Goal: Information Seeking & Learning: Learn about a topic

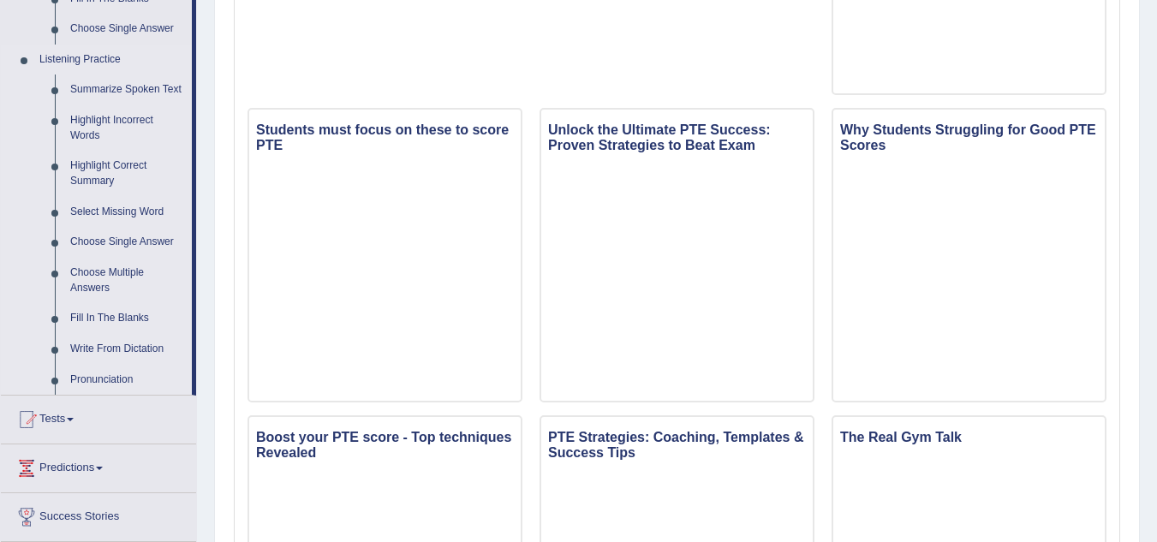
scroll to position [688, 0]
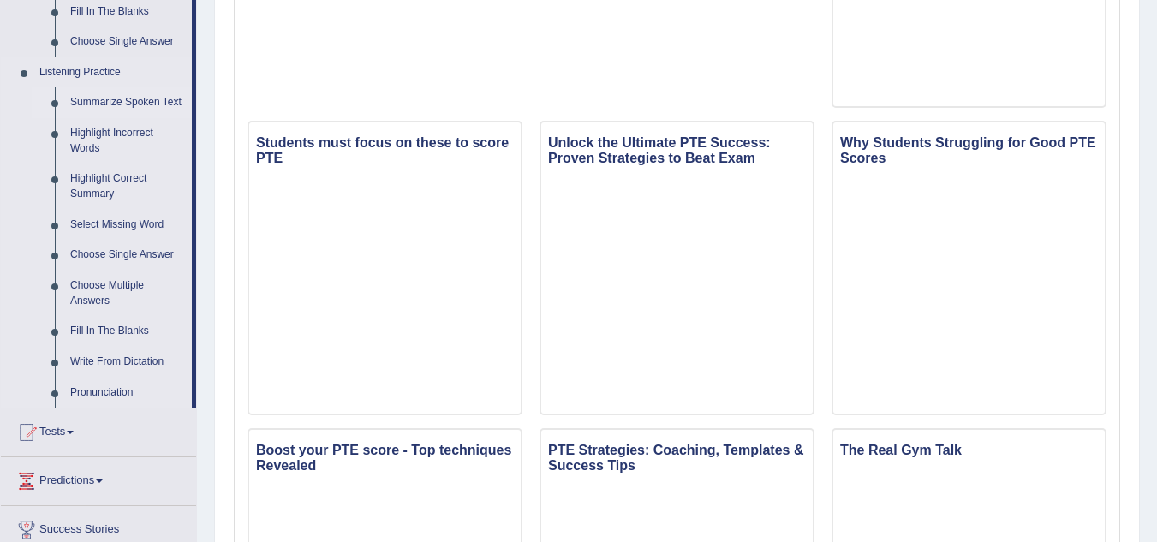
click at [142, 99] on link "Summarize Spoken Text" at bounding box center [127, 102] width 129 height 31
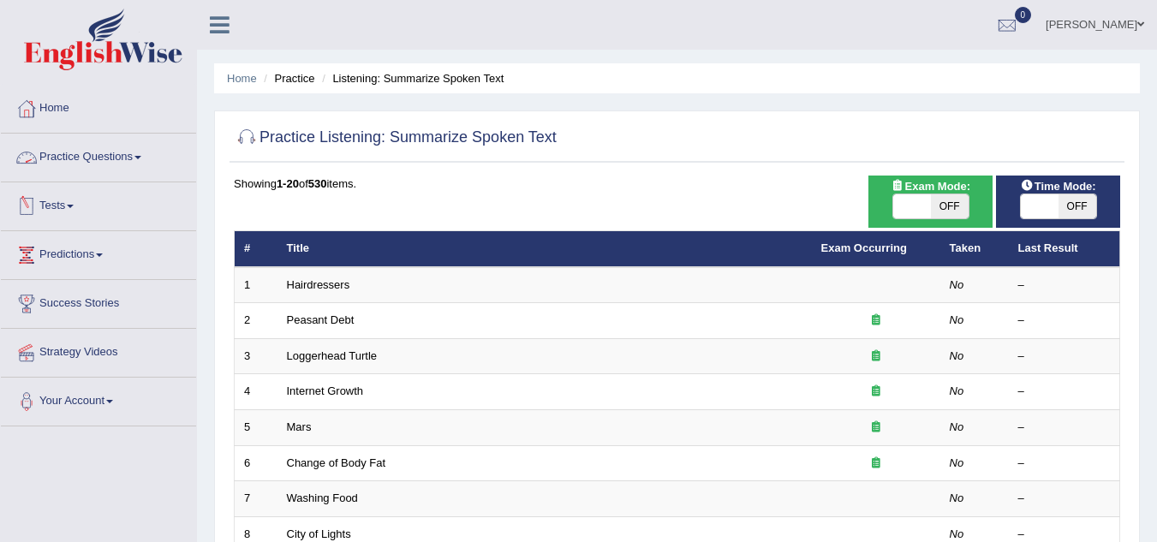
click at [139, 151] on link "Practice Questions" at bounding box center [98, 155] width 195 height 43
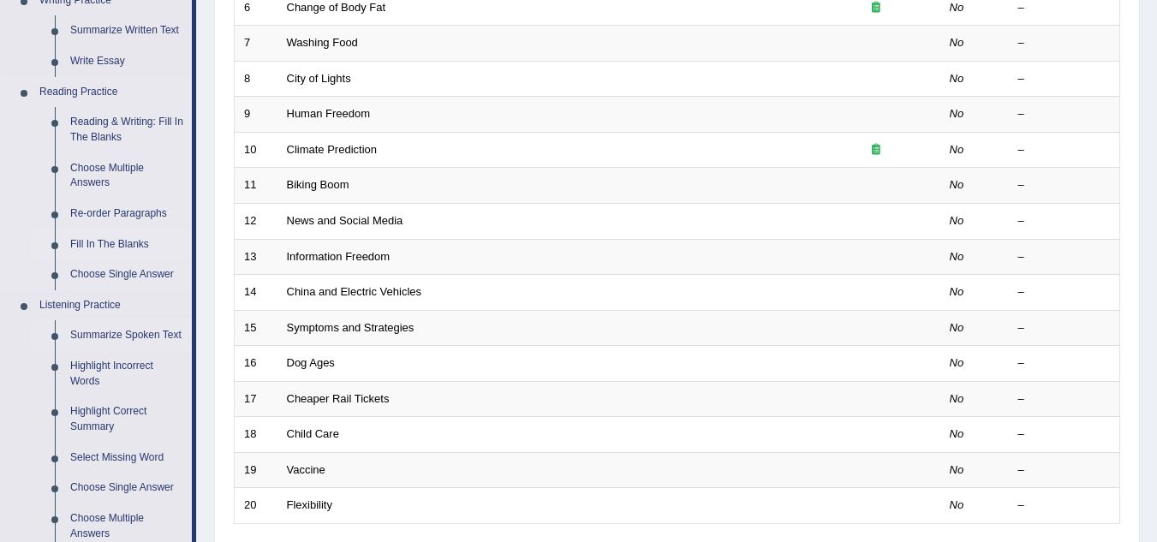
scroll to position [514, 0]
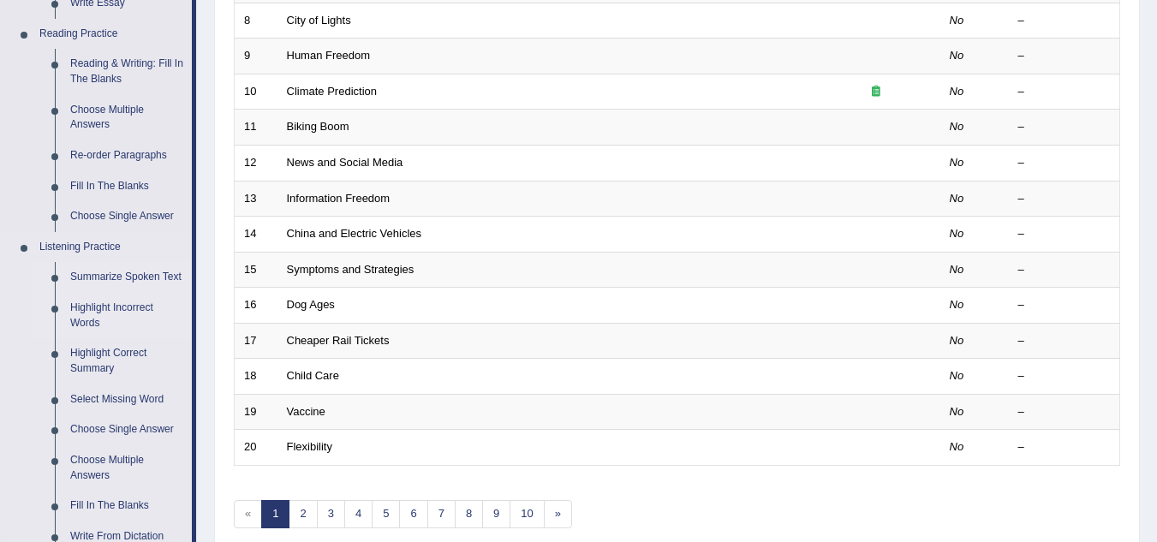
click at [96, 304] on link "Highlight Incorrect Words" at bounding box center [127, 315] width 129 height 45
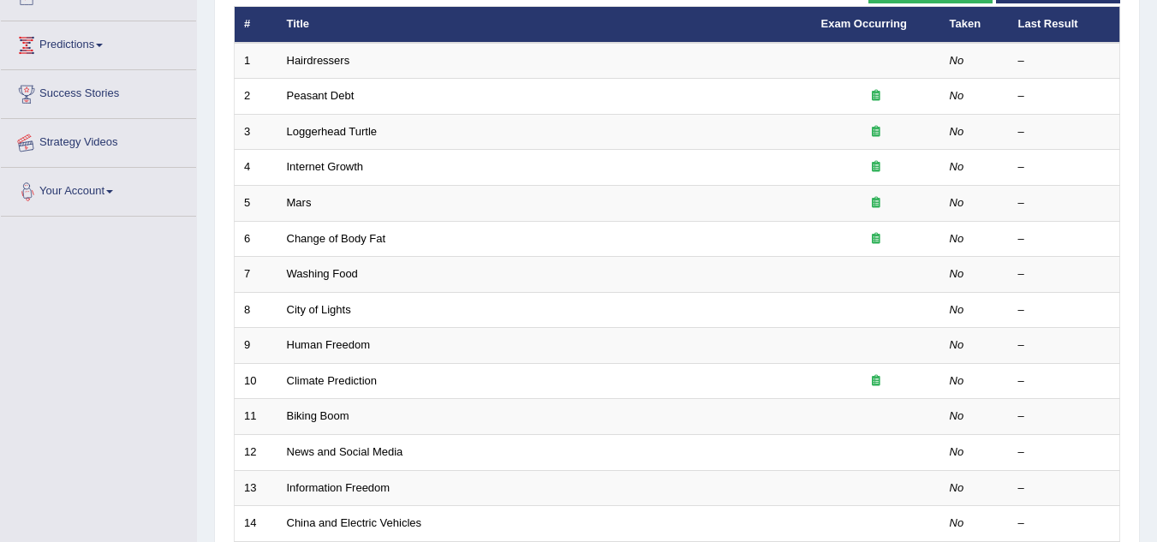
scroll to position [460, 0]
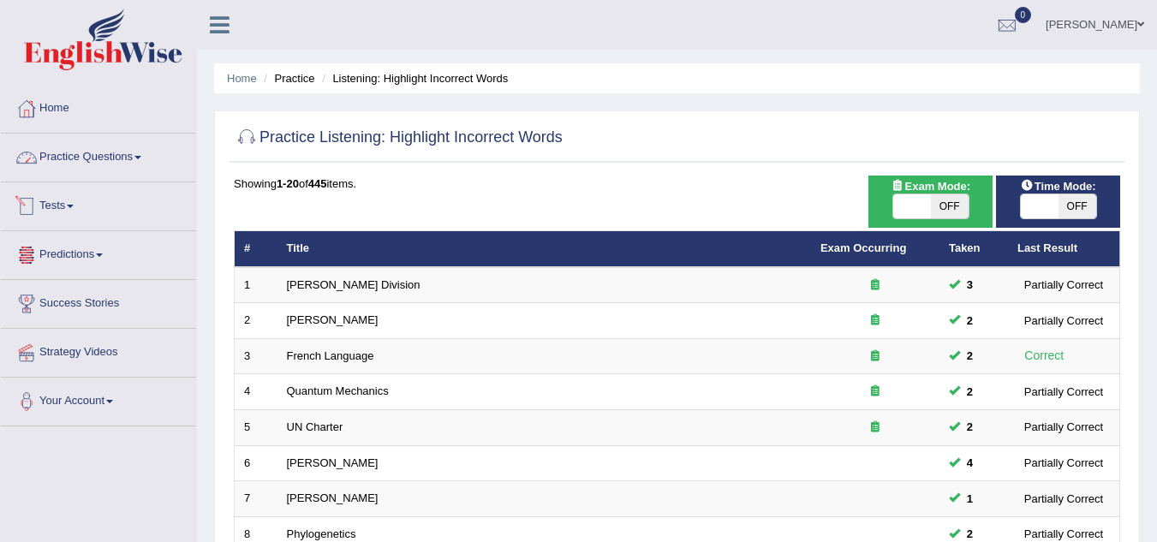
click at [127, 165] on link "Practice Questions" at bounding box center [98, 155] width 195 height 43
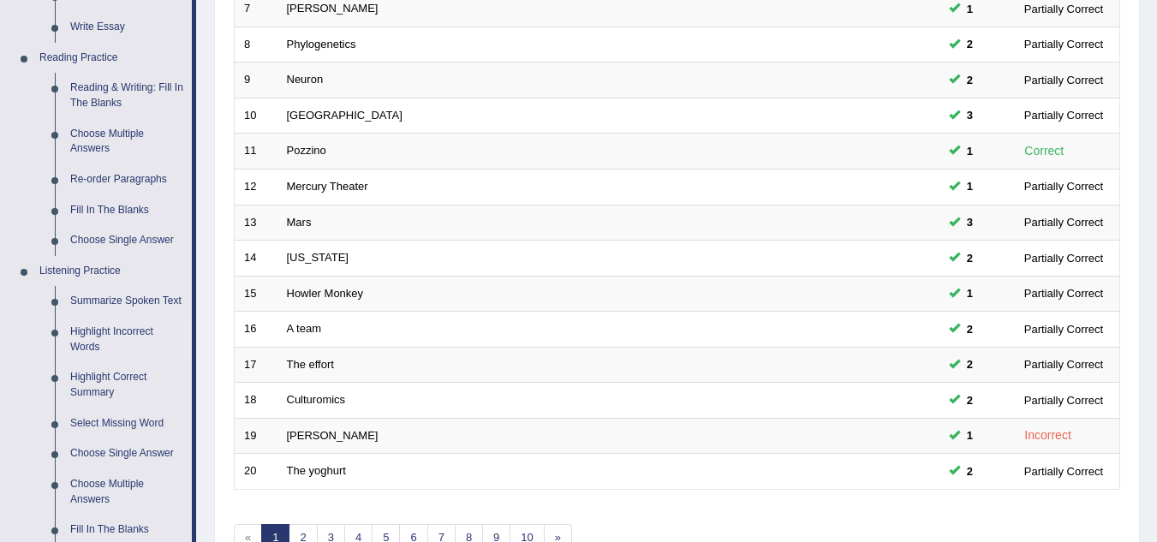
scroll to position [514, 0]
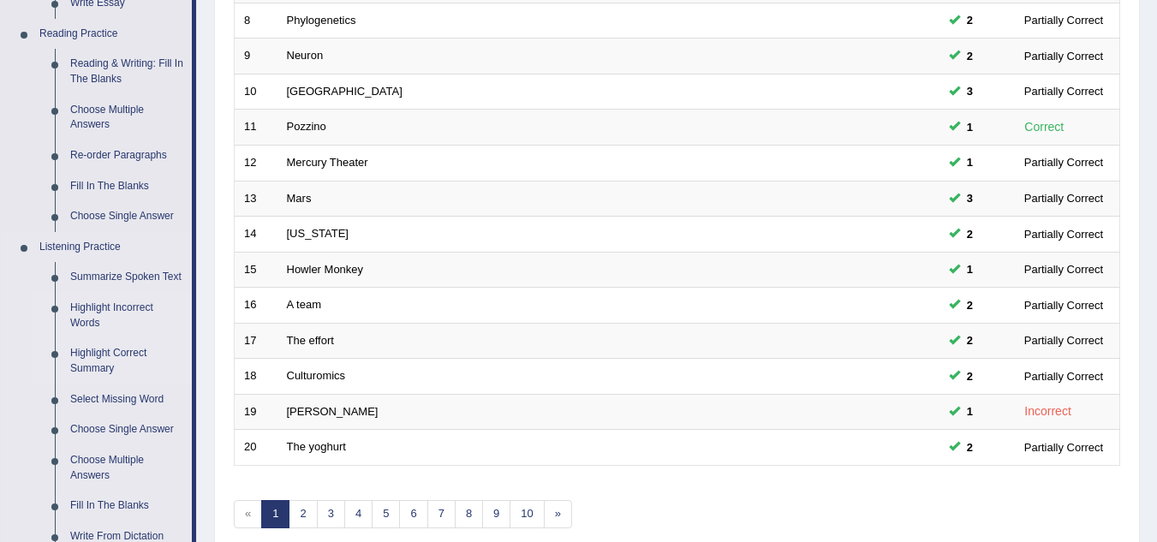
click at [138, 347] on link "Highlight Correct Summary" at bounding box center [127, 360] width 129 height 45
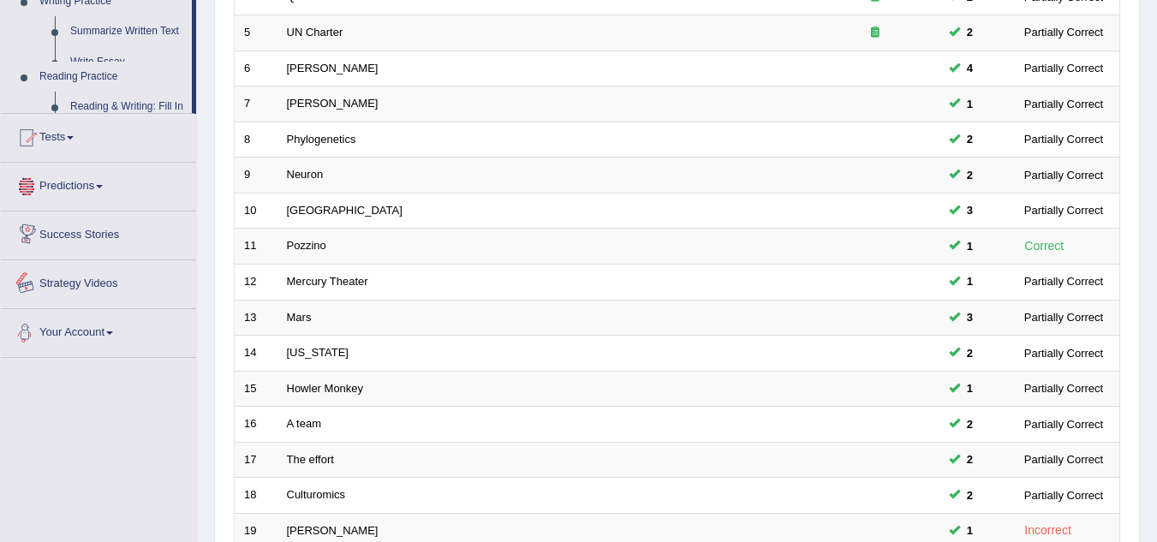
scroll to position [558, 0]
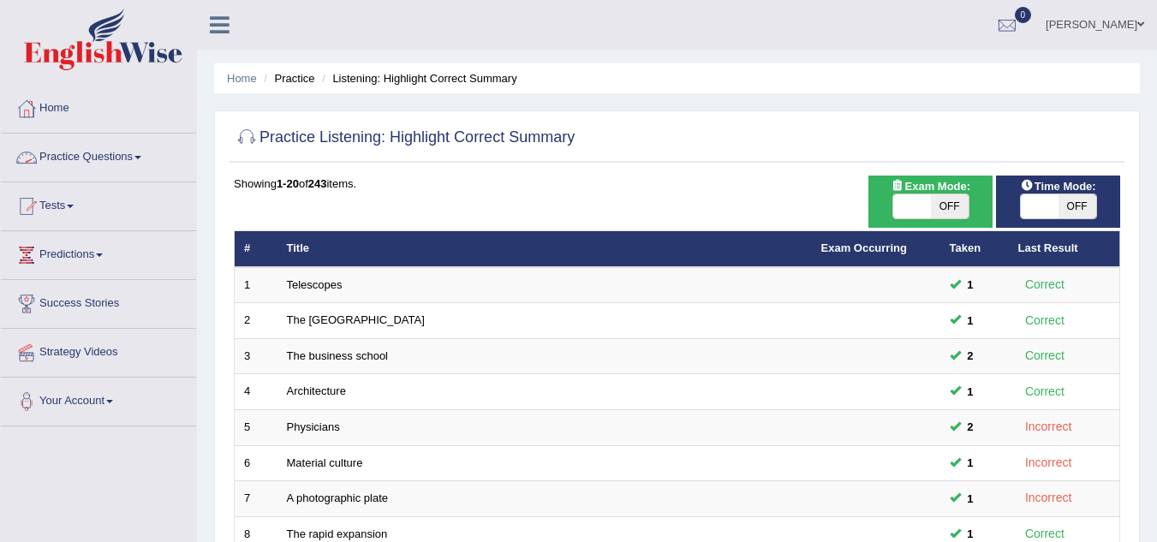
click at [144, 154] on link "Practice Questions" at bounding box center [98, 155] width 195 height 43
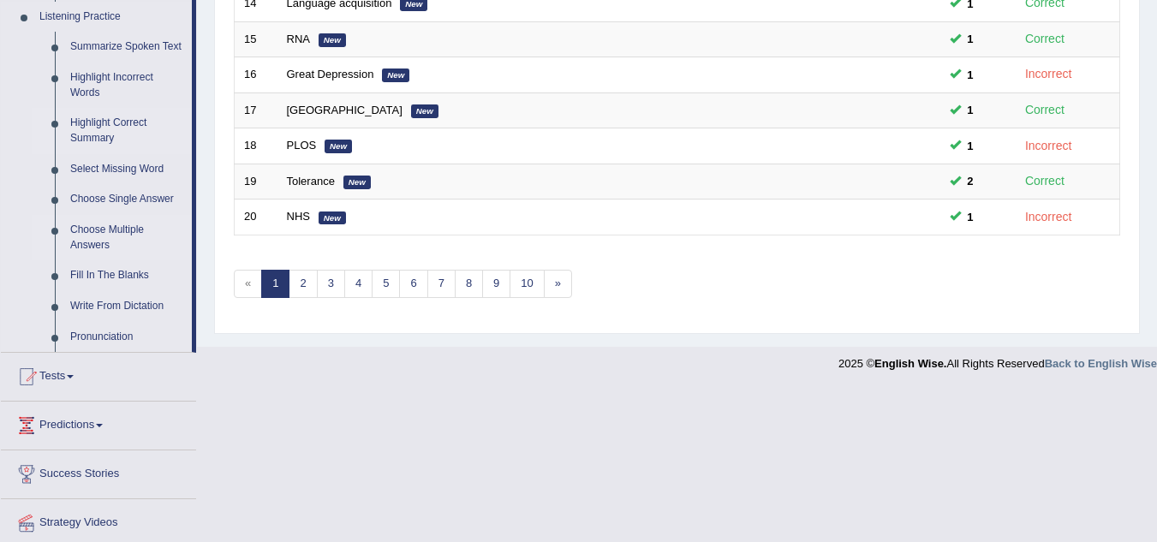
scroll to position [714, 0]
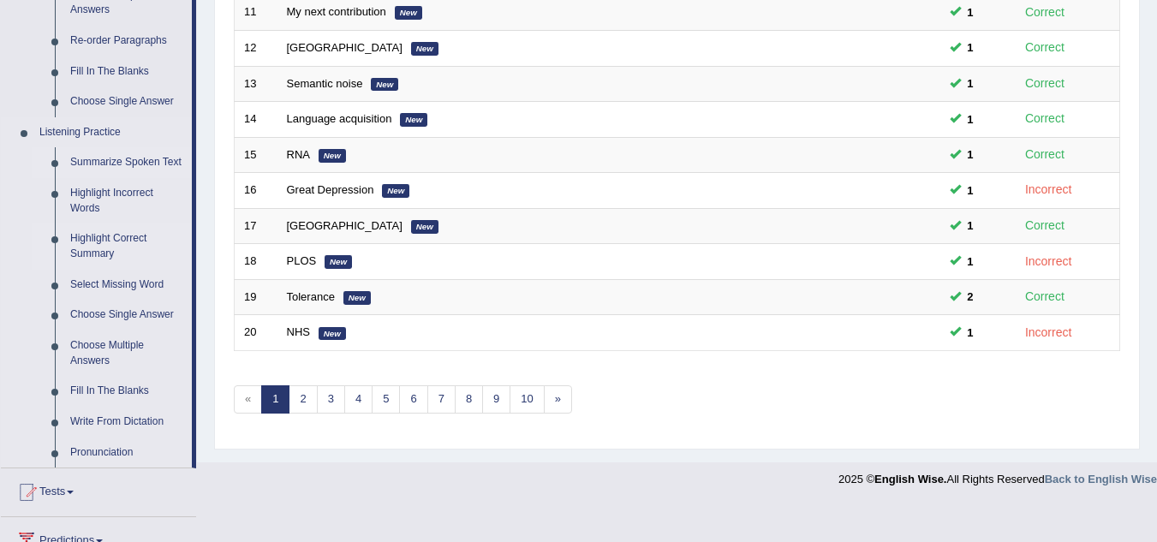
click at [134, 157] on link "Summarize Spoken Text" at bounding box center [127, 162] width 129 height 31
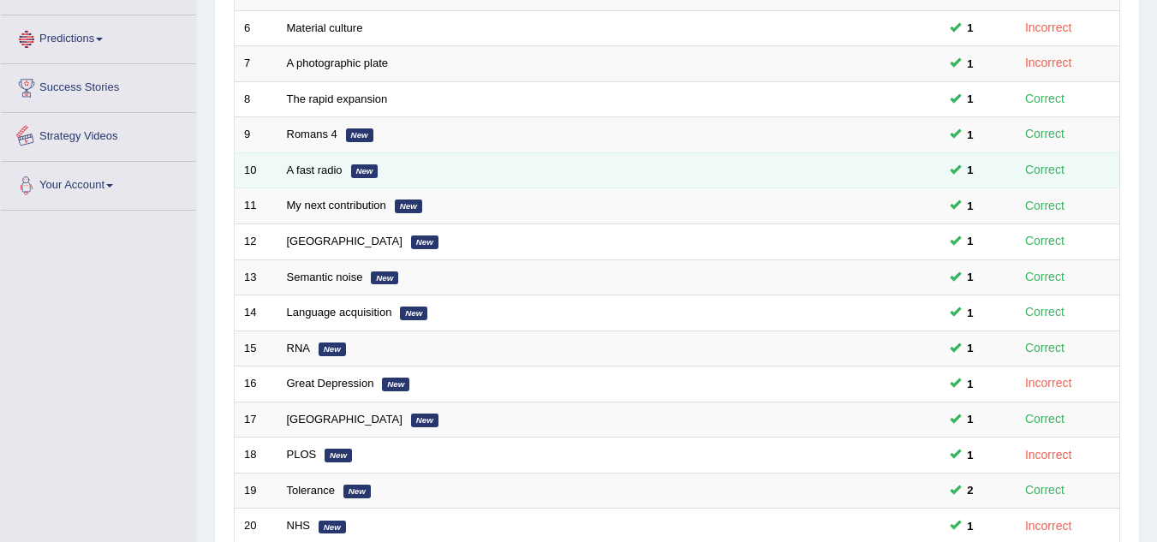
scroll to position [592, 0]
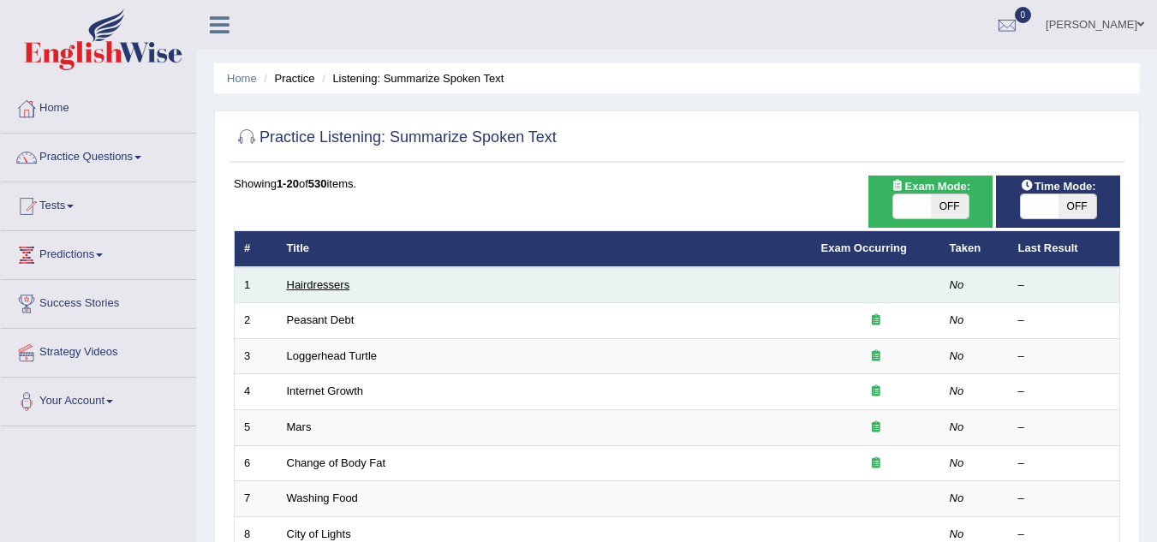
click at [290, 280] on link "Hairdressers" at bounding box center [318, 284] width 63 height 13
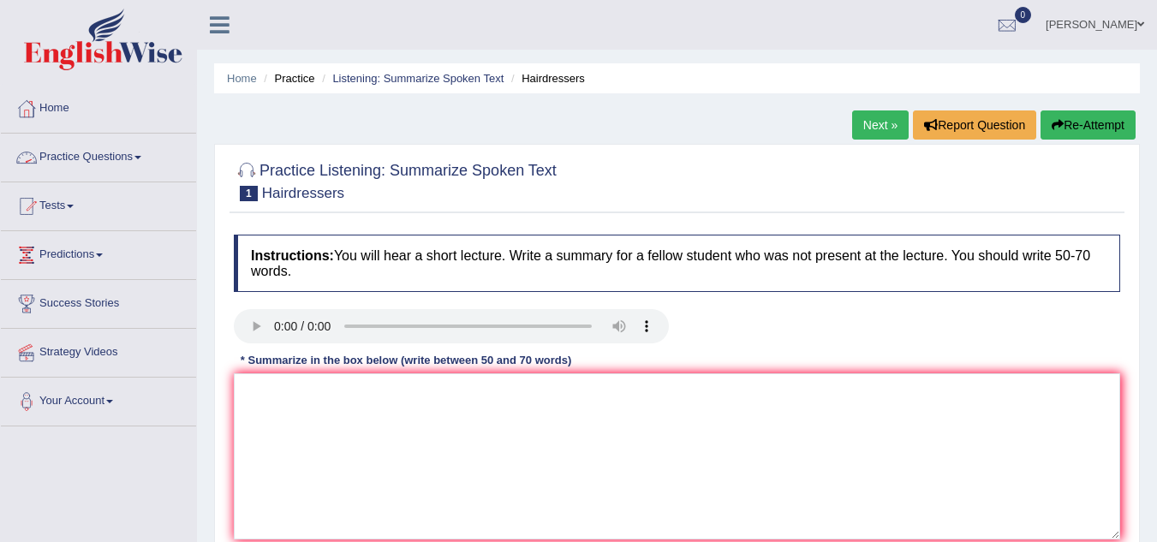
click at [123, 160] on link "Practice Questions" at bounding box center [98, 155] width 195 height 43
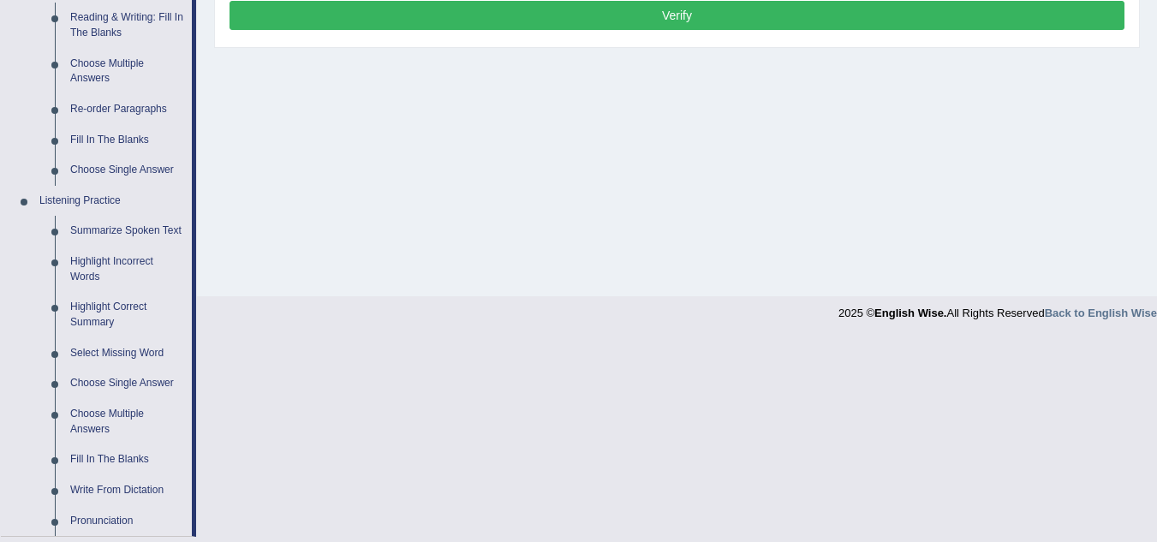
scroll to position [599, 0]
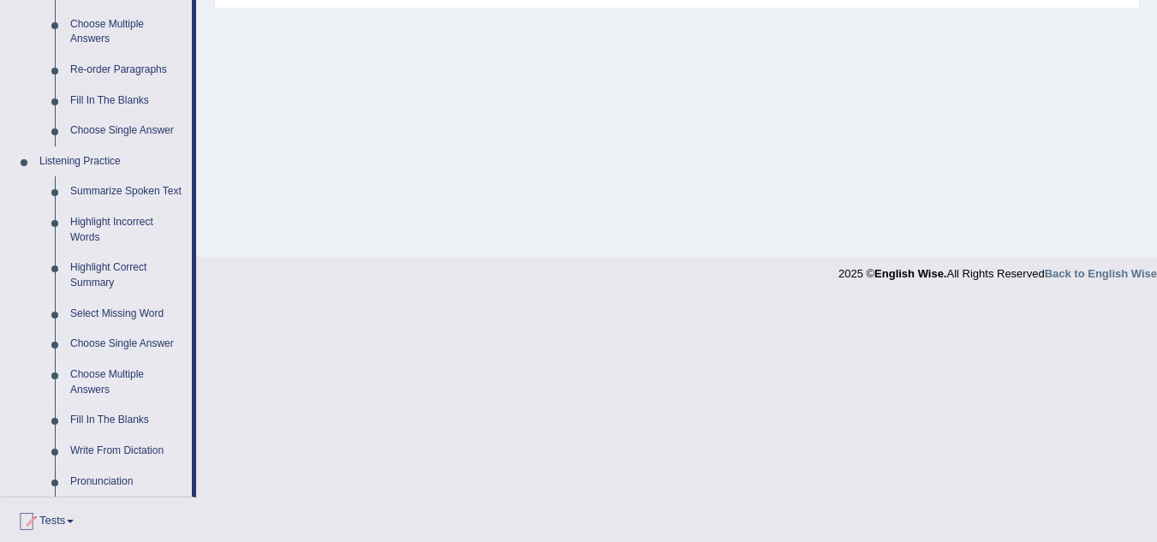
click at [110, 379] on link "Choose Multiple Answers" at bounding box center [127, 382] width 129 height 45
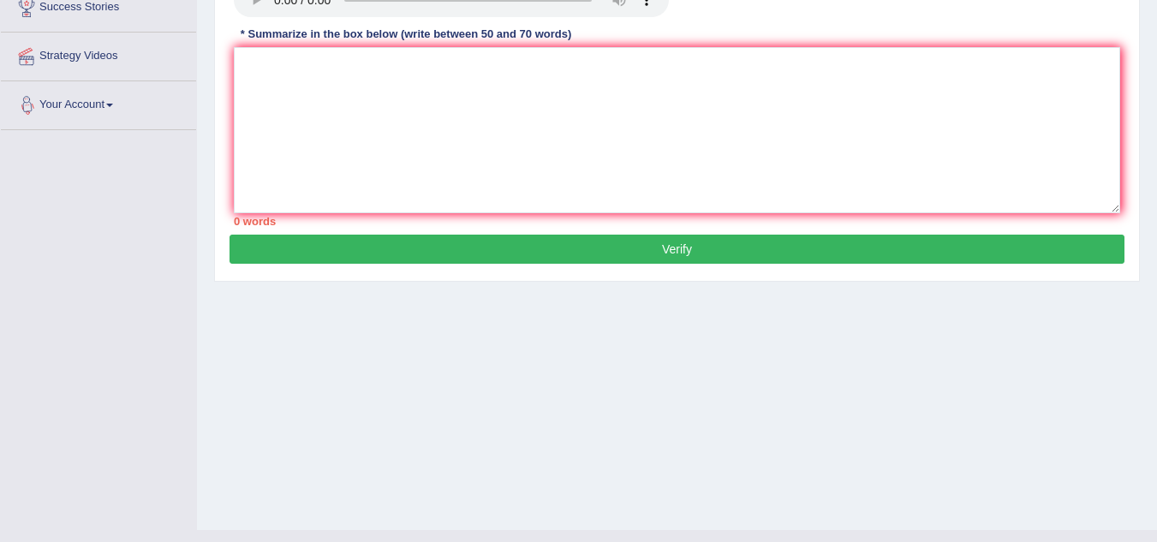
scroll to position [357, 0]
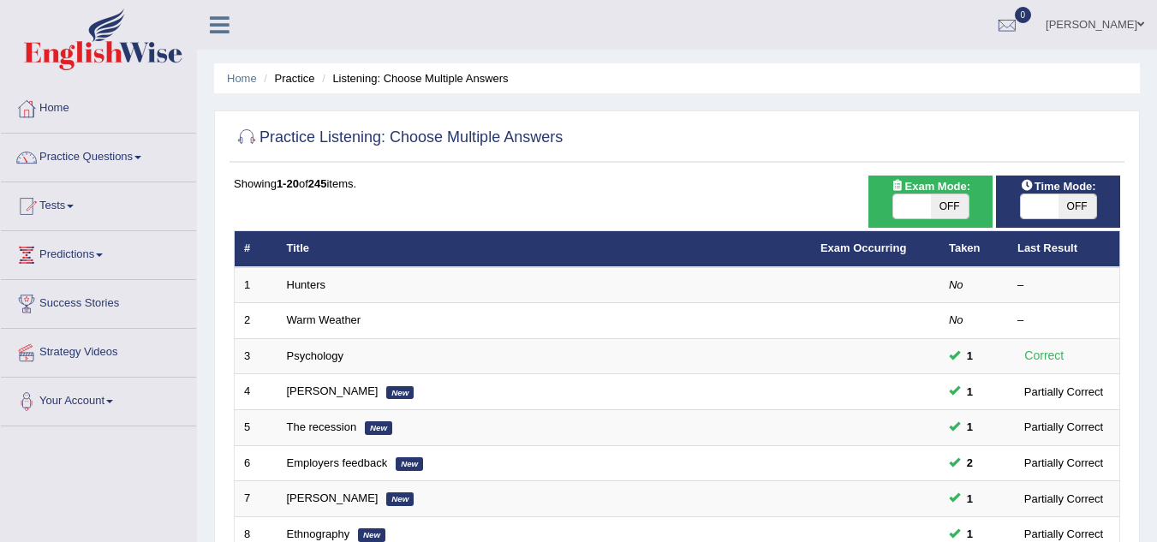
click at [141, 158] on span at bounding box center [137, 157] width 7 height 3
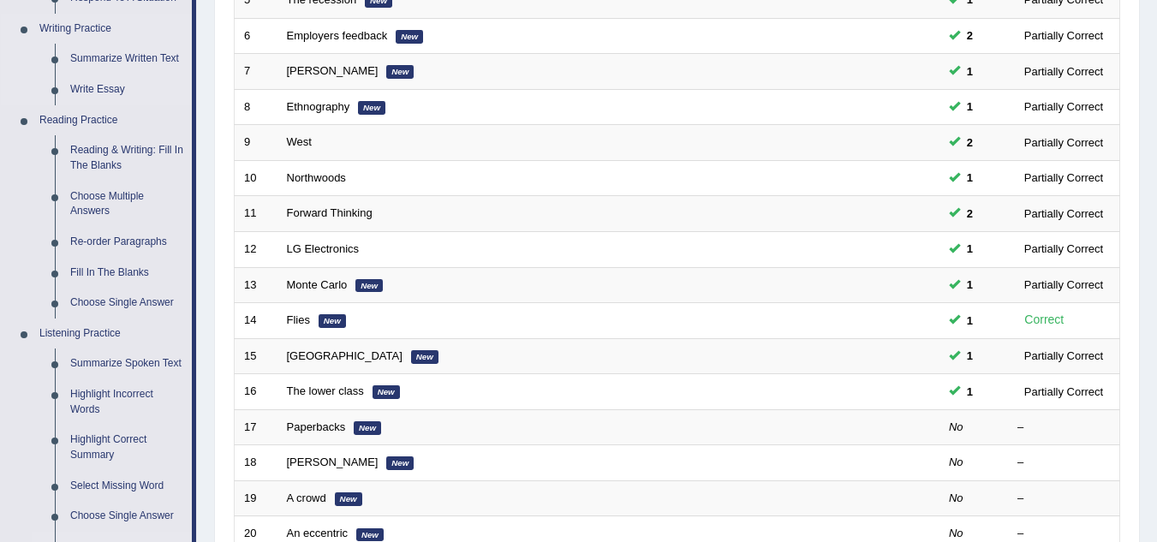
scroll to position [428, 0]
click at [112, 145] on link "Reading & Writing: Fill In The Blanks" at bounding box center [127, 156] width 129 height 45
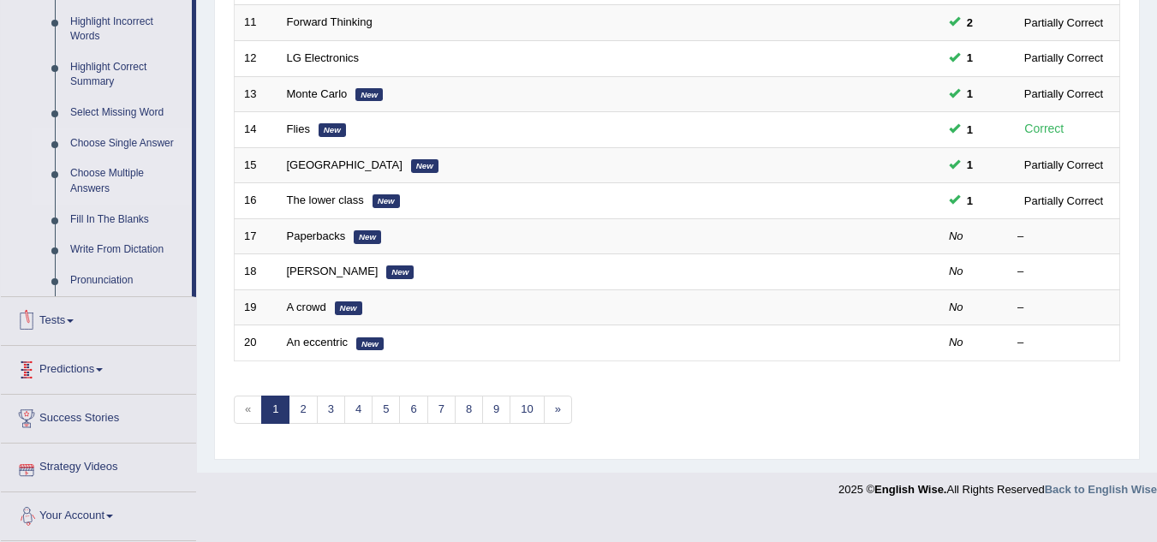
scroll to position [626, 0]
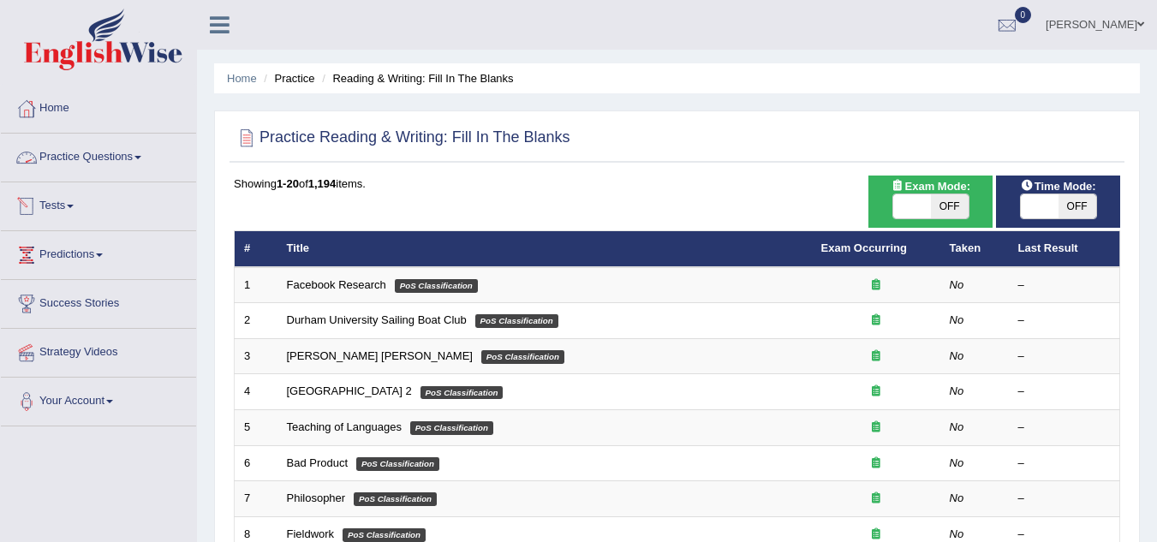
click at [151, 164] on link "Practice Questions" at bounding box center [98, 155] width 195 height 43
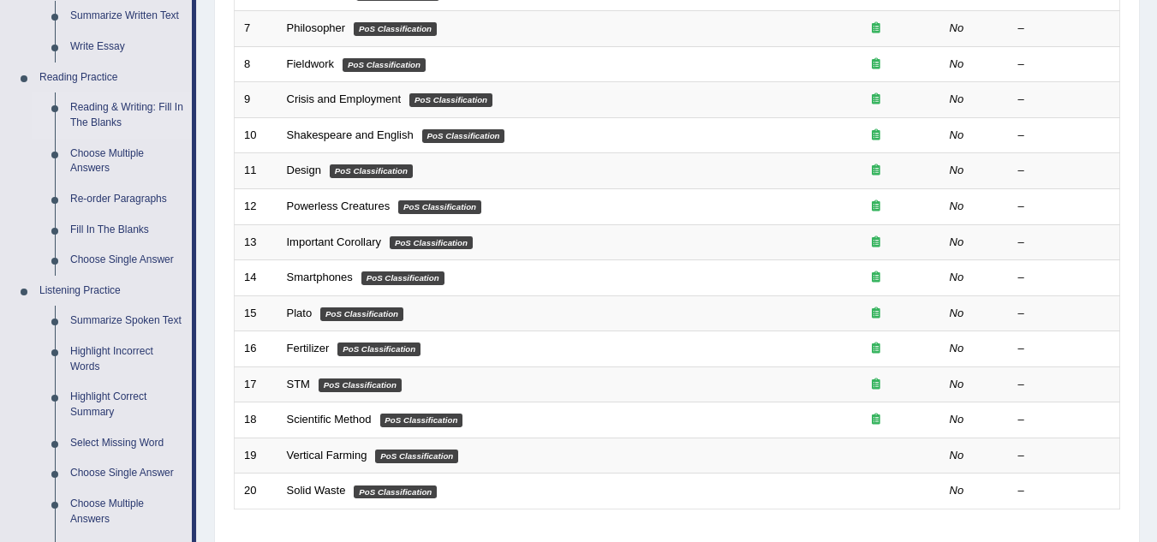
scroll to position [514, 0]
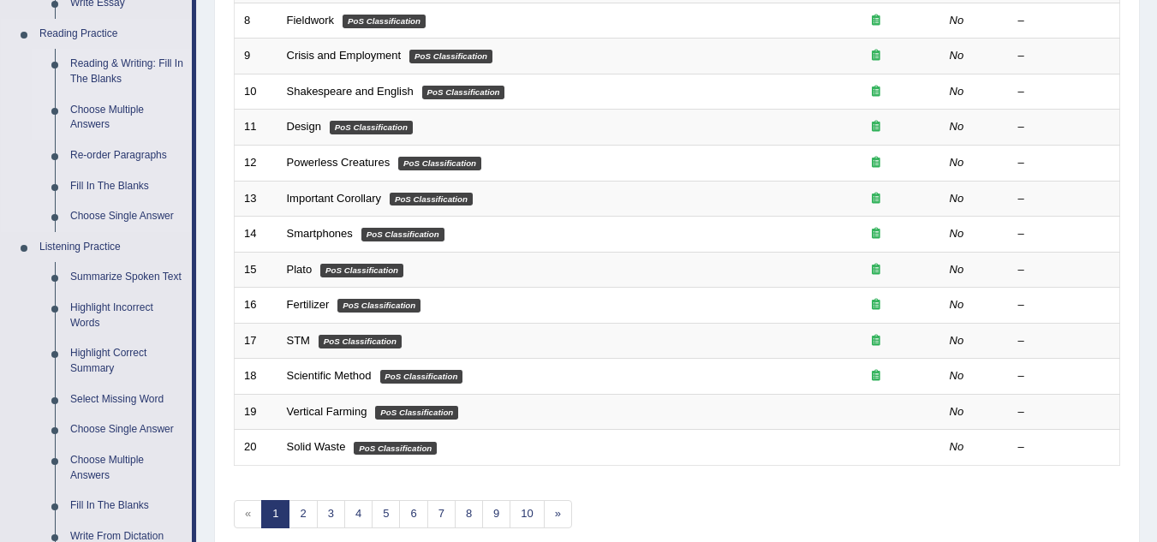
click at [97, 110] on link "Choose Multiple Answers" at bounding box center [127, 117] width 129 height 45
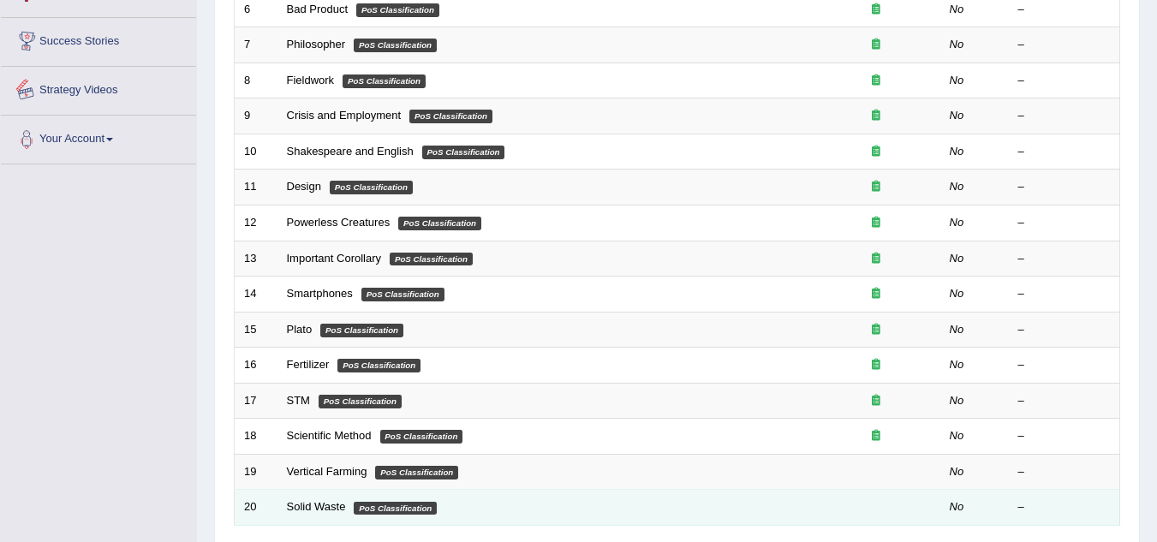
scroll to position [529, 0]
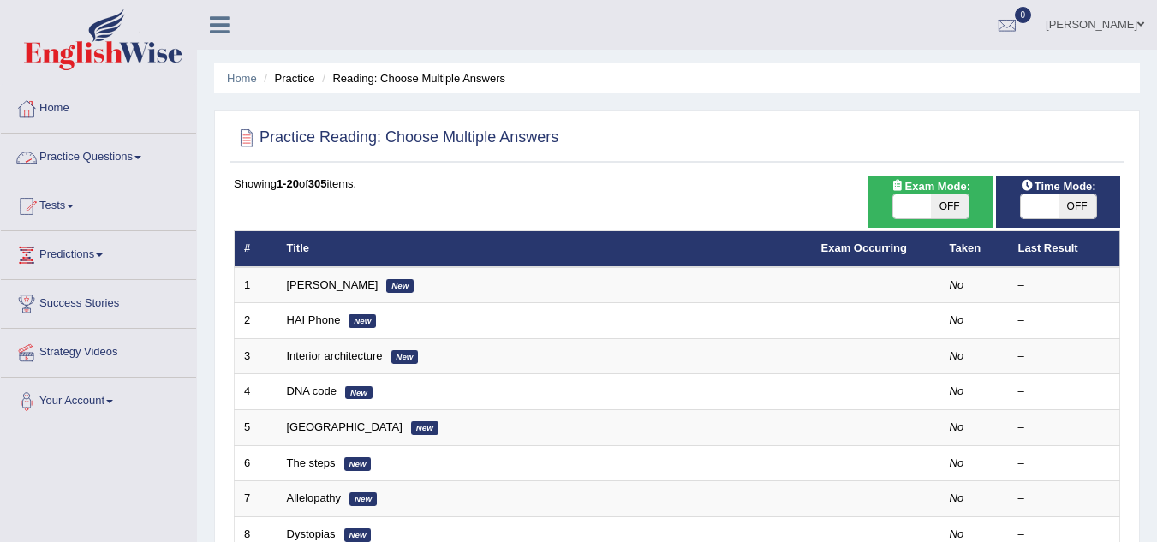
click at [118, 161] on link "Practice Questions" at bounding box center [98, 155] width 195 height 43
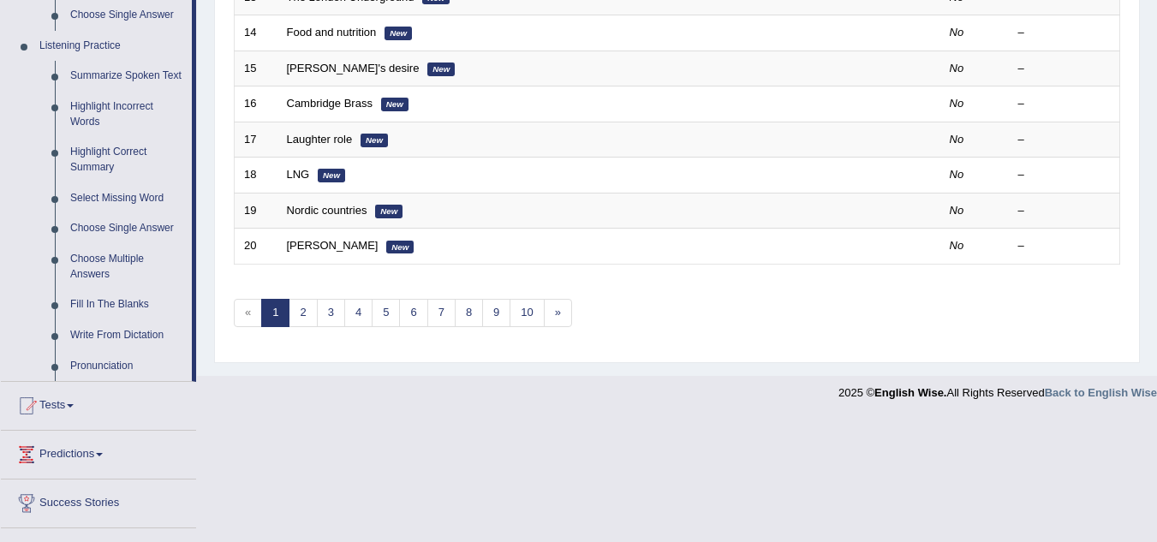
scroll to position [685, 0]
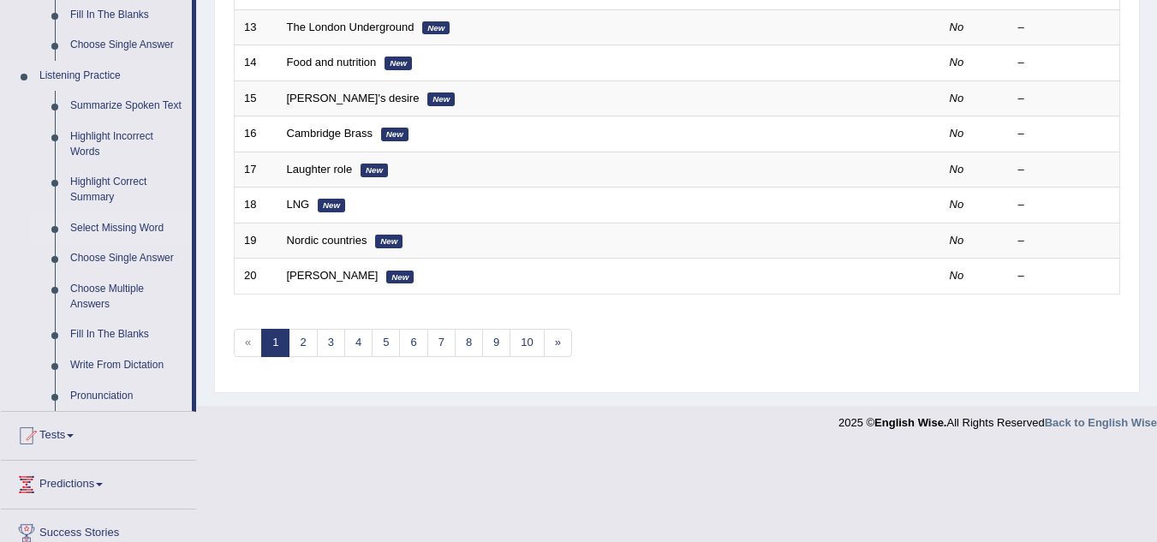
click at [97, 230] on link "Select Missing Word" at bounding box center [127, 228] width 129 height 31
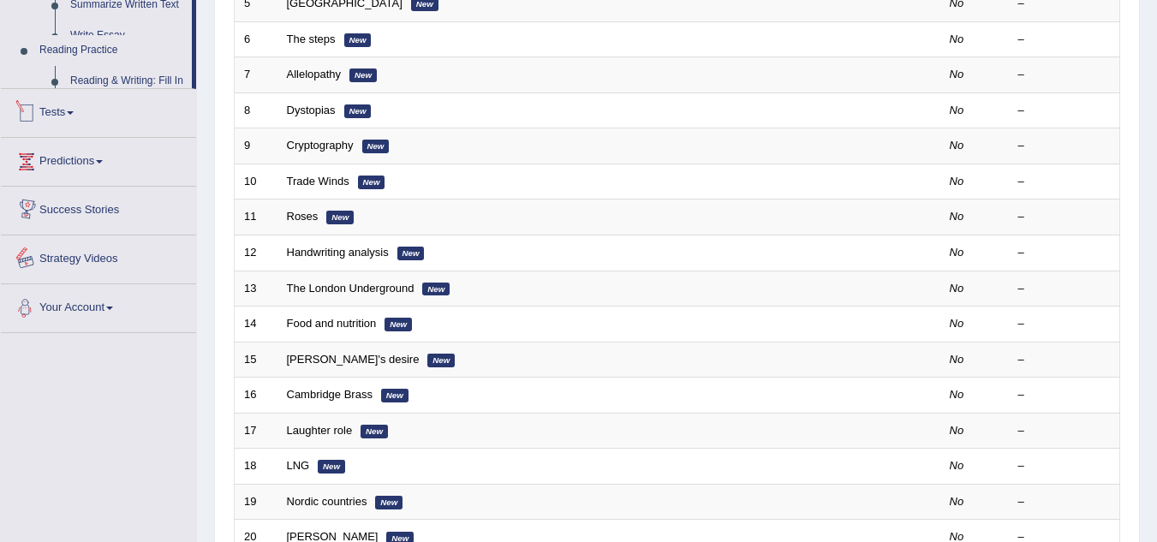
scroll to position [592, 0]
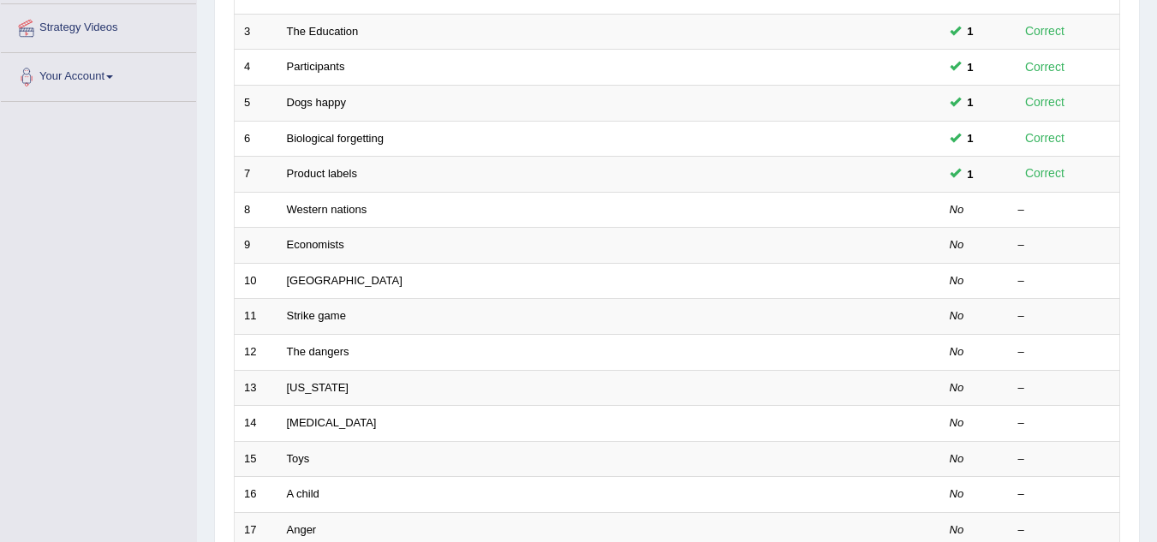
scroll to position [343, 0]
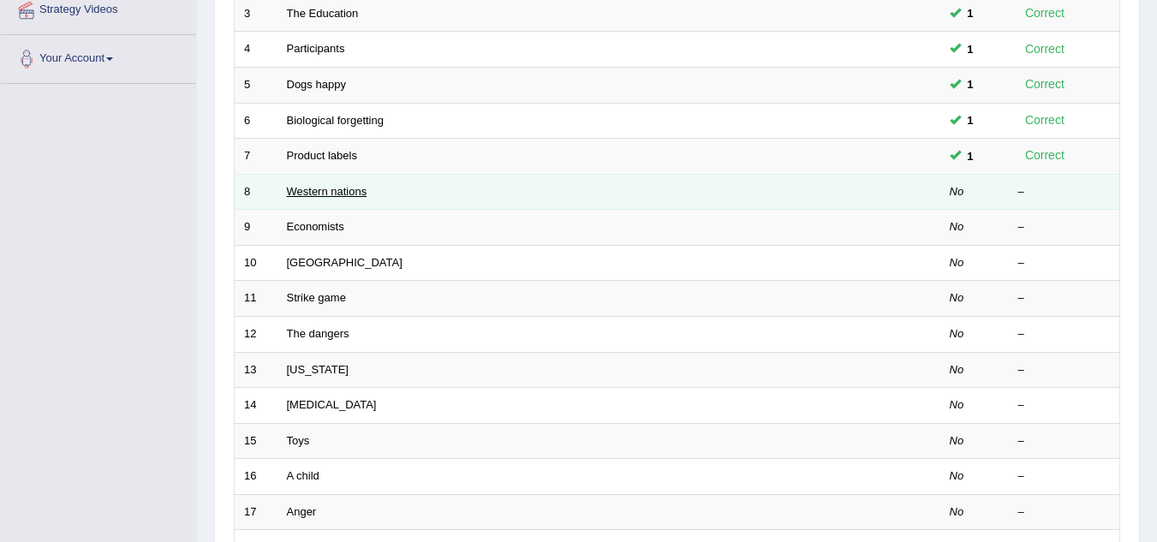
click at [304, 194] on link "Western nations" at bounding box center [327, 191] width 80 height 13
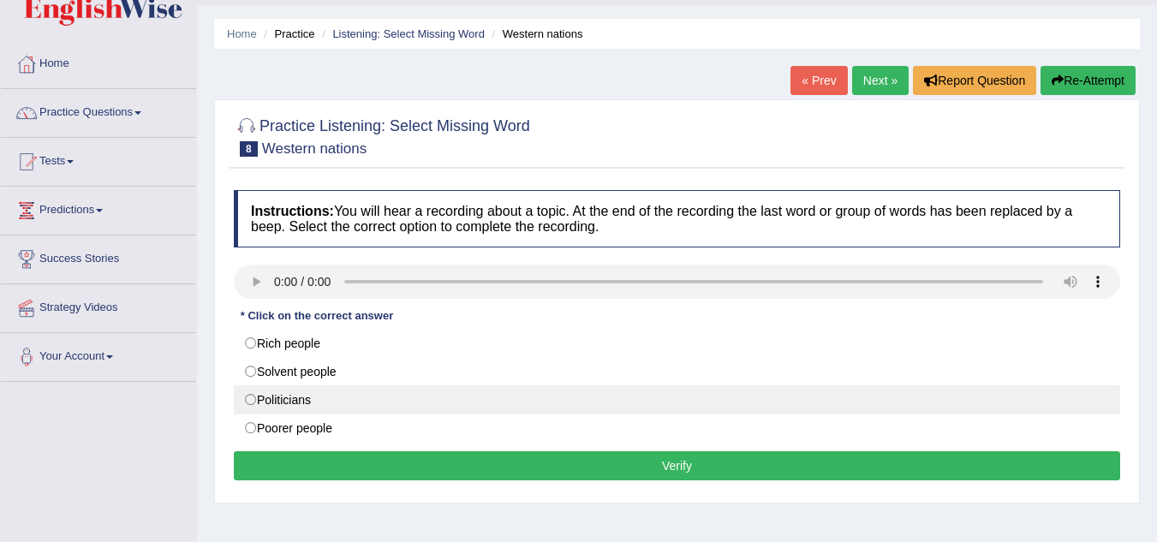
scroll to position [171, 0]
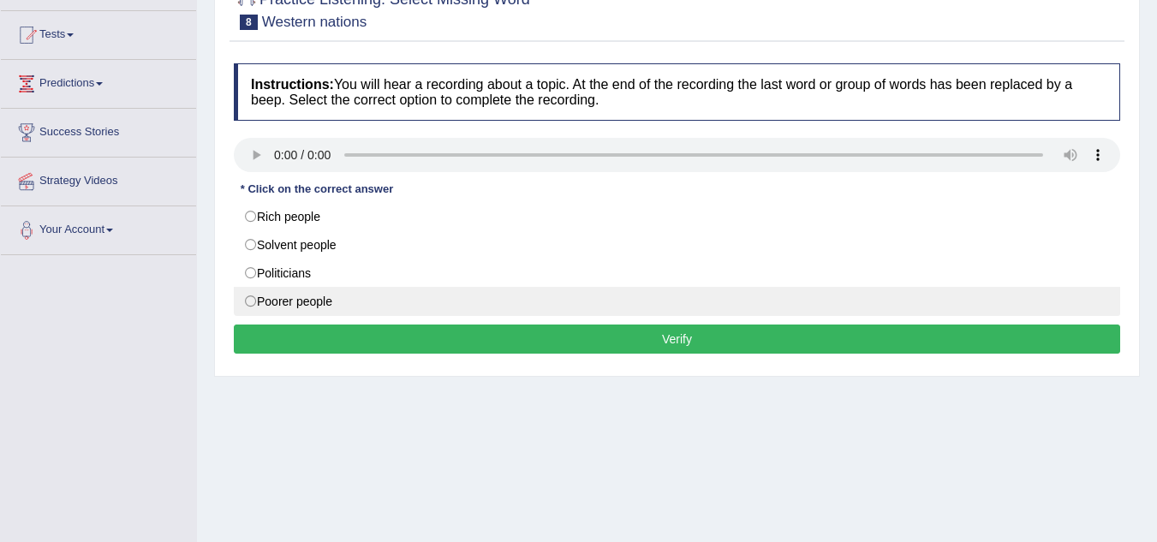
click at [252, 305] on label "Poorer people" at bounding box center [677, 301] width 886 height 29
radio input "true"
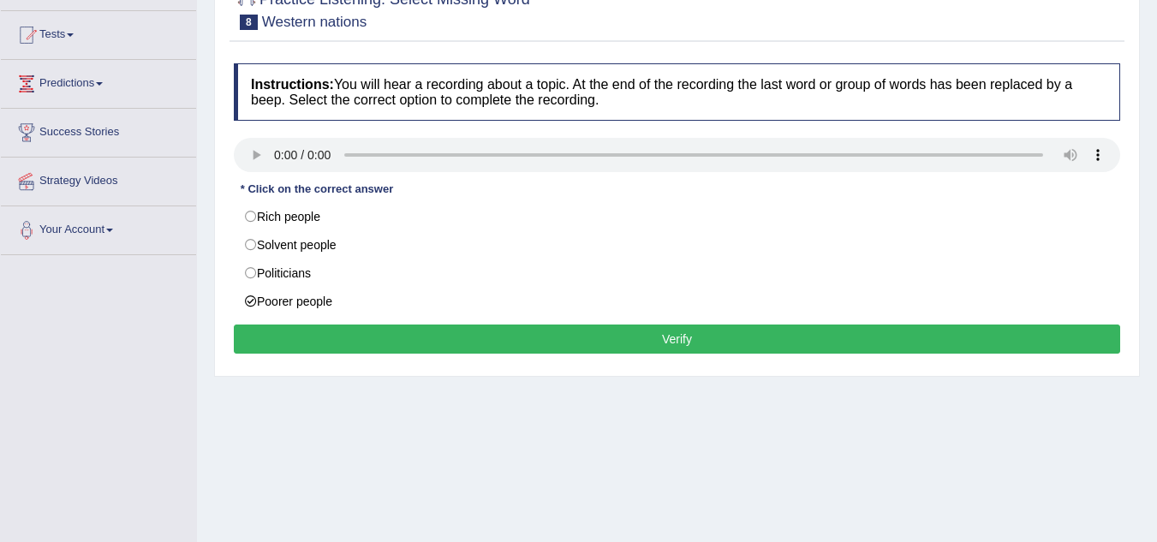
click at [293, 336] on button "Verify" at bounding box center [677, 339] width 886 height 29
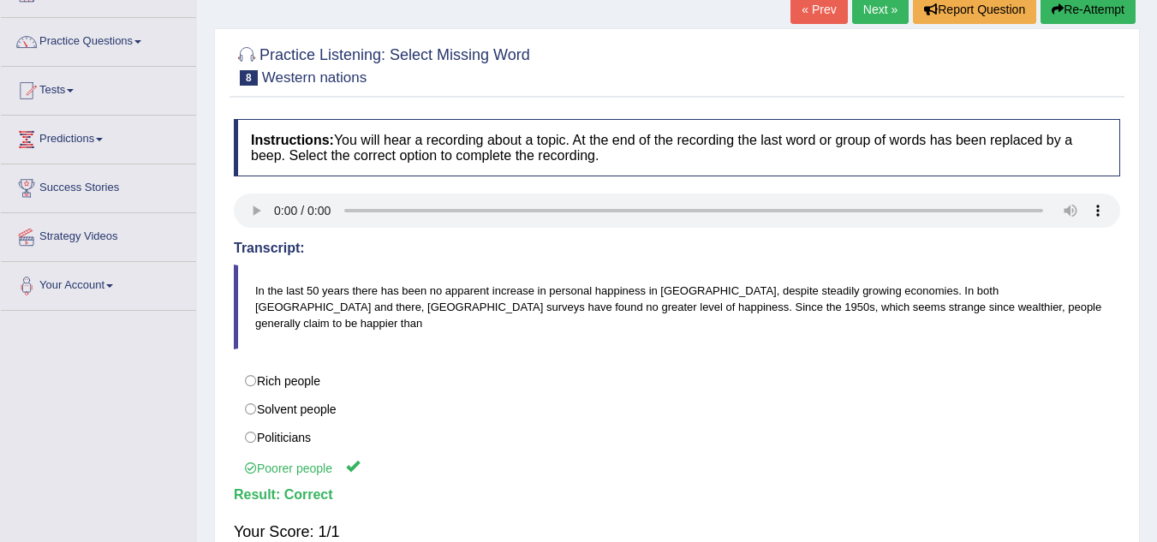
scroll to position [86, 0]
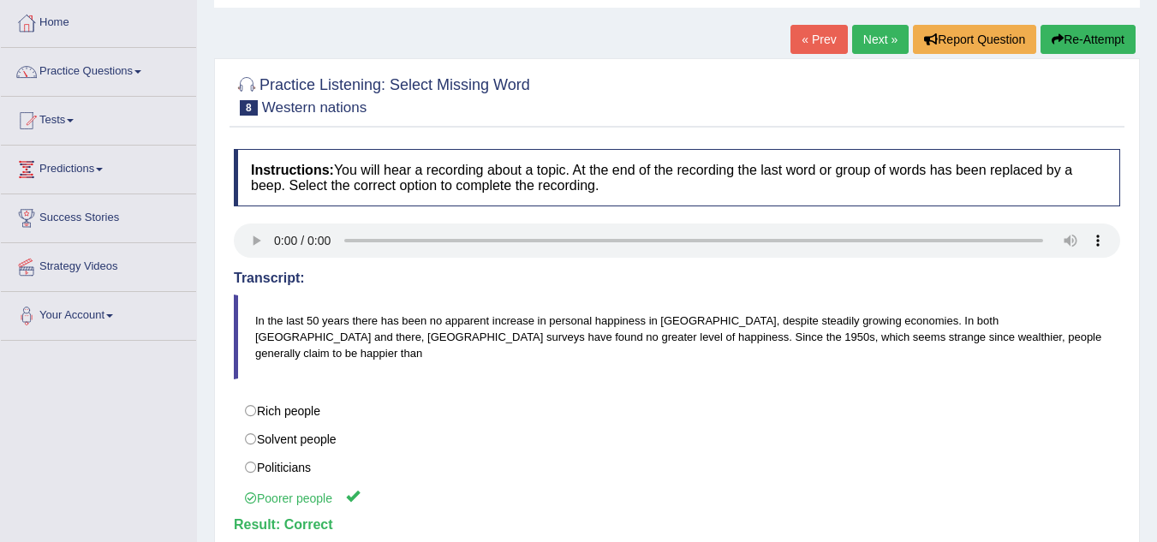
click at [873, 42] on link "Next »" at bounding box center [880, 39] width 57 height 29
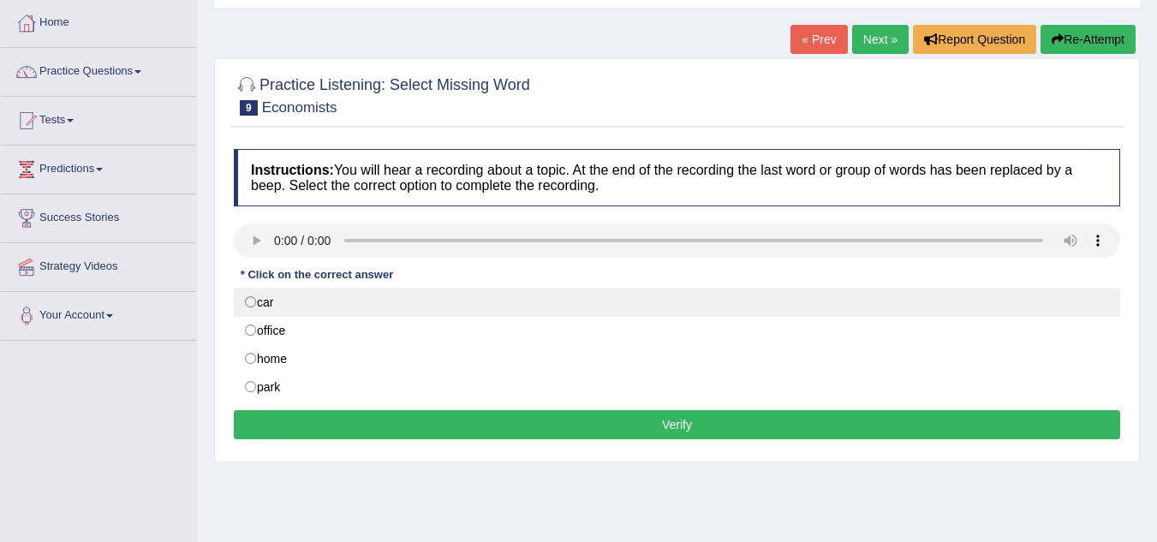
click at [246, 305] on label "car" at bounding box center [677, 302] width 886 height 29
radio input "true"
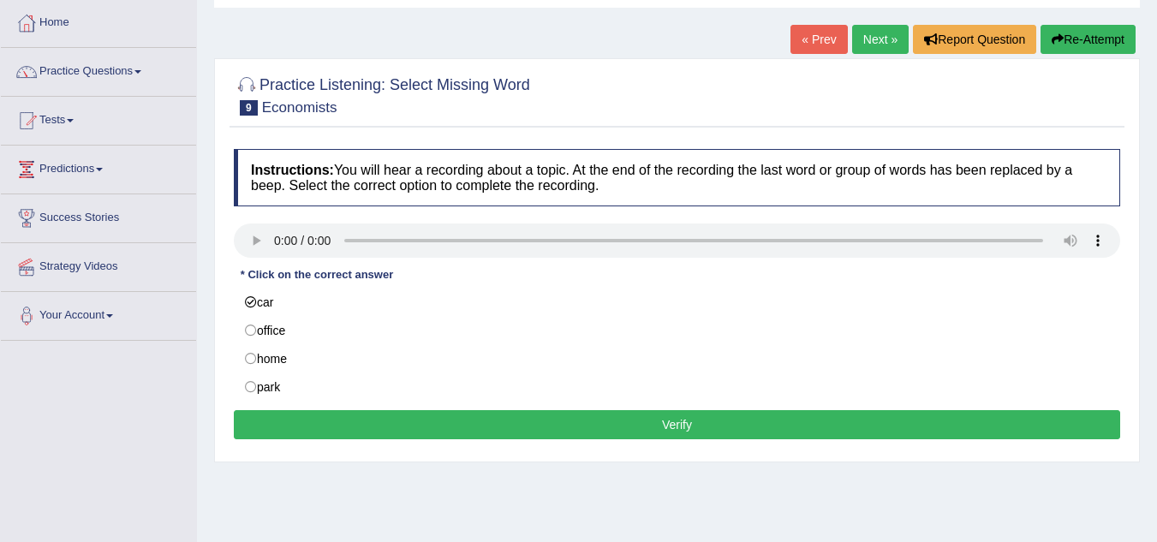
click at [424, 425] on button "Verify" at bounding box center [677, 424] width 886 height 29
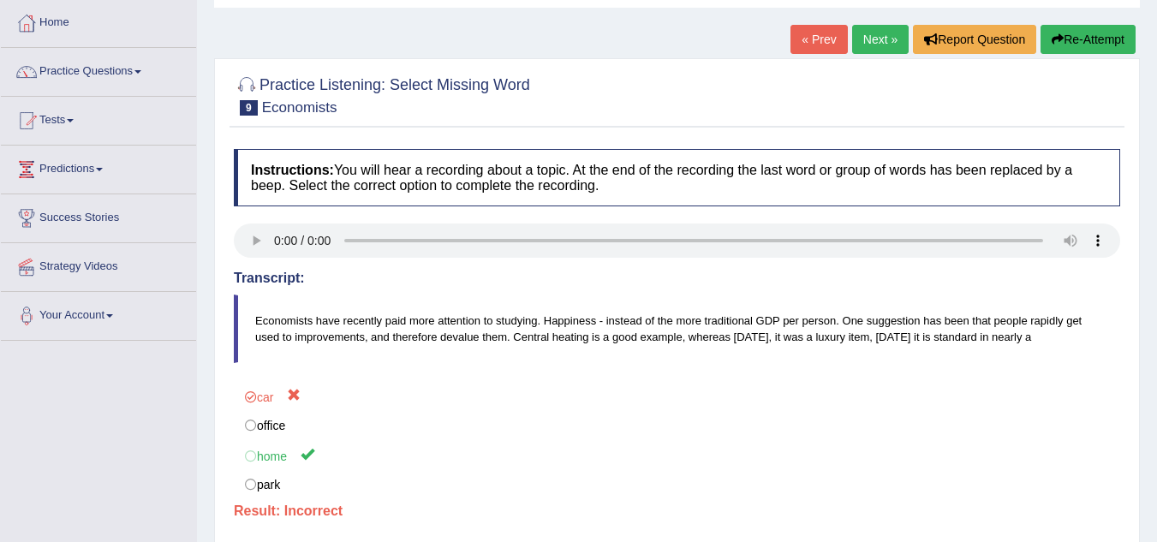
click at [870, 38] on link "Next »" at bounding box center [880, 39] width 57 height 29
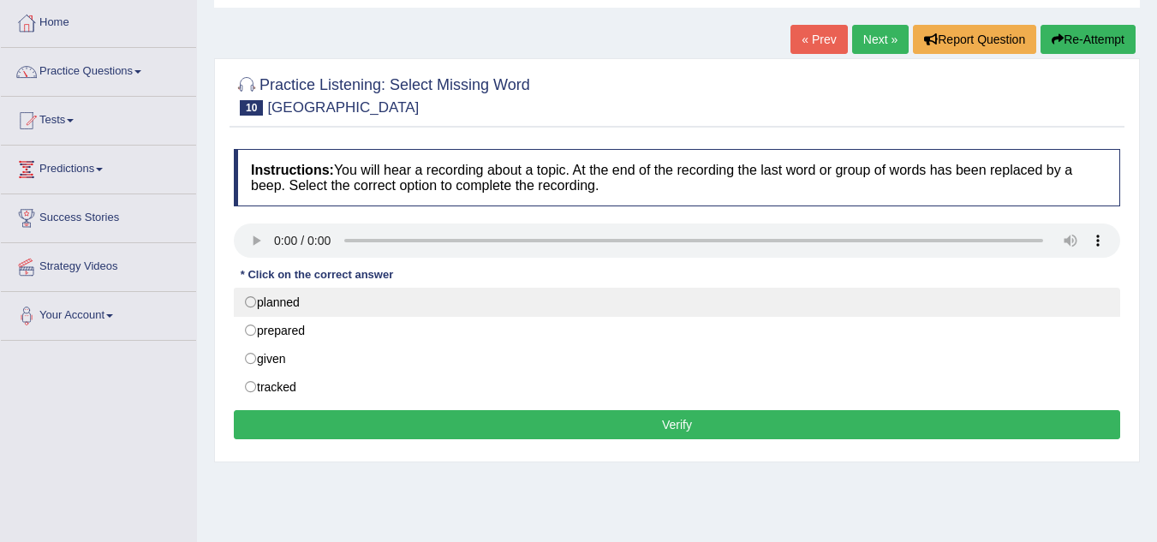
click at [295, 301] on label "planned" at bounding box center [677, 302] width 886 height 29
radio input "true"
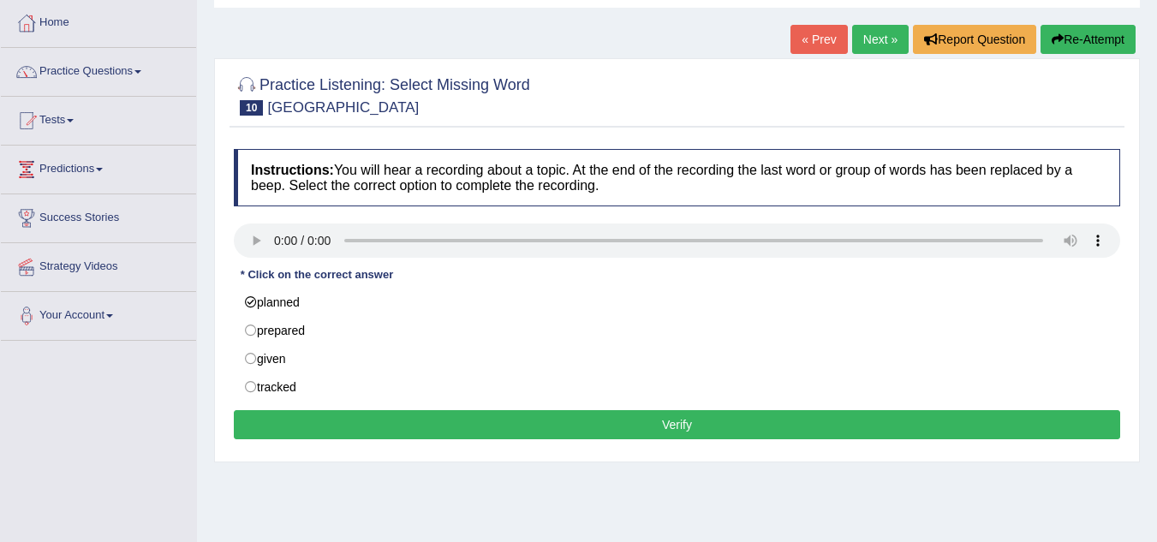
click at [378, 427] on button "Verify" at bounding box center [677, 424] width 886 height 29
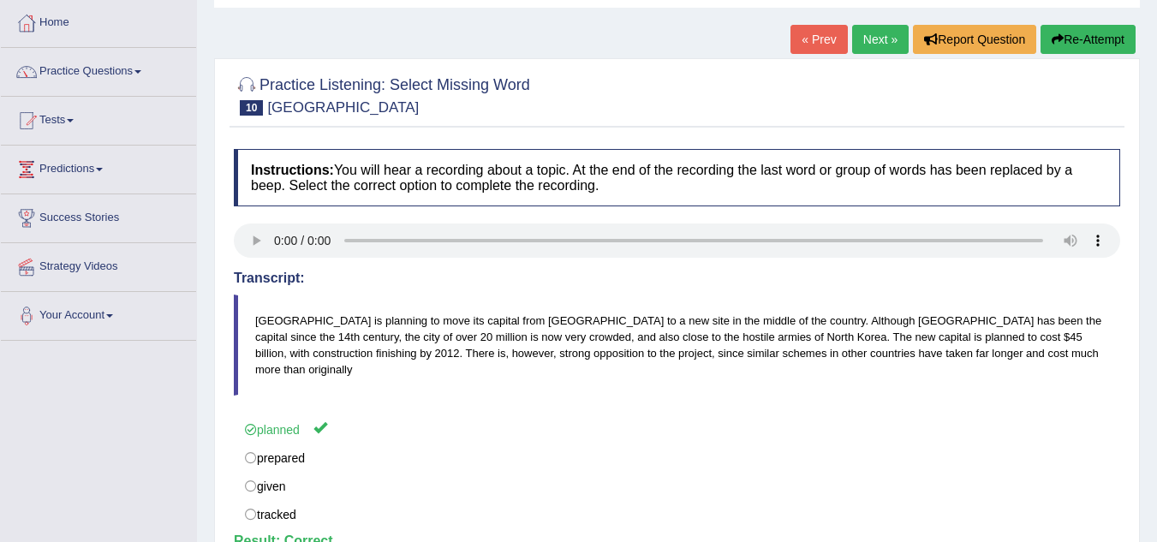
click at [878, 42] on link "Next »" at bounding box center [880, 39] width 57 height 29
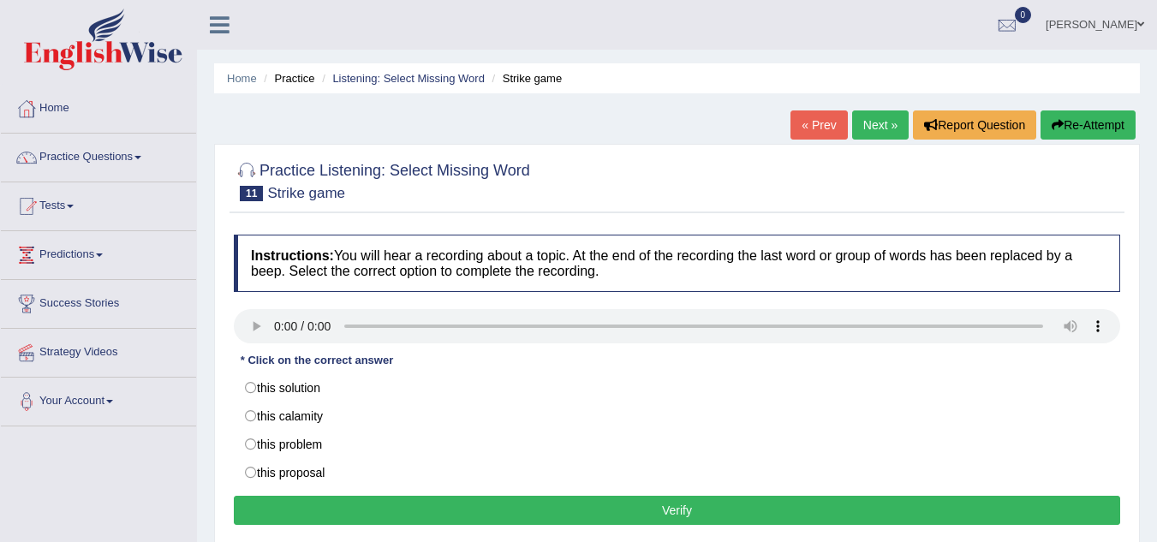
click at [267, 347] on div at bounding box center [677, 328] width 886 height 39
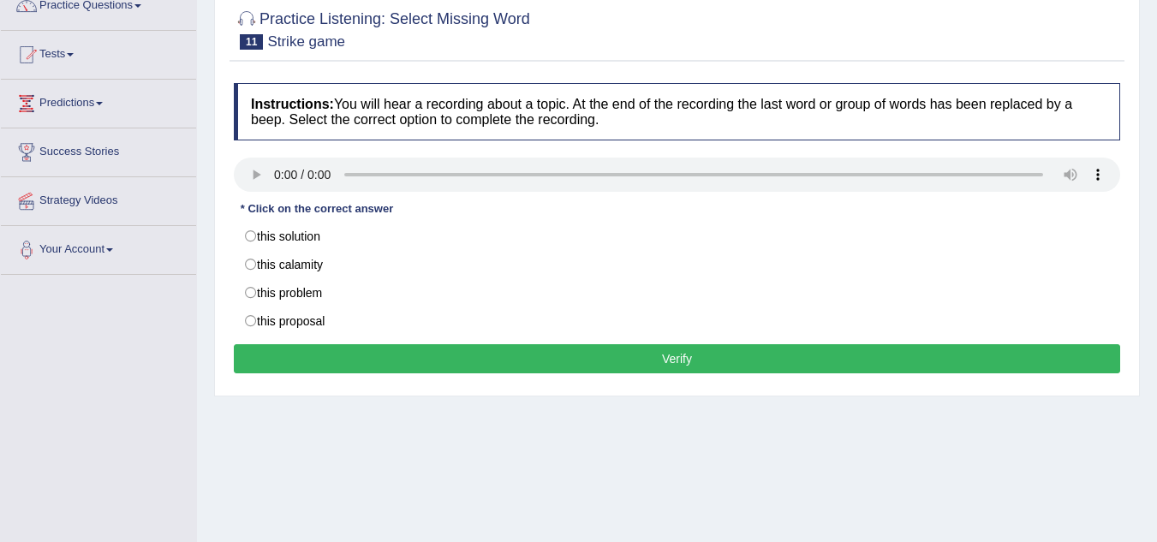
scroll to position [171, 0]
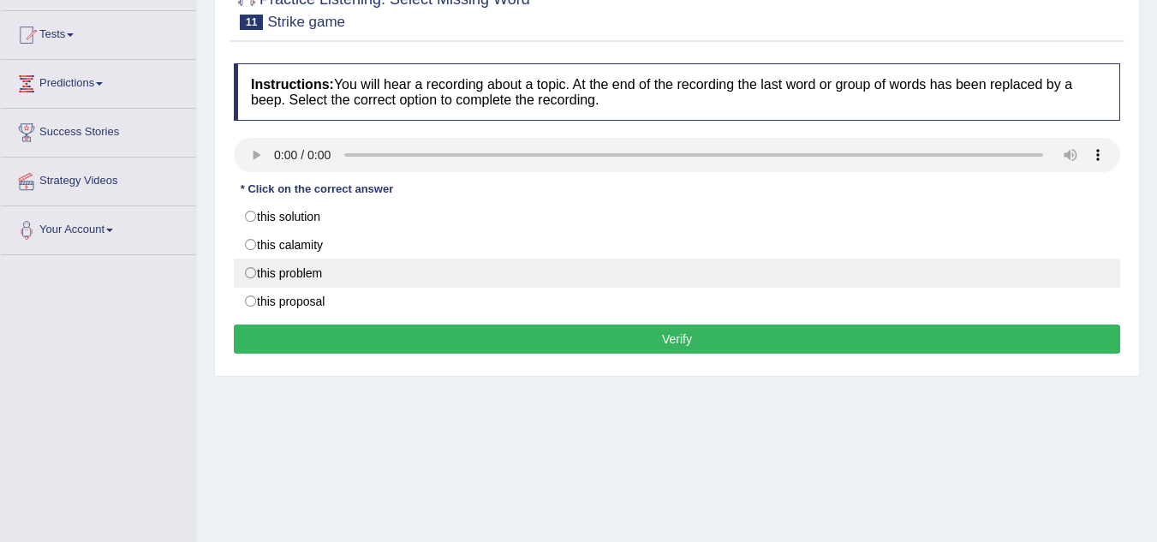
click at [244, 271] on label "this problem" at bounding box center [677, 273] width 886 height 29
radio input "true"
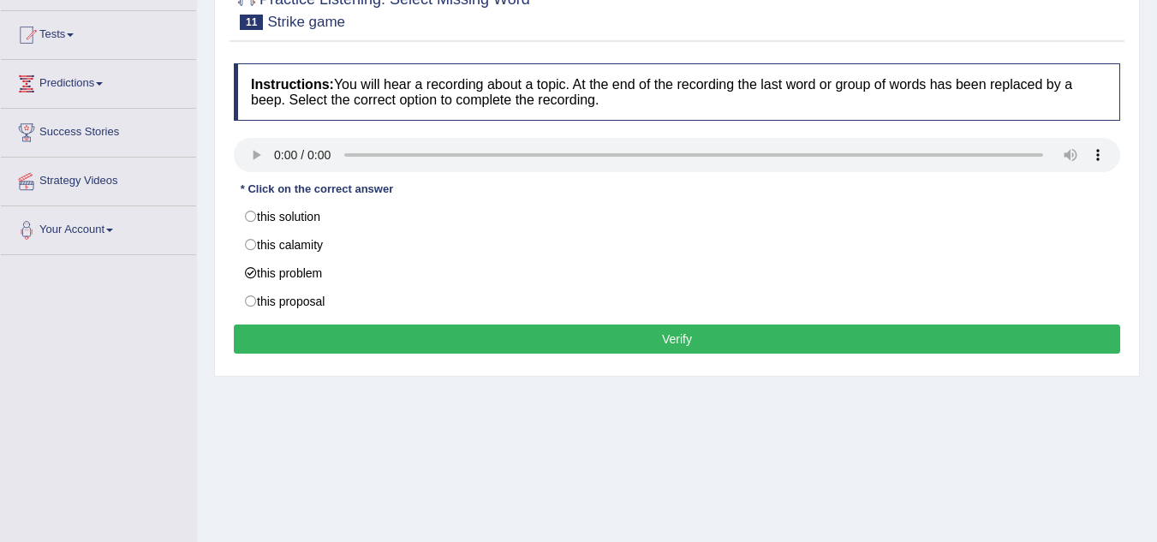
click at [301, 339] on button "Verify" at bounding box center [677, 339] width 886 height 29
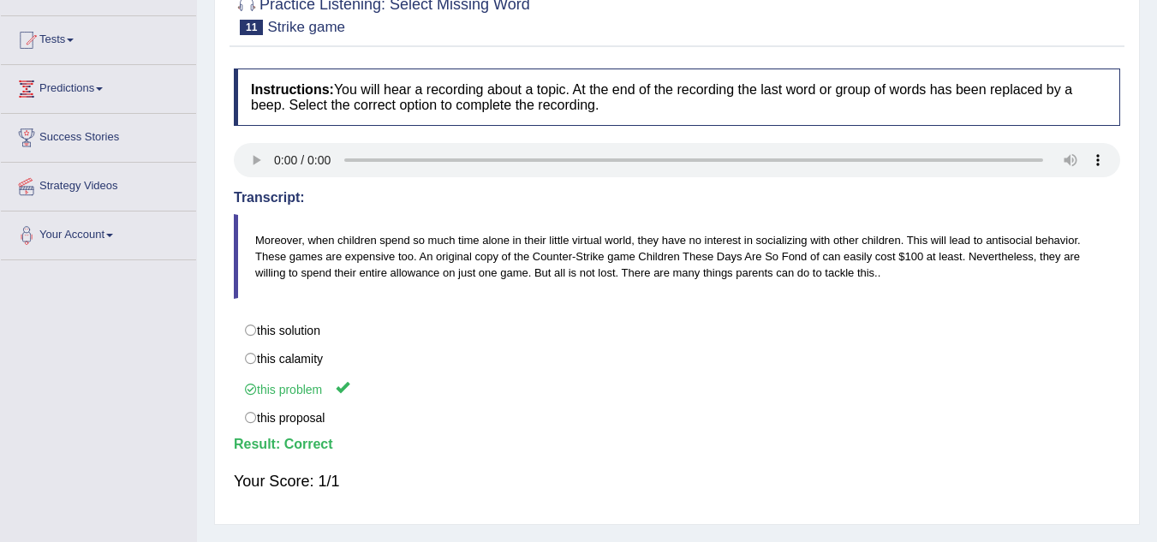
scroll to position [0, 0]
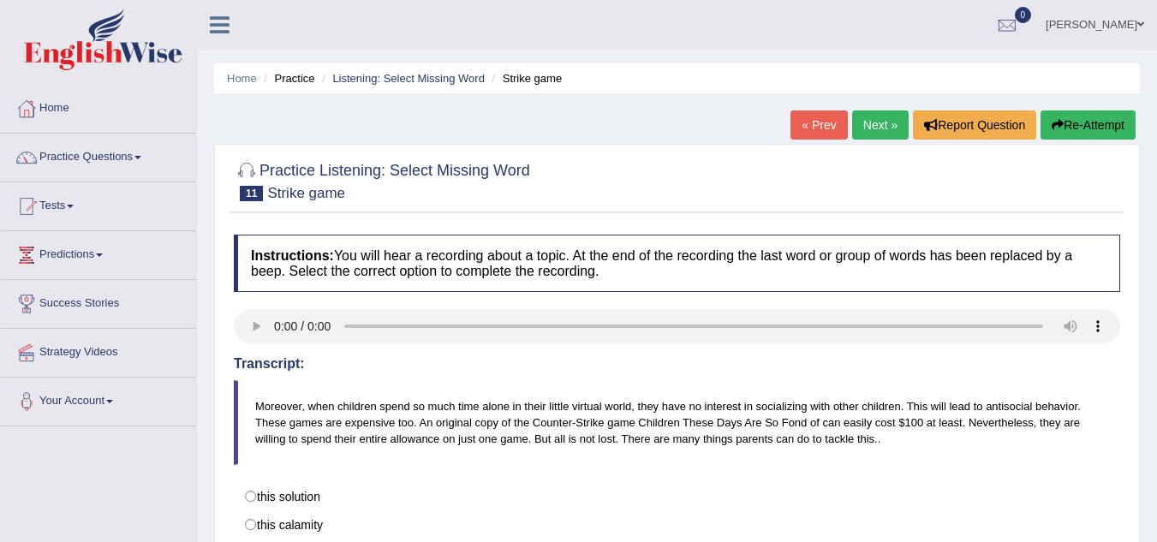
click at [866, 134] on link "Next »" at bounding box center [880, 124] width 57 height 29
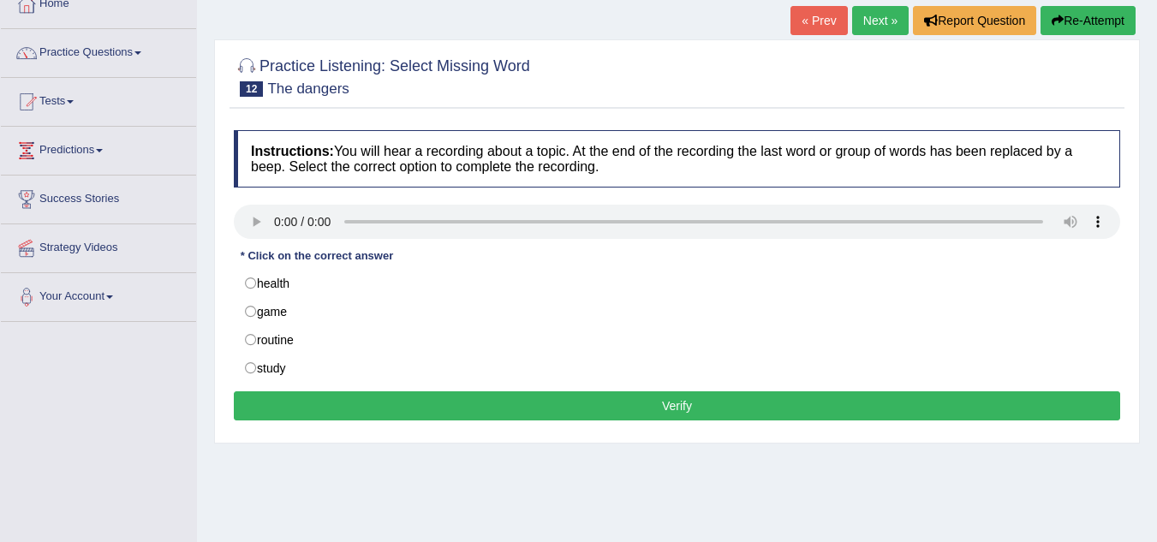
scroll to position [86, 0]
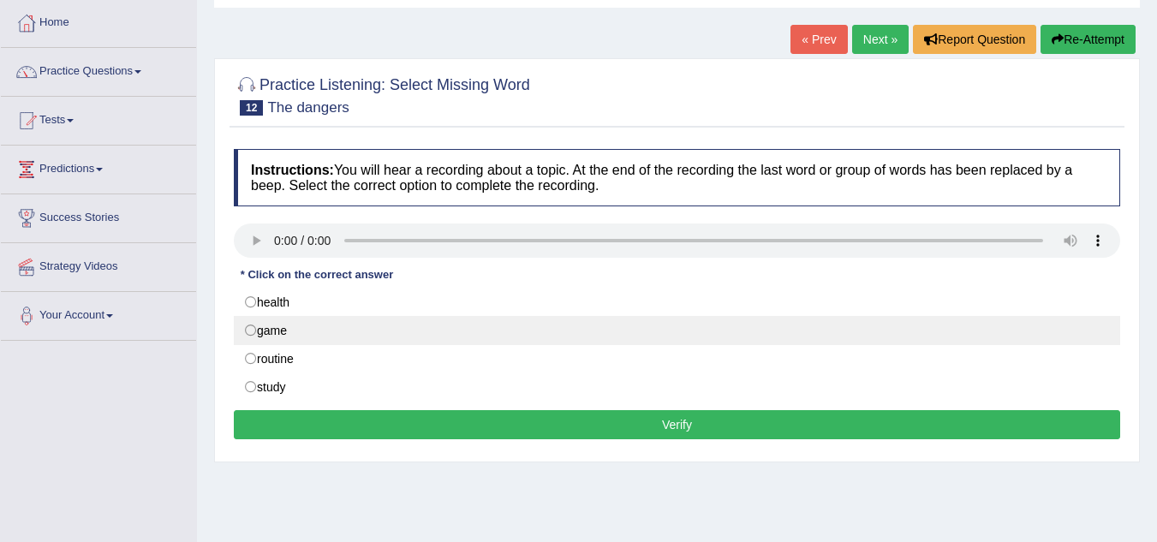
click at [253, 327] on label "game" at bounding box center [677, 330] width 886 height 29
radio input "true"
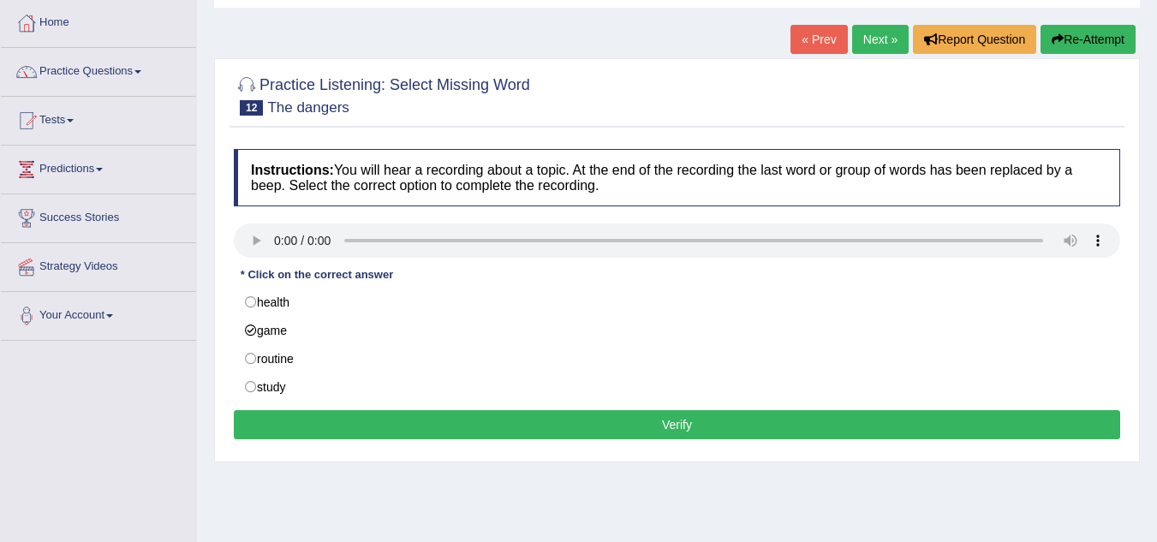
click at [386, 438] on button "Verify" at bounding box center [677, 424] width 886 height 29
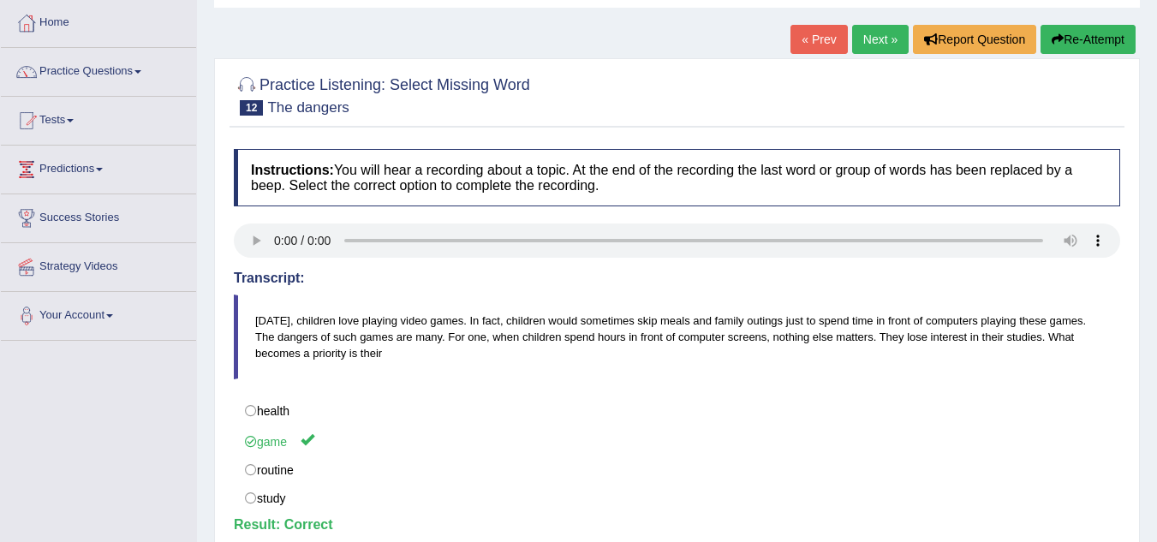
click at [872, 45] on link "Next »" at bounding box center [880, 39] width 57 height 29
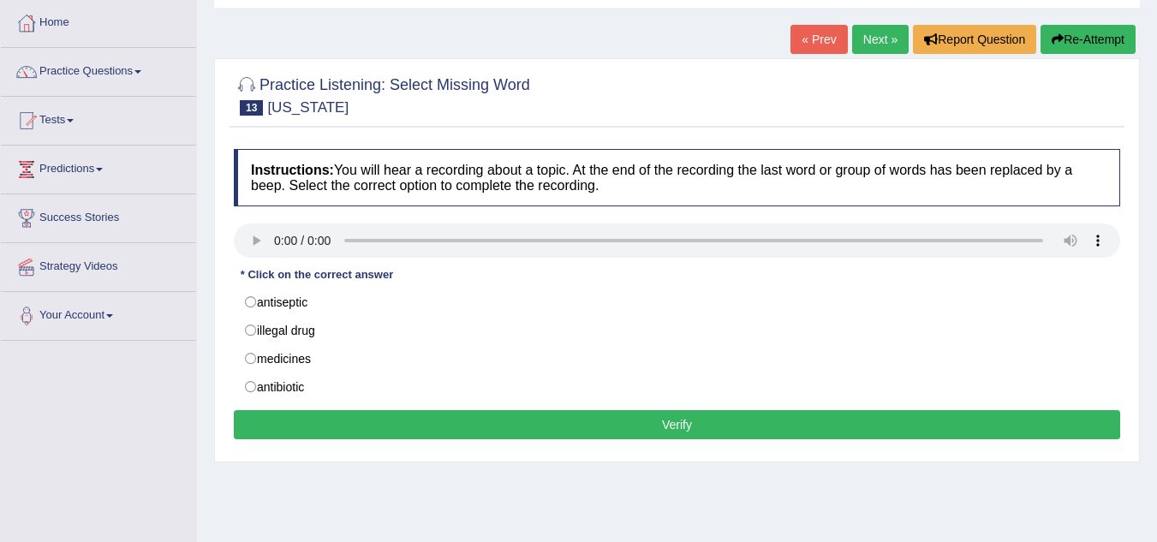
scroll to position [86, 0]
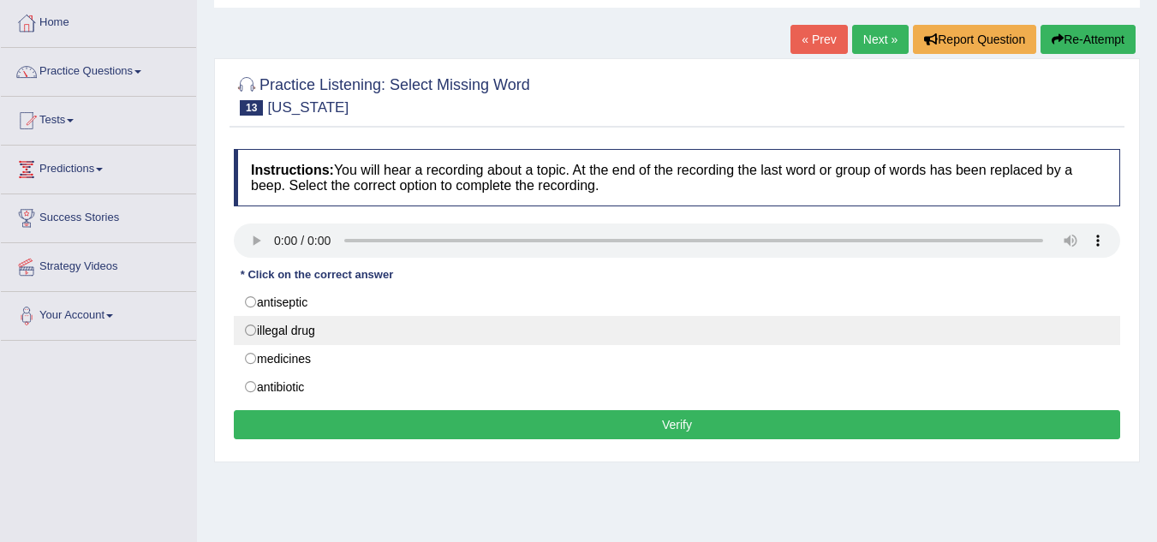
click at [256, 342] on label "illegal drug" at bounding box center [677, 330] width 886 height 29
radio input "true"
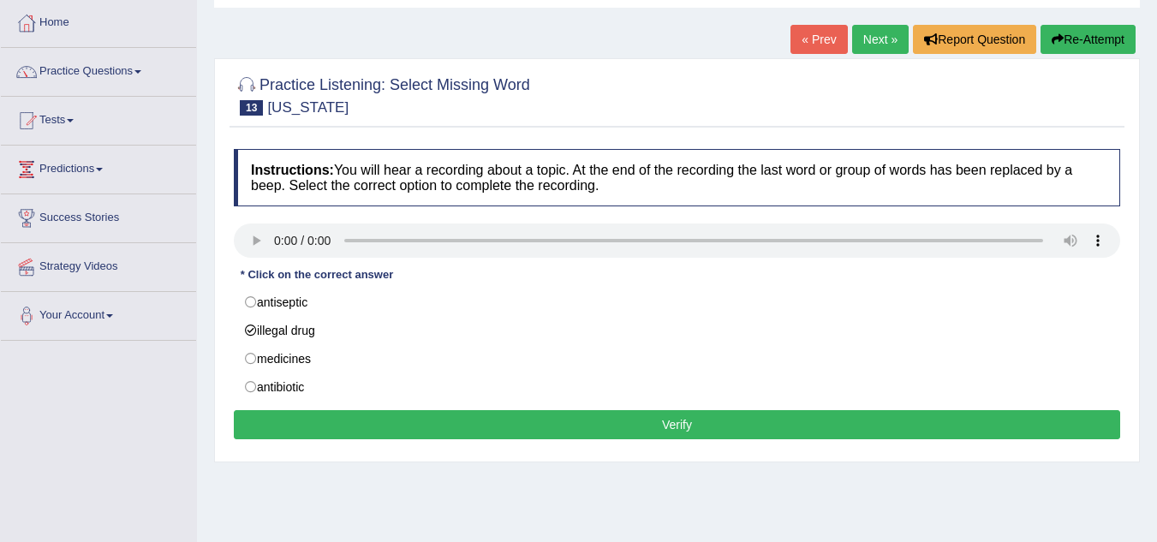
click at [333, 422] on button "Verify" at bounding box center [677, 424] width 886 height 29
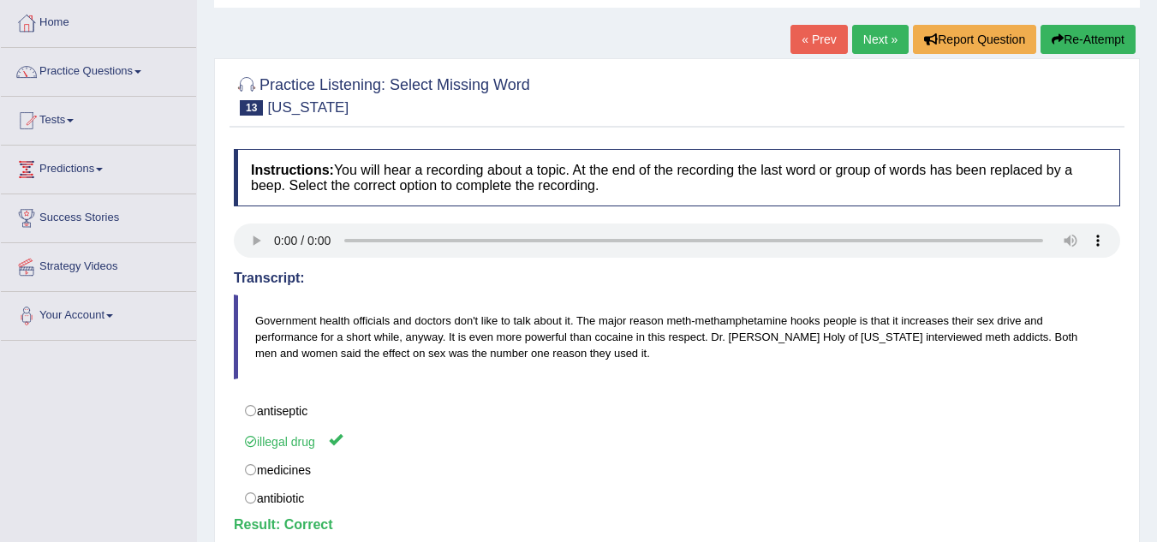
click at [879, 32] on link "Next »" at bounding box center [880, 39] width 57 height 29
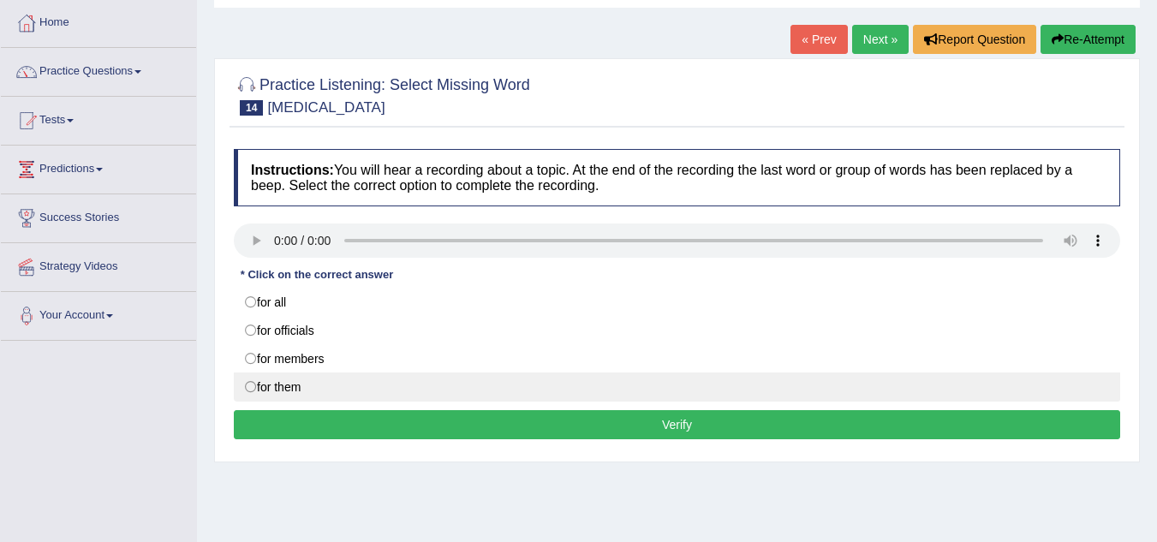
click at [246, 386] on label "for them" at bounding box center [677, 386] width 886 height 29
radio input "true"
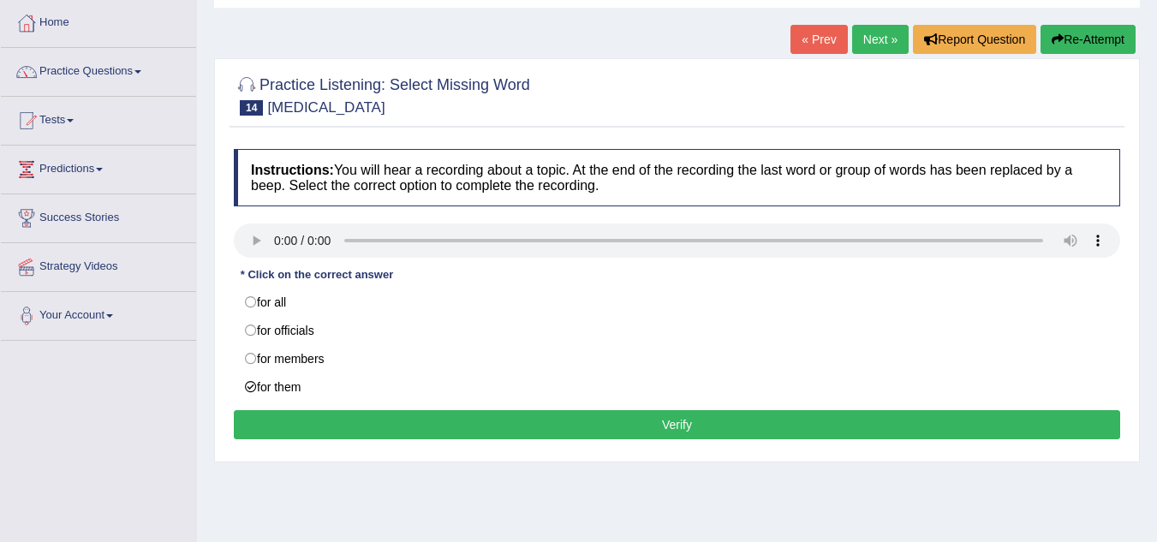
click at [261, 431] on button "Verify" at bounding box center [677, 424] width 886 height 29
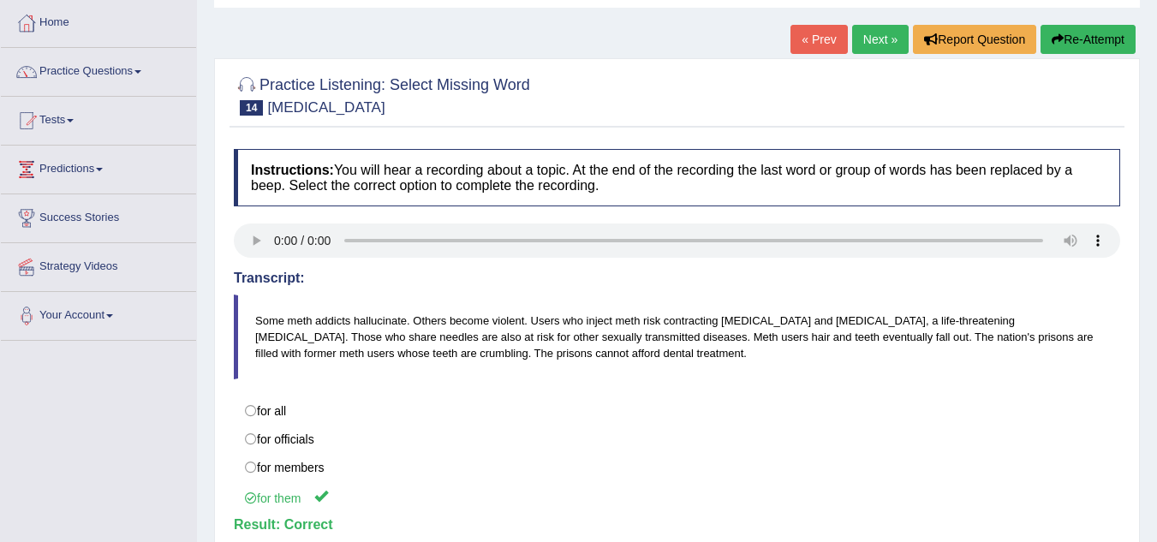
click at [882, 26] on link "Next »" at bounding box center [880, 39] width 57 height 29
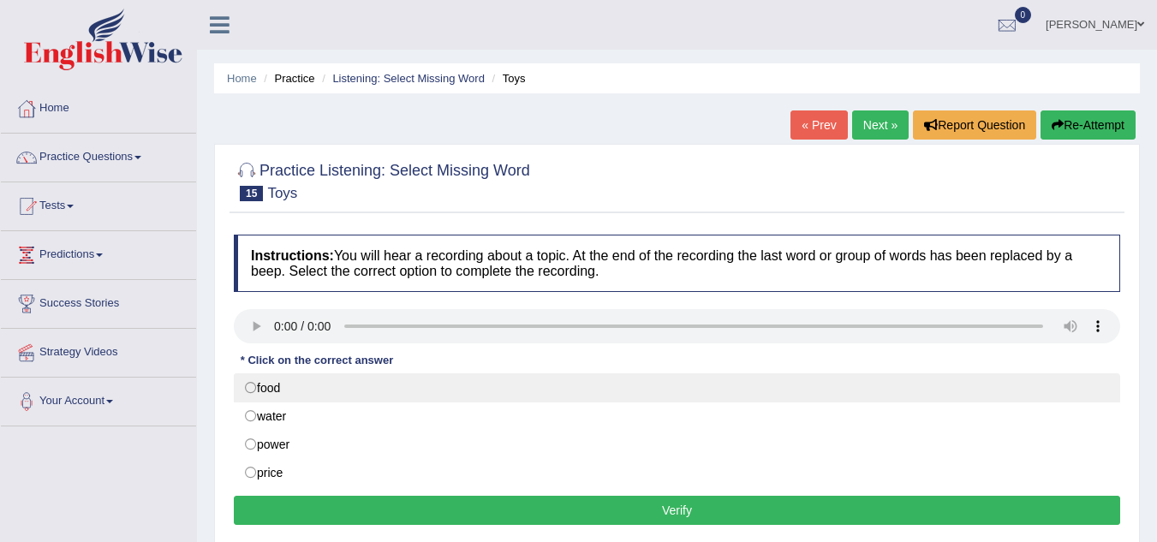
scroll to position [86, 0]
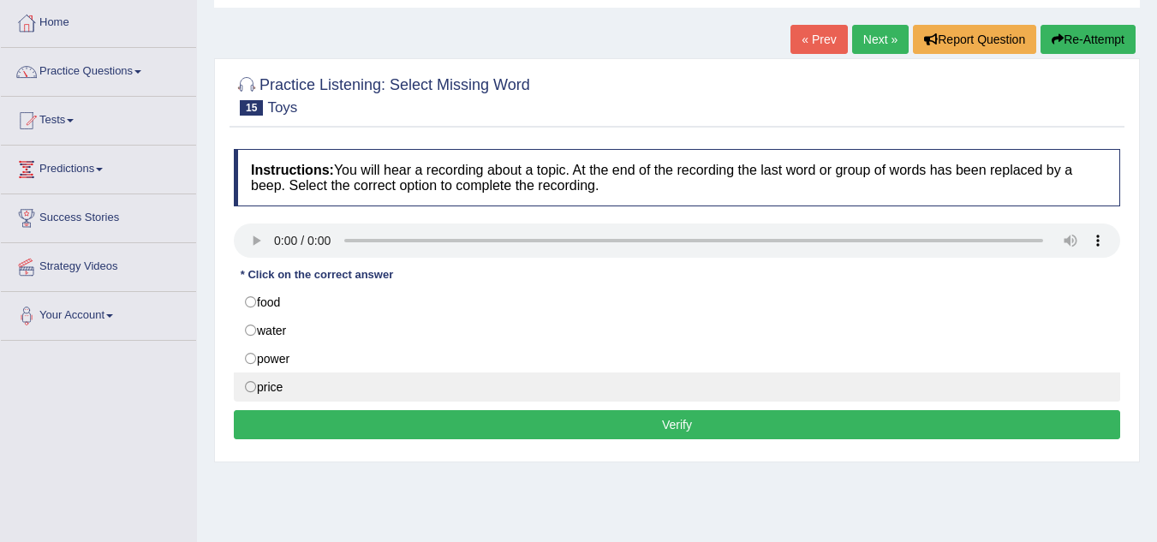
click at [290, 387] on label "price" at bounding box center [677, 386] width 886 height 29
radio input "true"
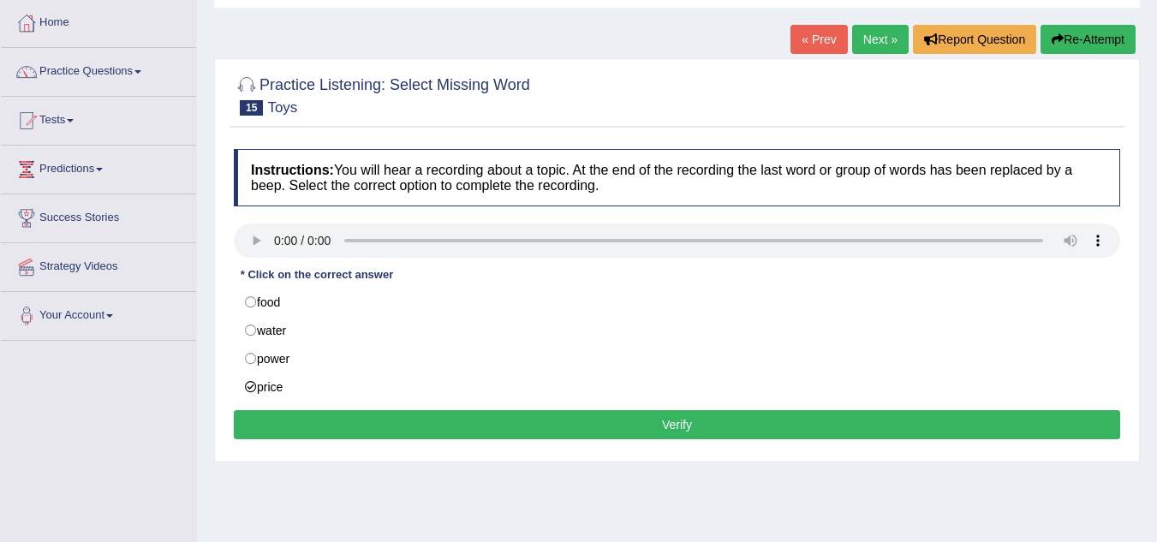
click at [308, 417] on button "Verify" at bounding box center [677, 424] width 886 height 29
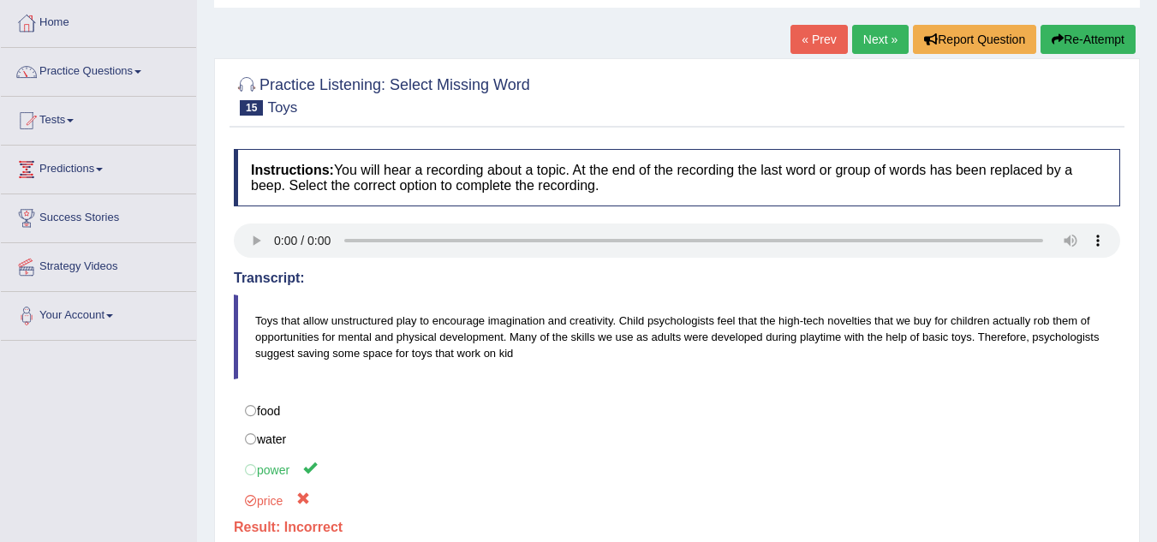
click at [871, 45] on link "Next »" at bounding box center [880, 39] width 57 height 29
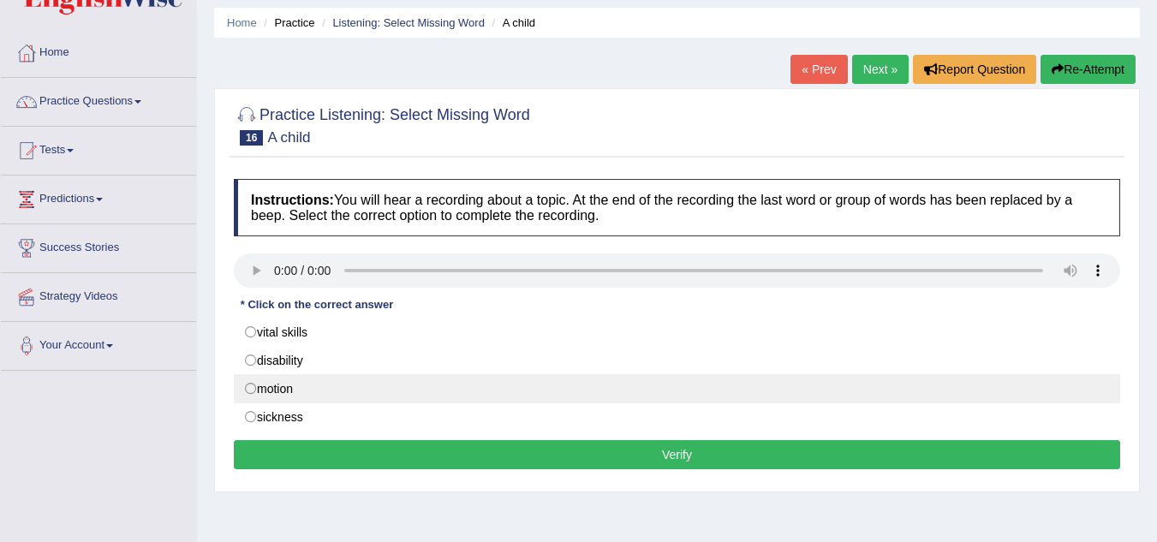
scroll to position [86, 0]
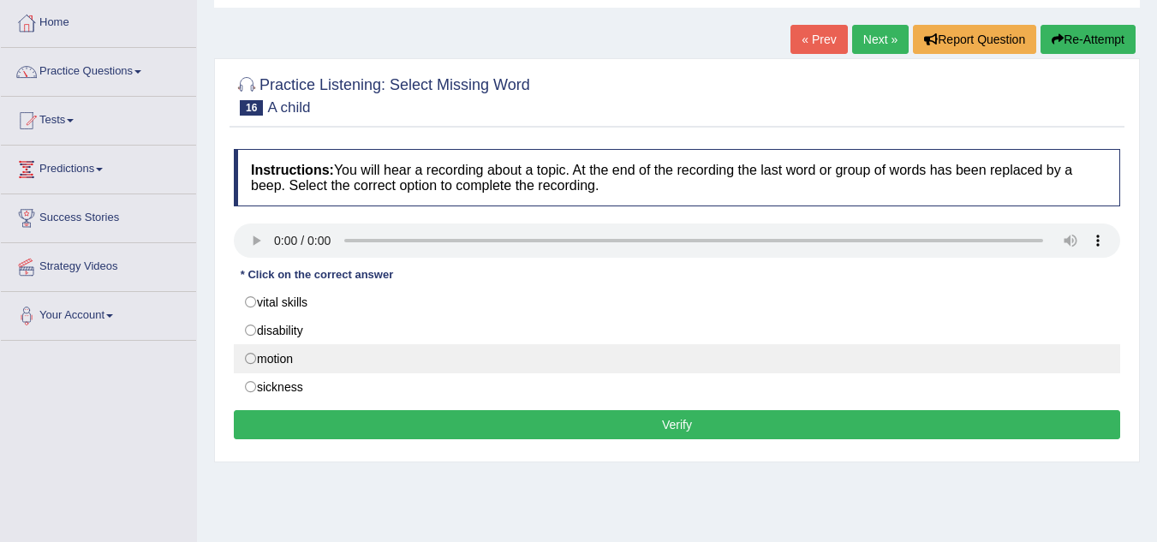
click at [291, 365] on label "motion" at bounding box center [677, 358] width 886 height 29
radio input "true"
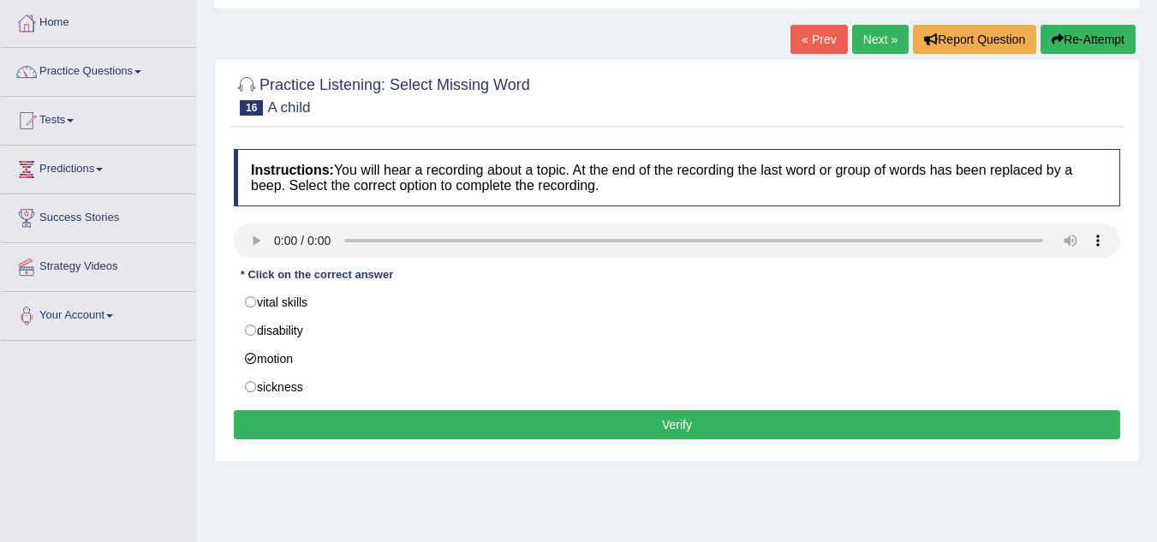
click at [332, 433] on button "Verify" at bounding box center [677, 424] width 886 height 29
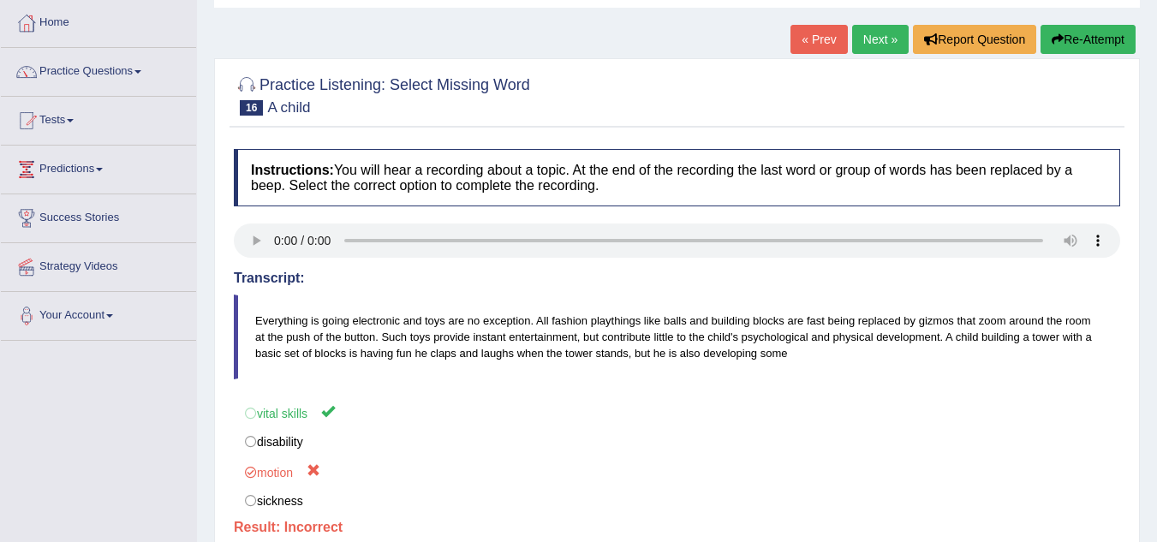
click at [892, 43] on link "Next »" at bounding box center [880, 39] width 57 height 29
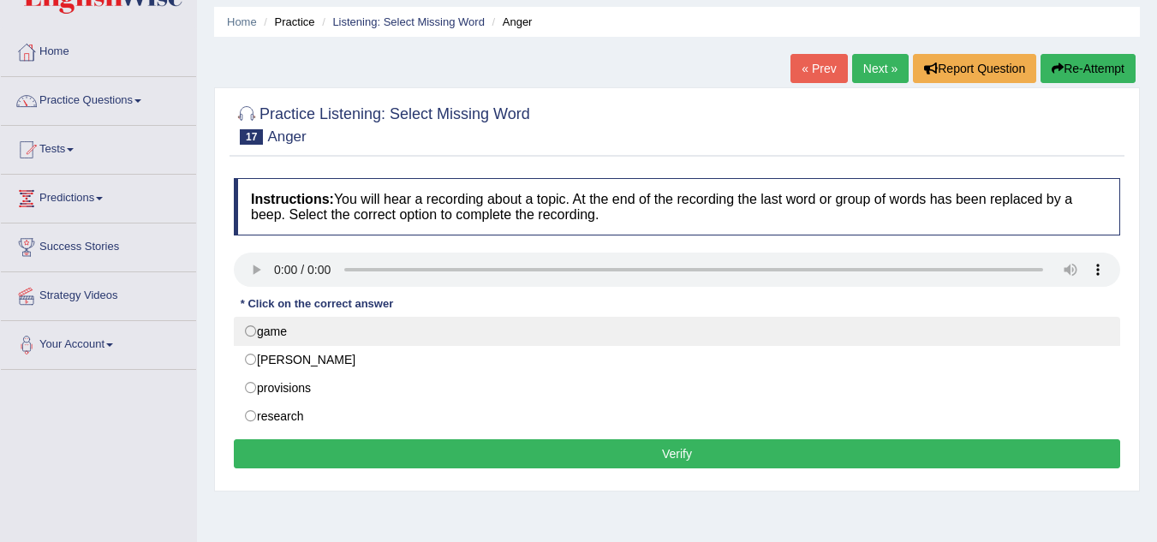
scroll to position [86, 0]
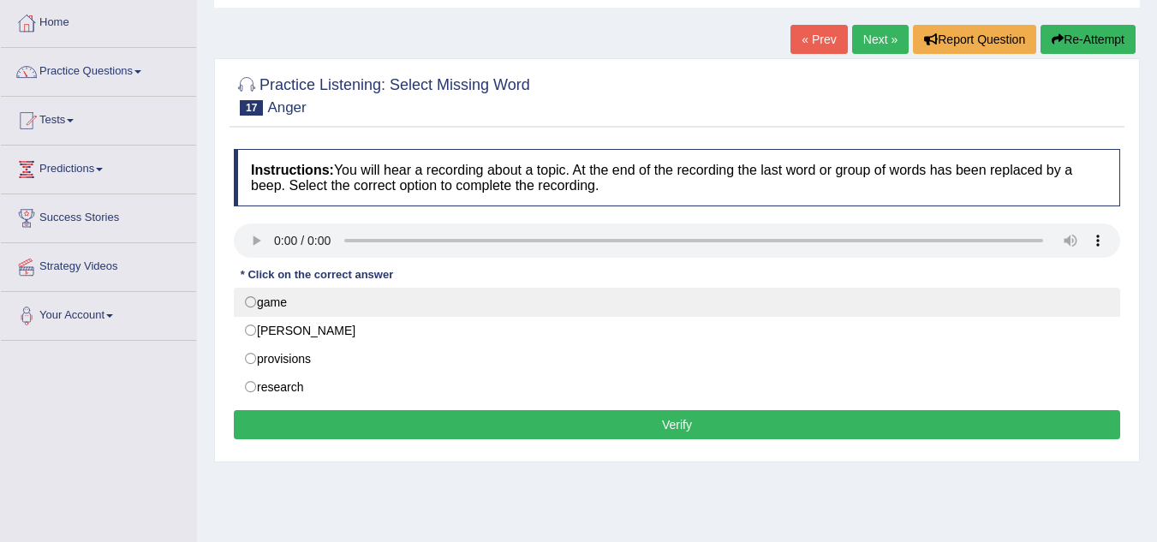
click at [260, 301] on label "game" at bounding box center [677, 302] width 886 height 29
radio input "true"
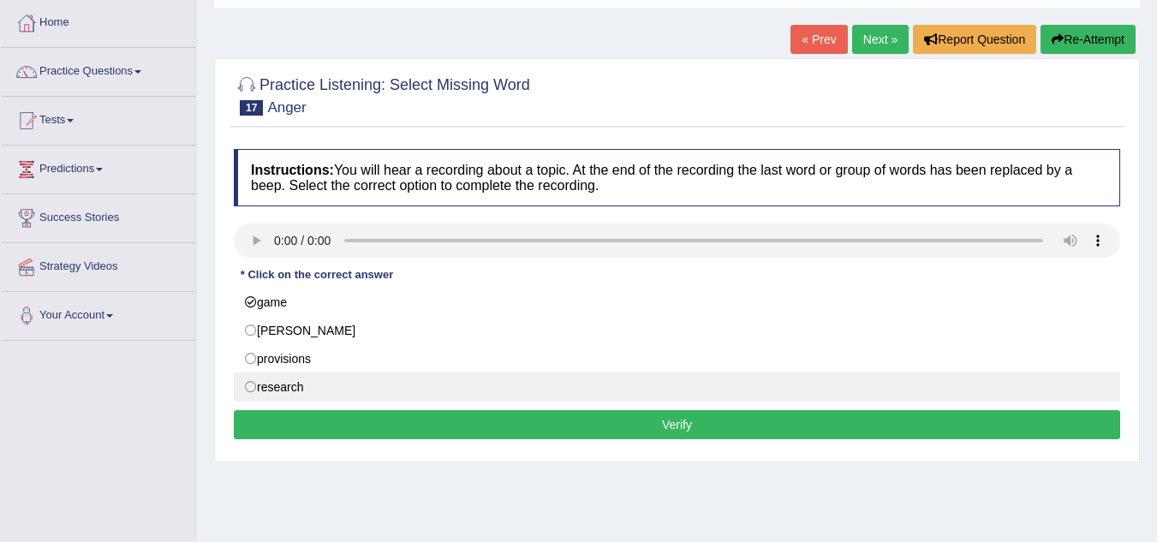
click at [283, 394] on label "research" at bounding box center [677, 386] width 886 height 29
radio input "true"
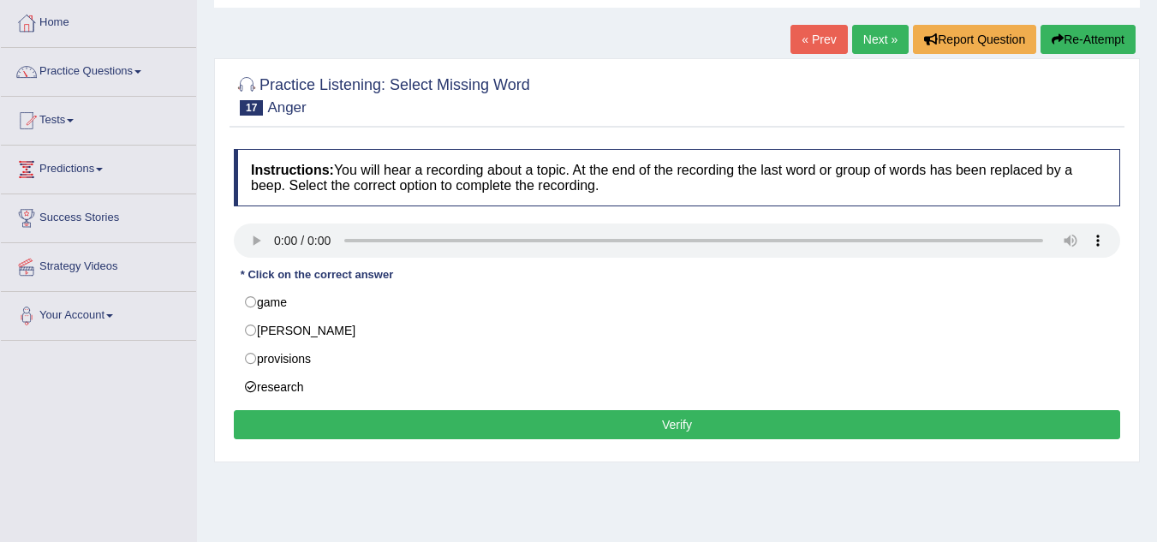
click at [365, 444] on div "Instructions: You will hear a recording about a topic. At the end of the record…" at bounding box center [676, 296] width 895 height 313
click at [364, 426] on button "Verify" at bounding box center [677, 424] width 886 height 29
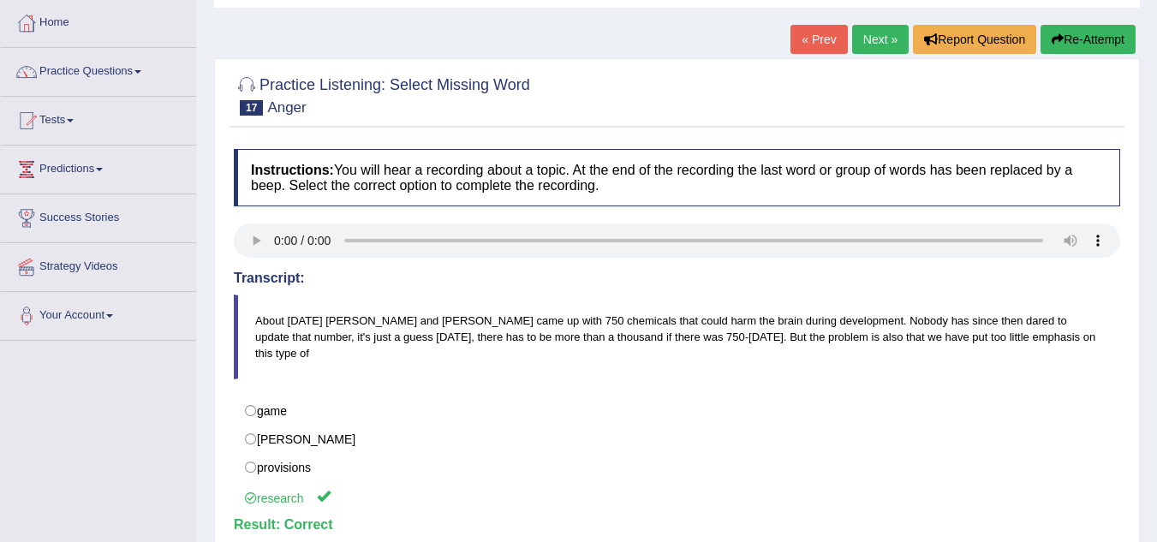
click at [873, 43] on link "Next »" at bounding box center [880, 39] width 57 height 29
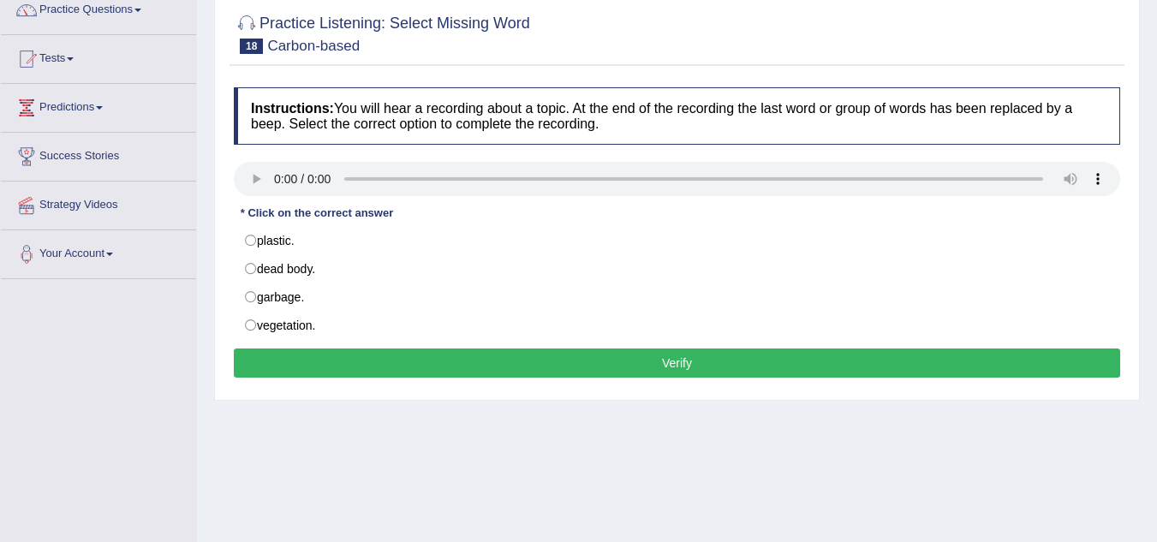
scroll to position [171, 0]
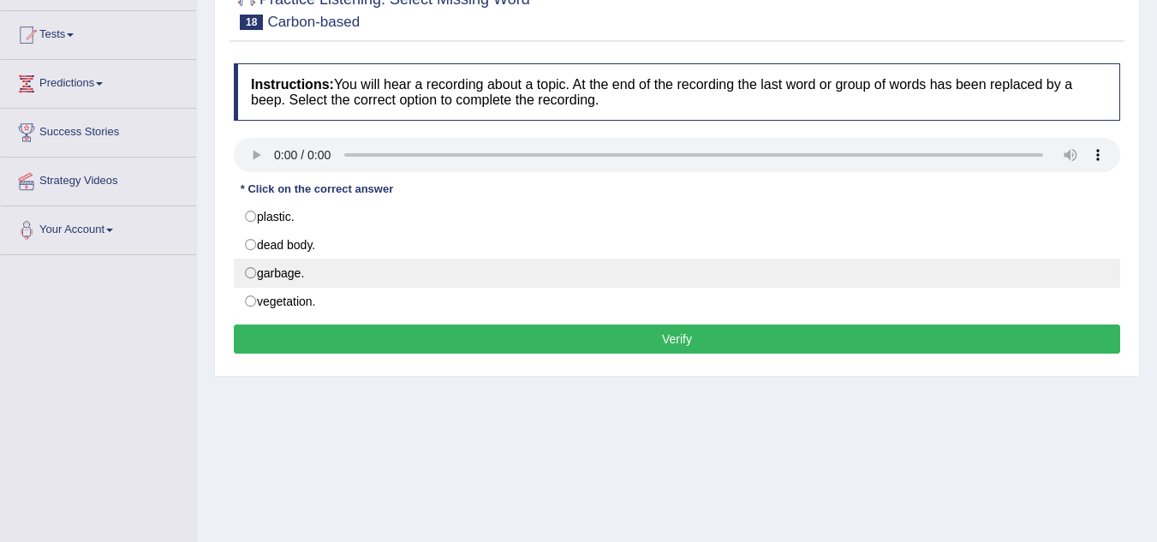
click at [274, 267] on label "garbage." at bounding box center [677, 273] width 886 height 29
radio input "true"
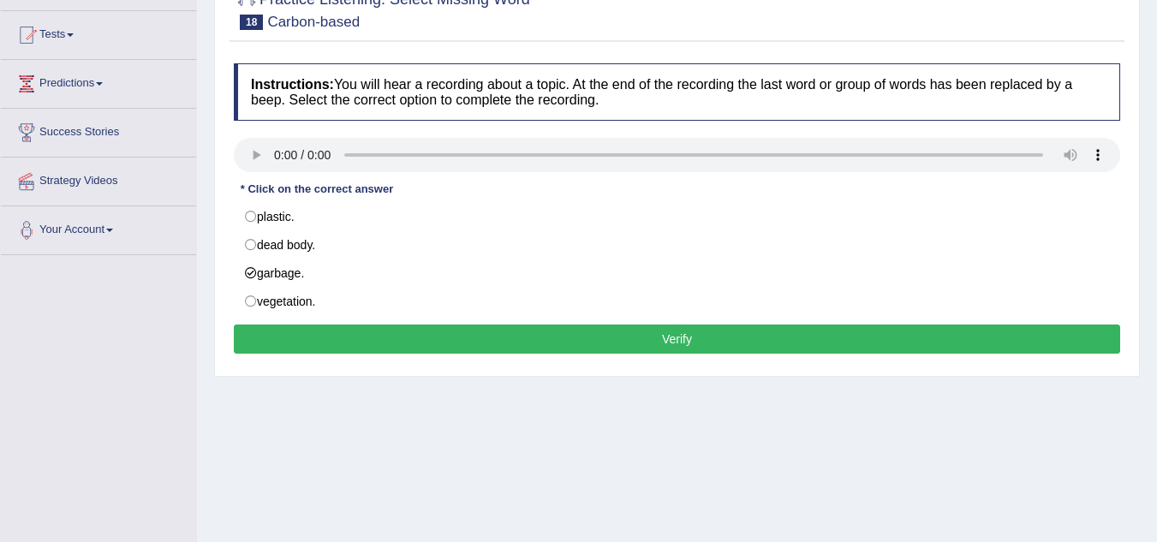
click at [259, 337] on button "Verify" at bounding box center [677, 339] width 886 height 29
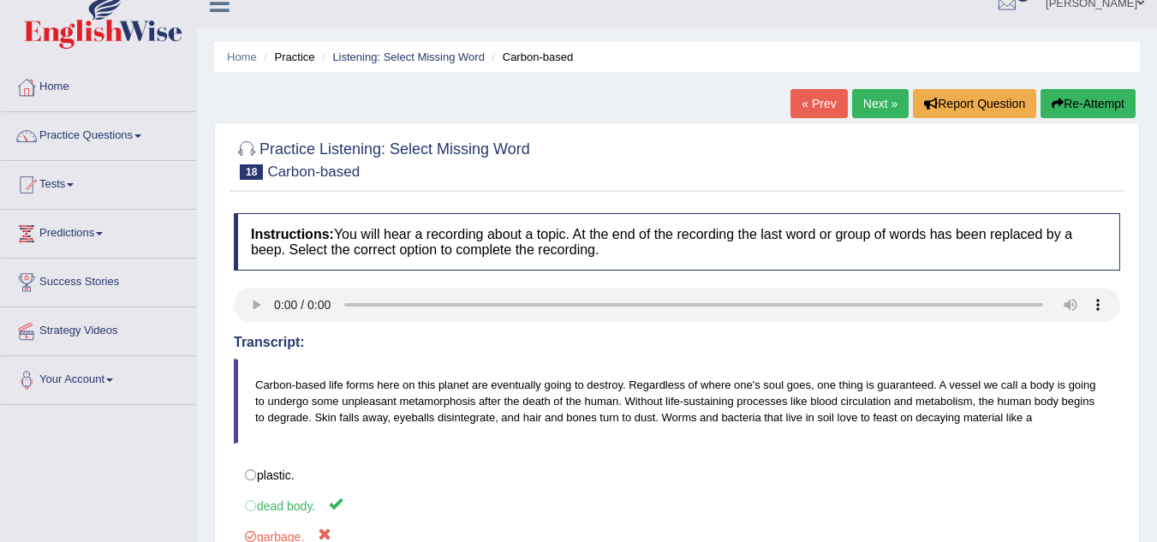
scroll to position [0, 0]
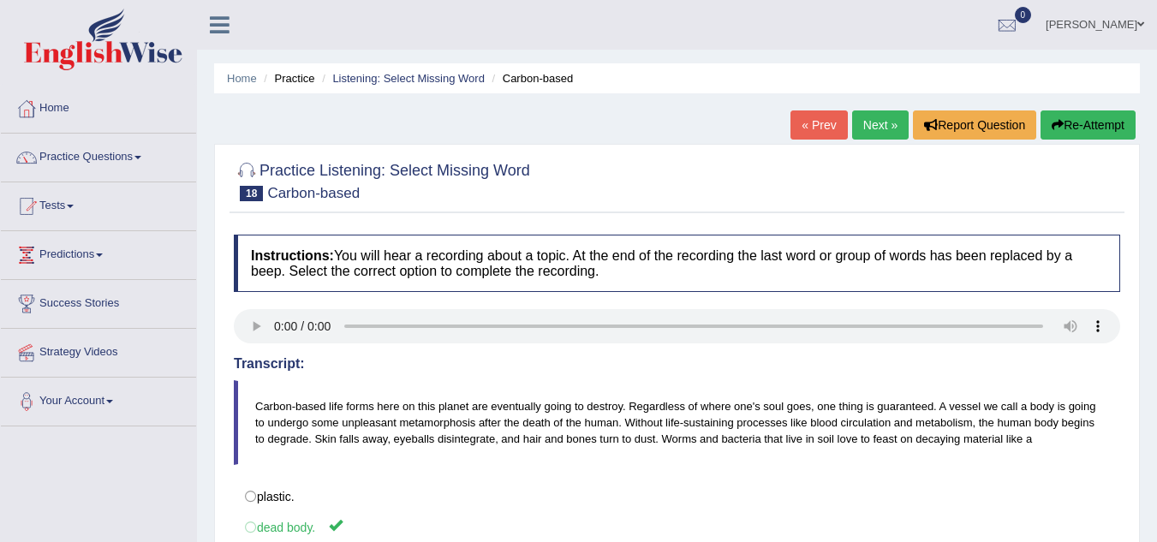
click at [889, 128] on link "Next »" at bounding box center [880, 124] width 57 height 29
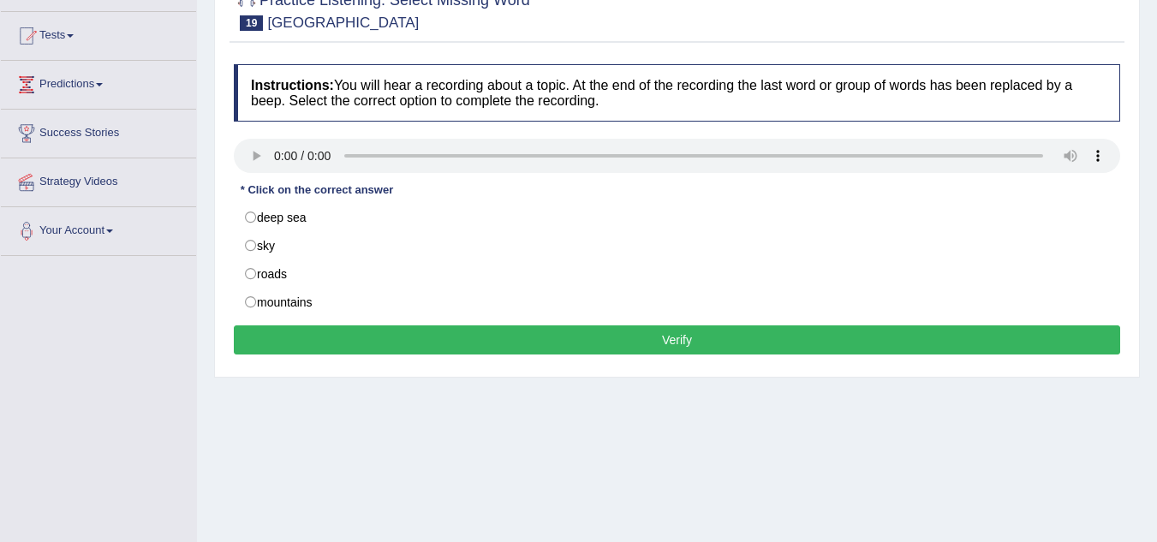
scroll to position [171, 0]
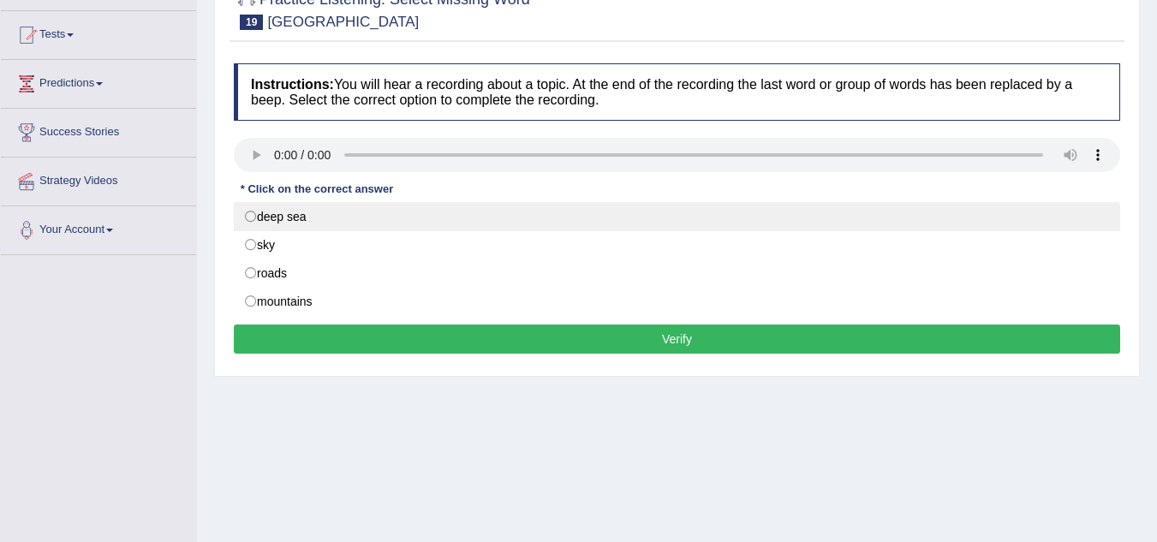
click at [247, 223] on label "deep sea" at bounding box center [677, 216] width 886 height 29
radio input "true"
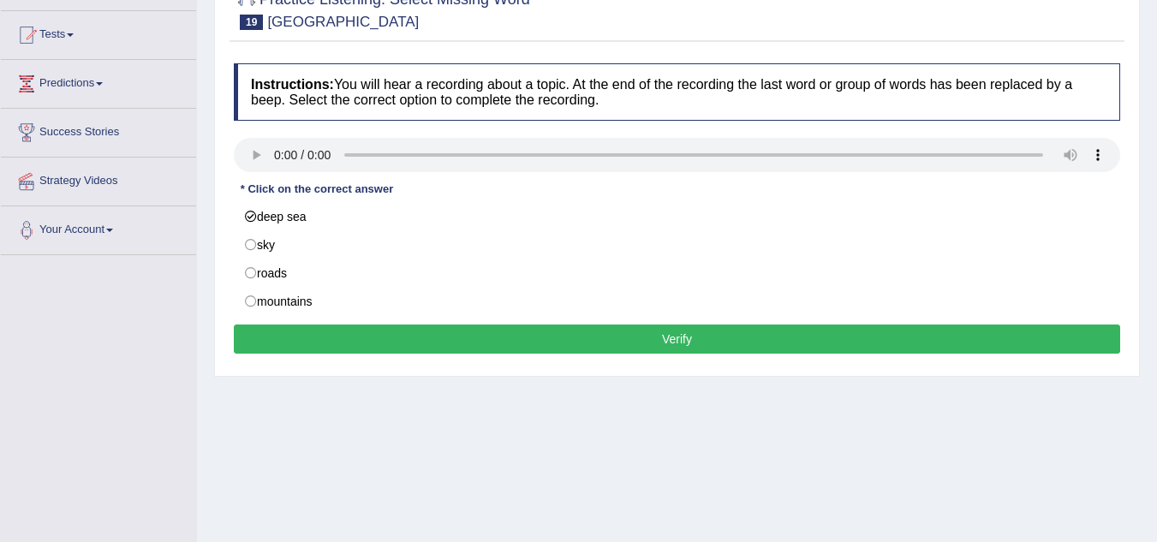
click at [358, 339] on button "Verify" at bounding box center [677, 339] width 886 height 29
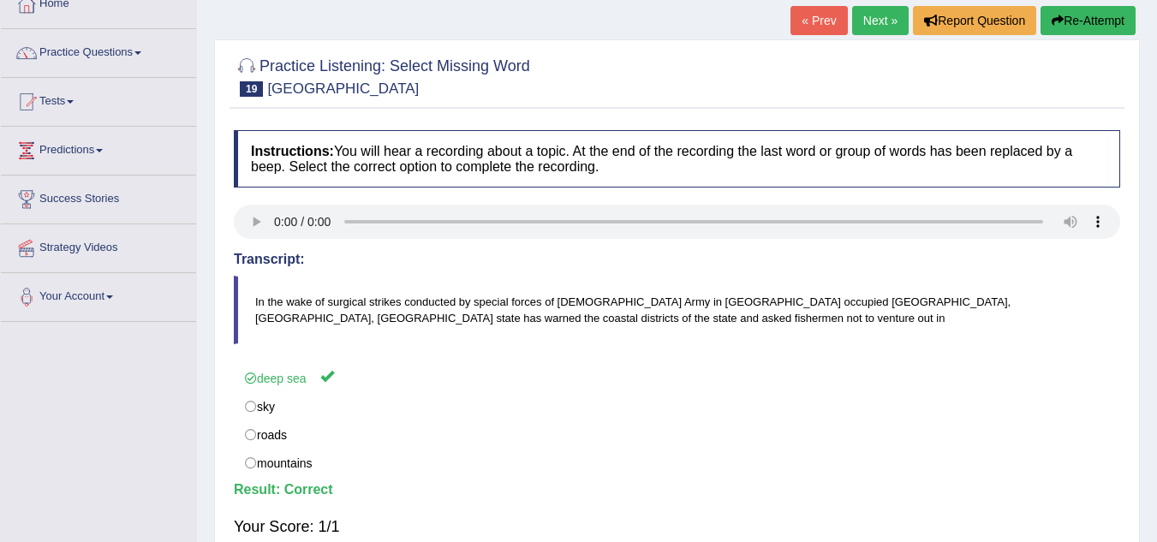
scroll to position [0, 0]
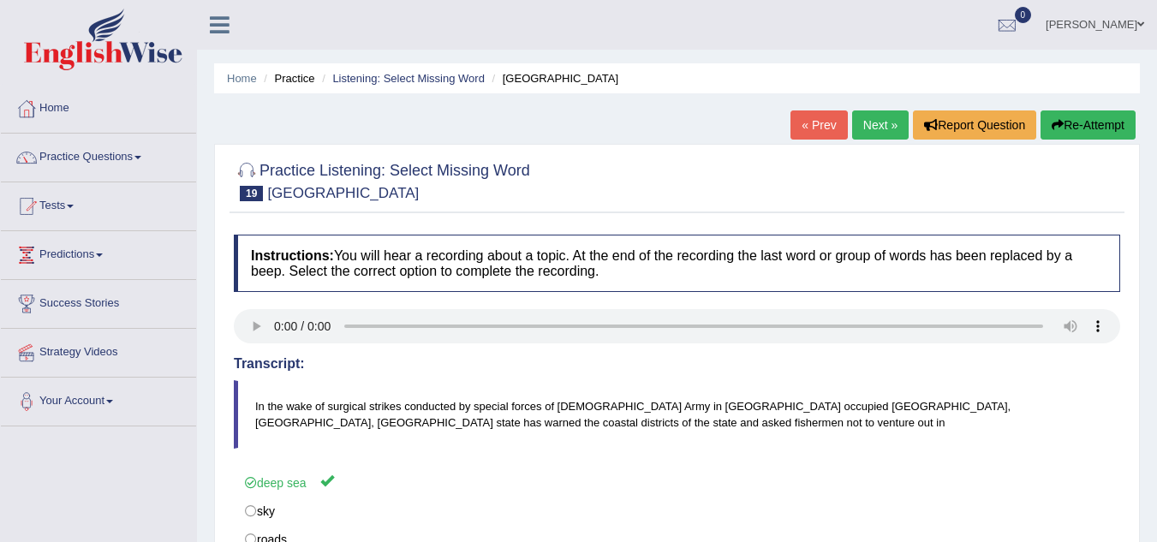
click at [889, 121] on link "Next »" at bounding box center [880, 124] width 57 height 29
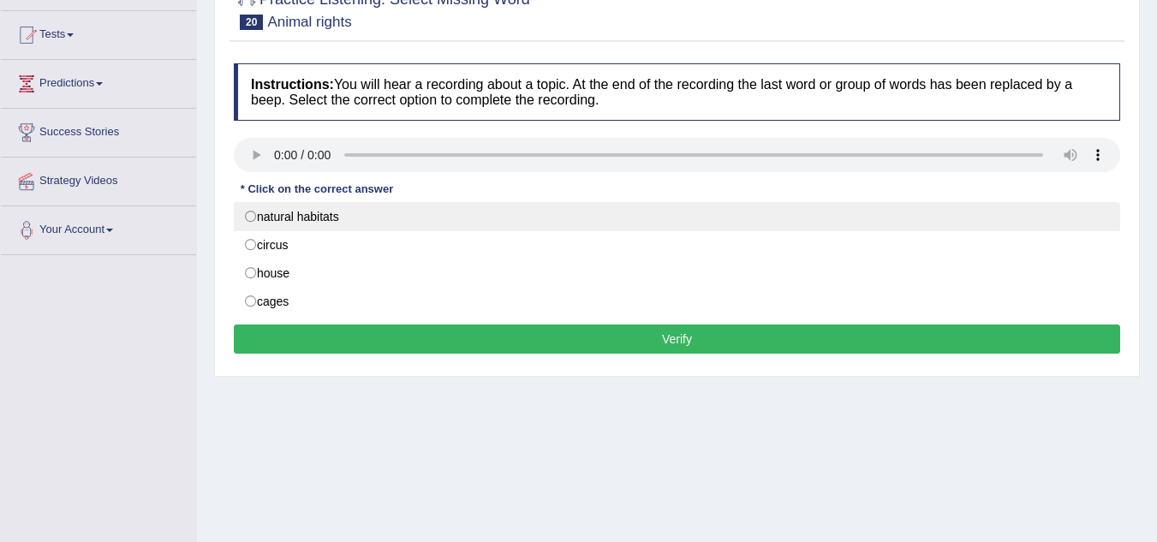
click at [283, 218] on label "natural habitats" at bounding box center [677, 216] width 886 height 29
radio input "true"
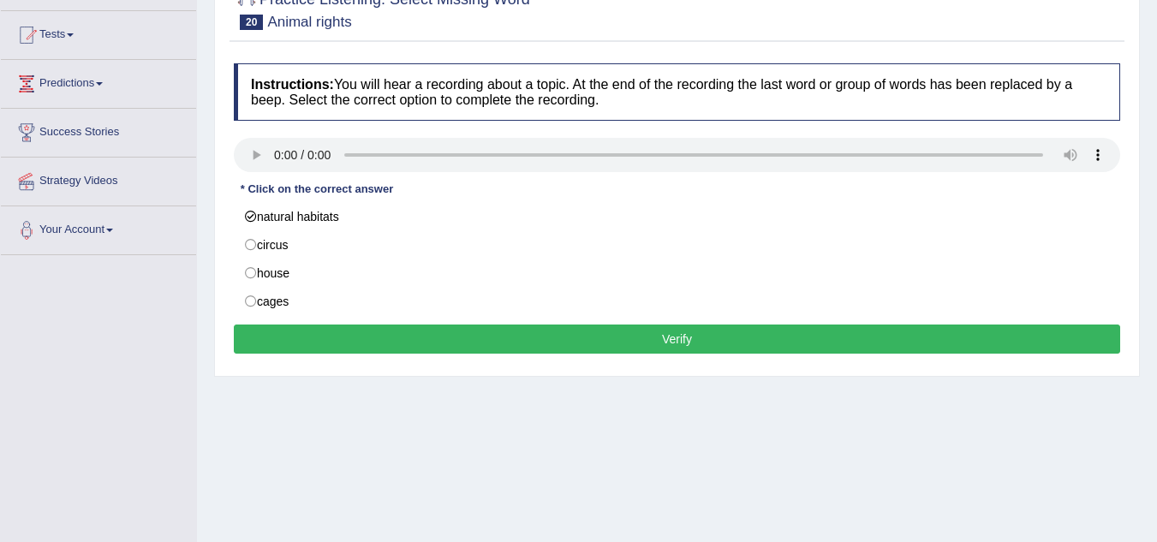
click at [473, 337] on button "Verify" at bounding box center [677, 339] width 886 height 29
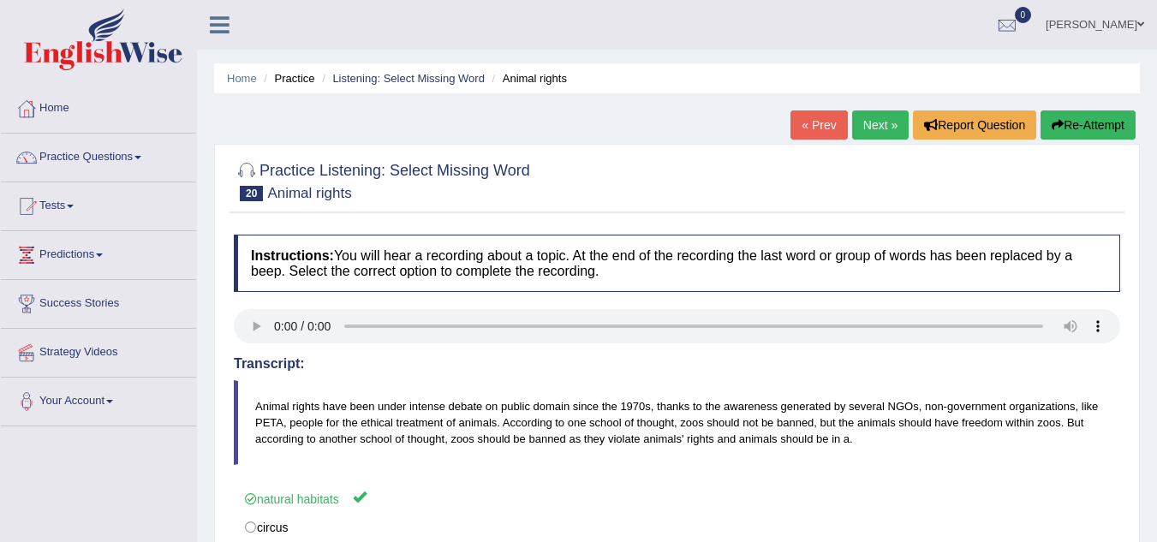
click at [883, 134] on link "Next »" at bounding box center [880, 124] width 57 height 29
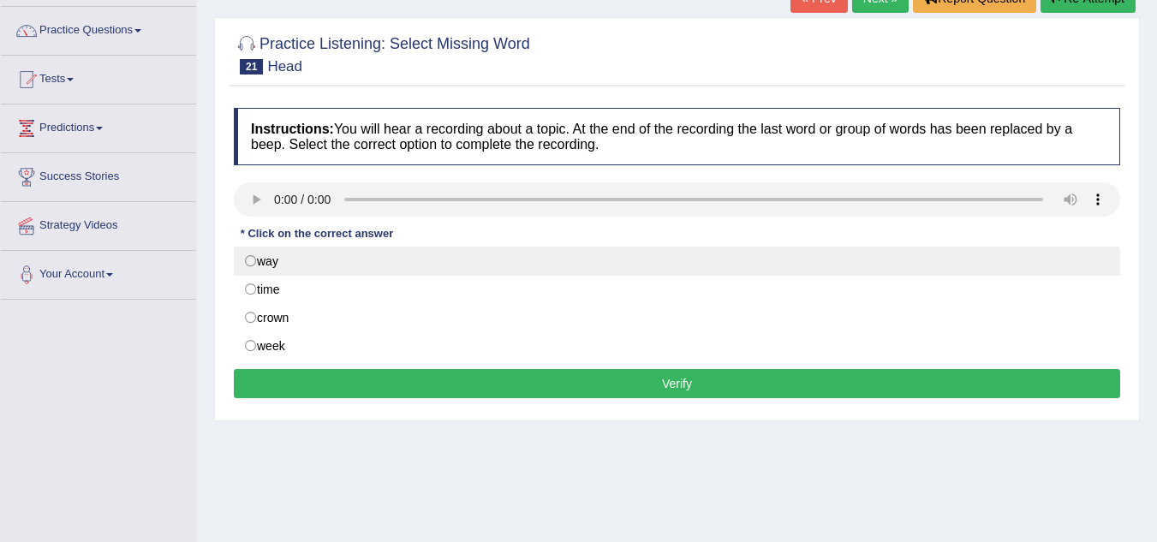
scroll to position [171, 0]
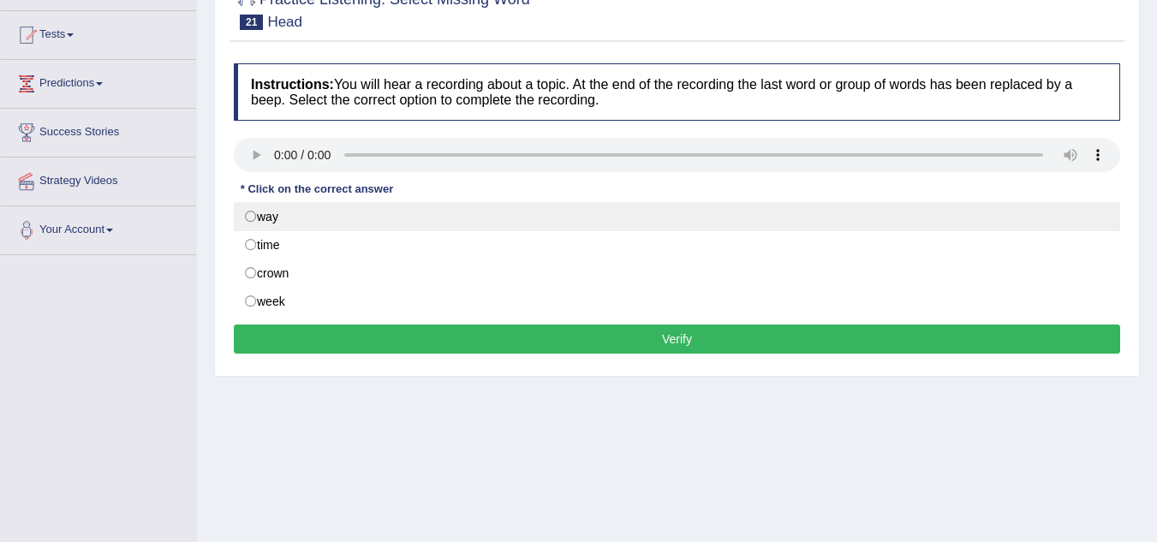
click at [266, 212] on label "way" at bounding box center [677, 216] width 886 height 29
radio input "true"
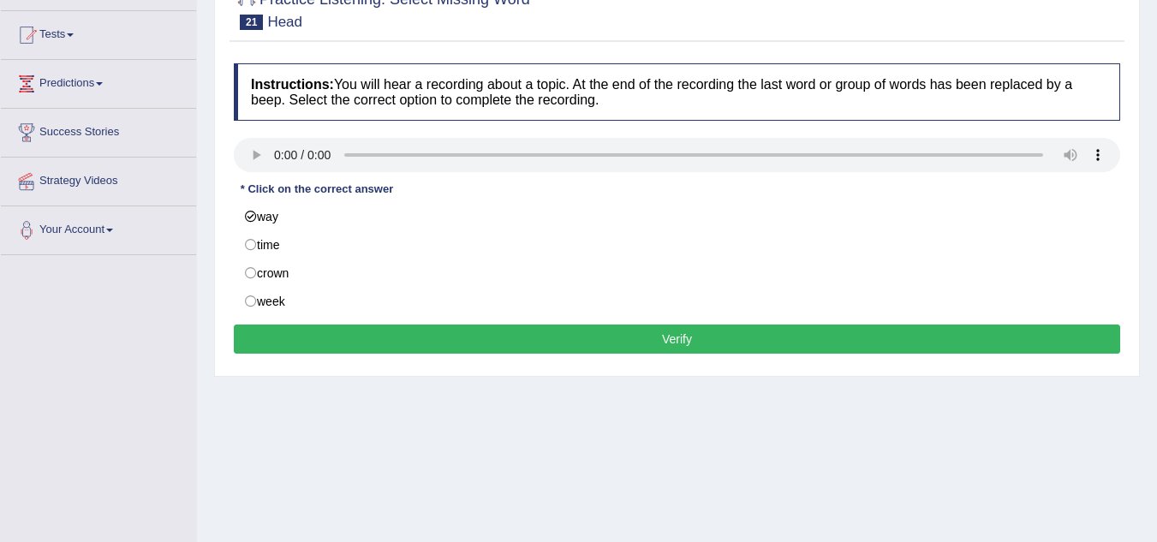
click at [418, 343] on button "Verify" at bounding box center [677, 339] width 886 height 29
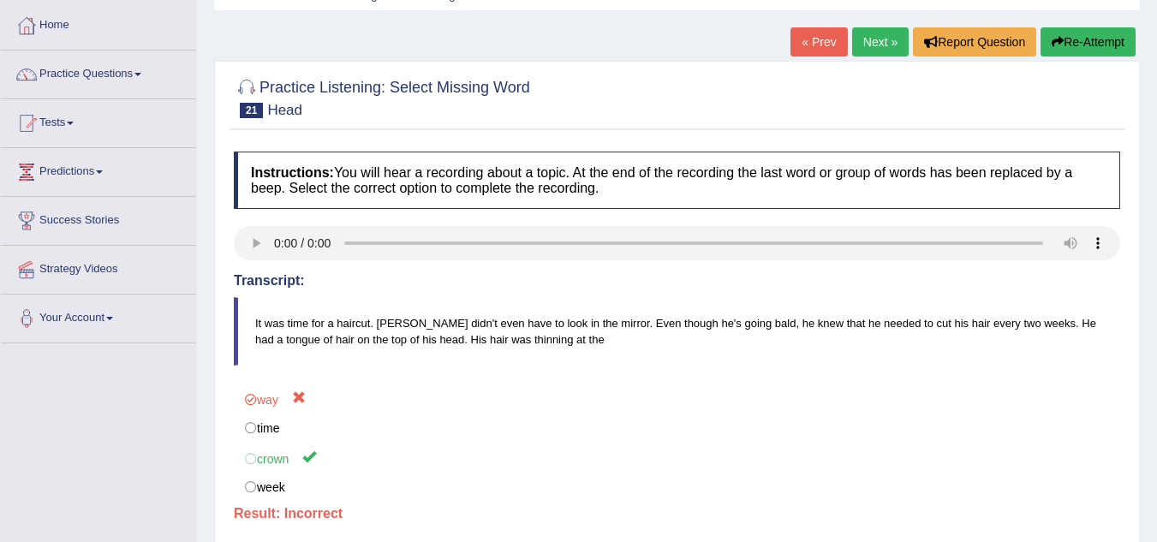
scroll to position [0, 0]
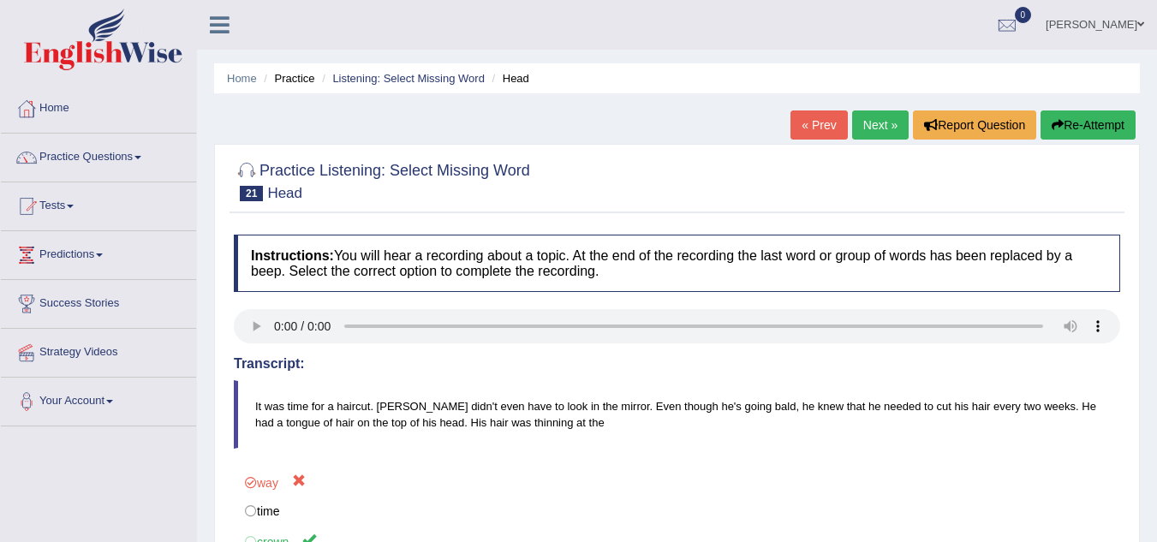
click at [879, 118] on link "Next »" at bounding box center [880, 124] width 57 height 29
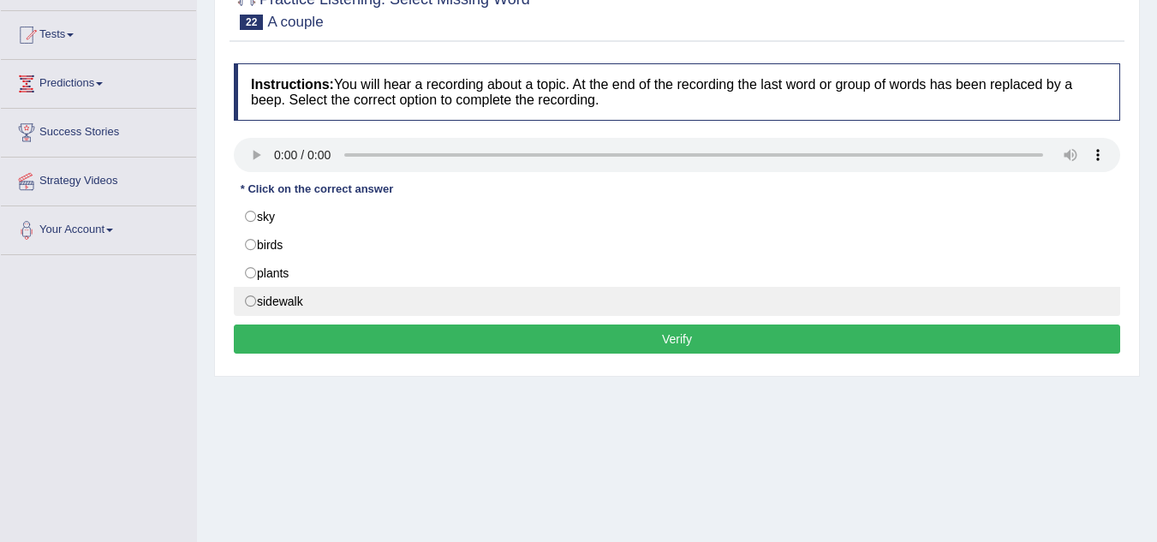
click at [259, 306] on label "sidewalk" at bounding box center [677, 301] width 886 height 29
radio input "true"
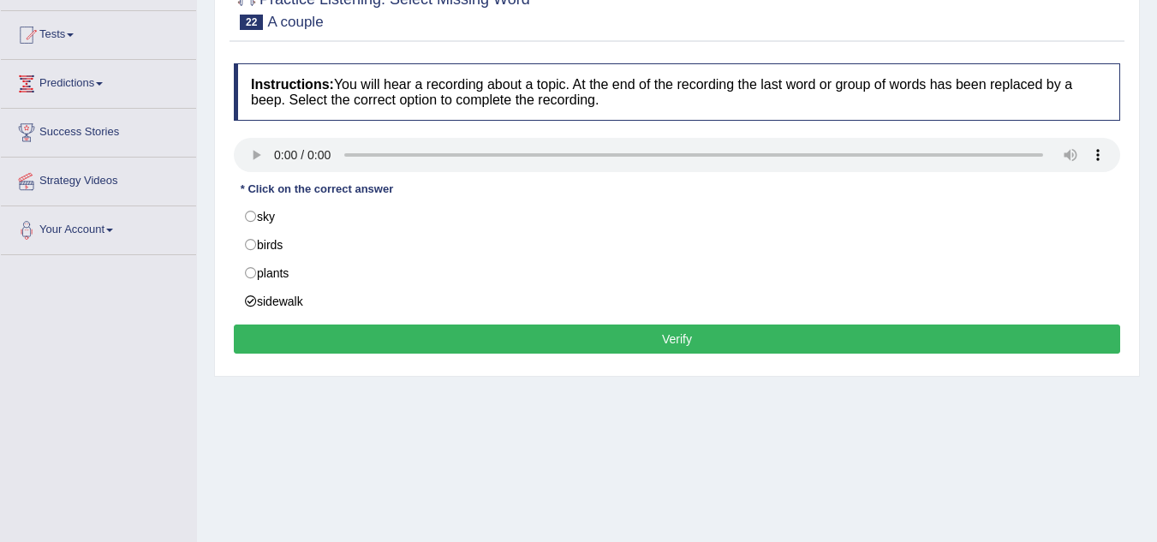
click at [363, 353] on button "Verify" at bounding box center [677, 339] width 886 height 29
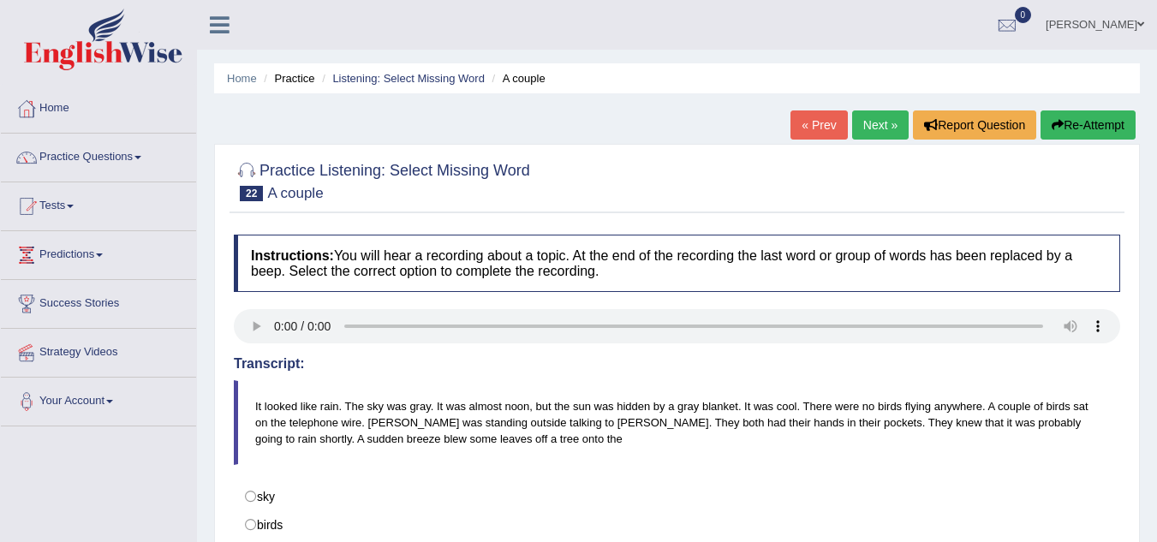
click at [874, 118] on link "Next »" at bounding box center [880, 124] width 57 height 29
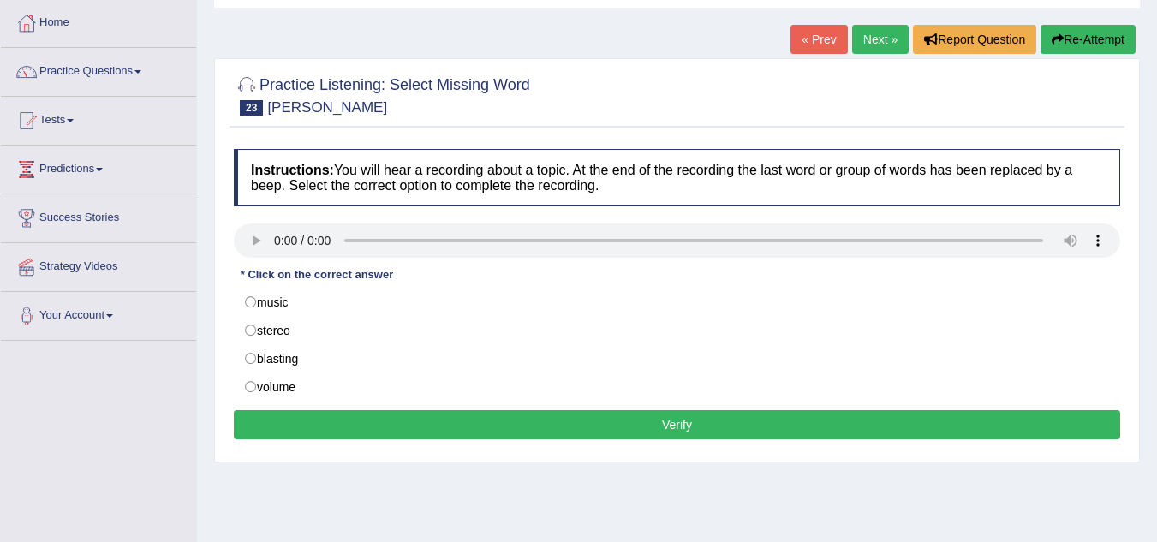
scroll to position [171, 0]
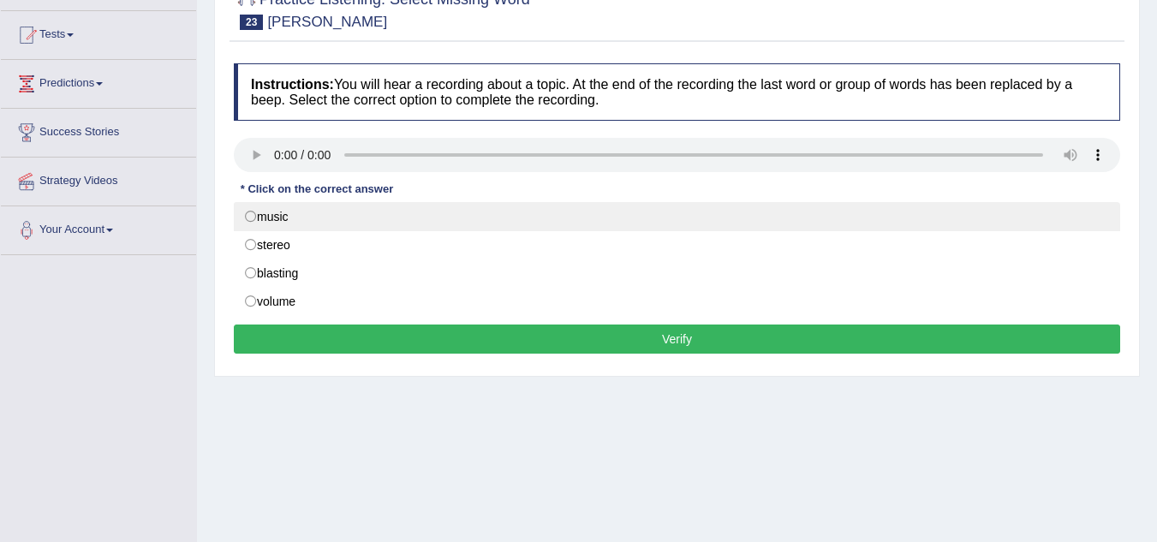
click at [256, 228] on label "music" at bounding box center [677, 216] width 886 height 29
radio input "true"
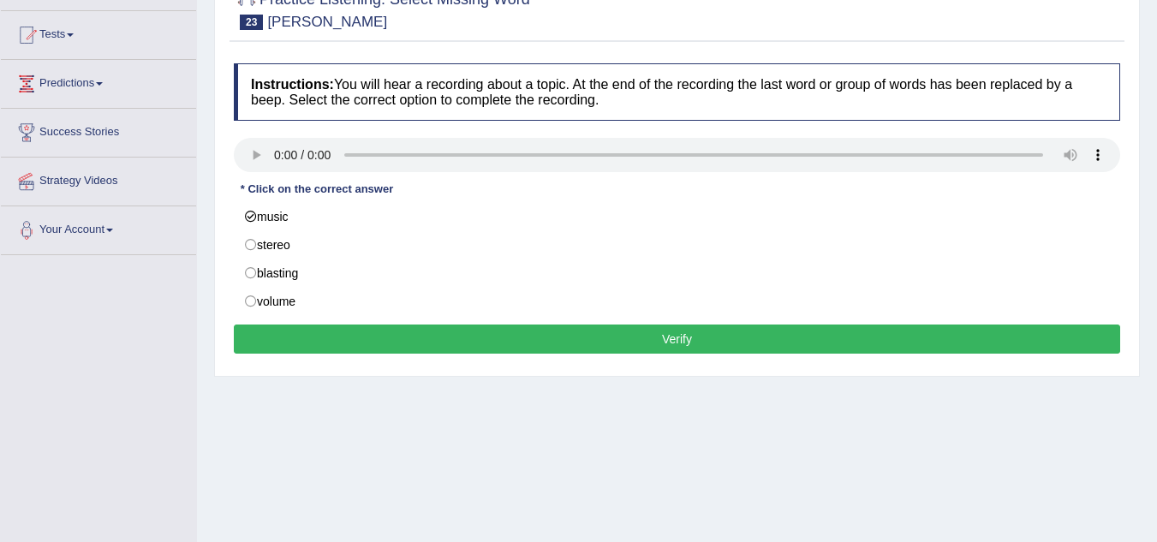
click at [356, 338] on button "Verify" at bounding box center [677, 339] width 886 height 29
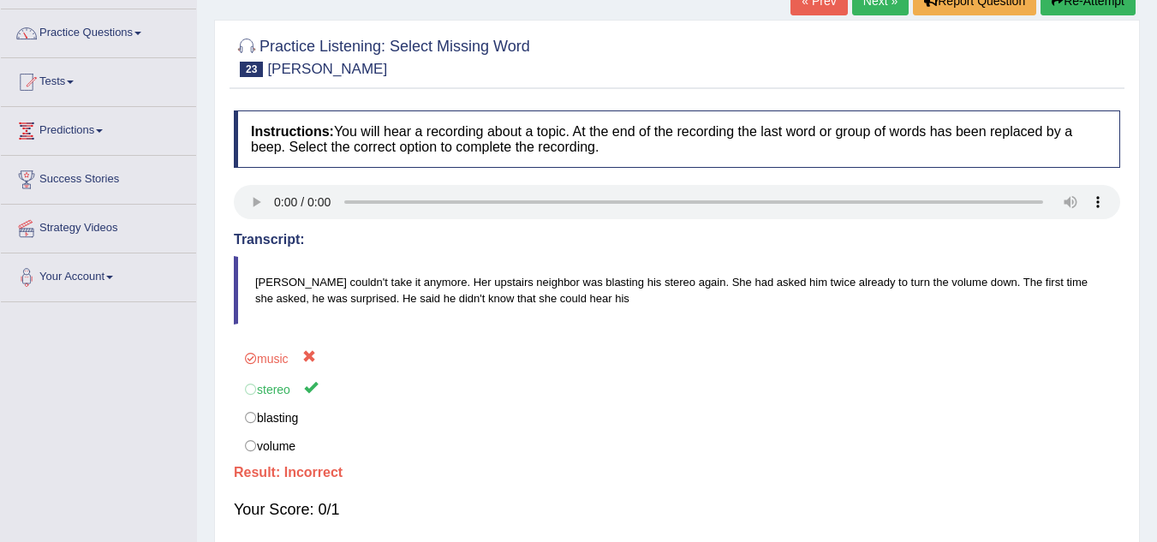
scroll to position [0, 0]
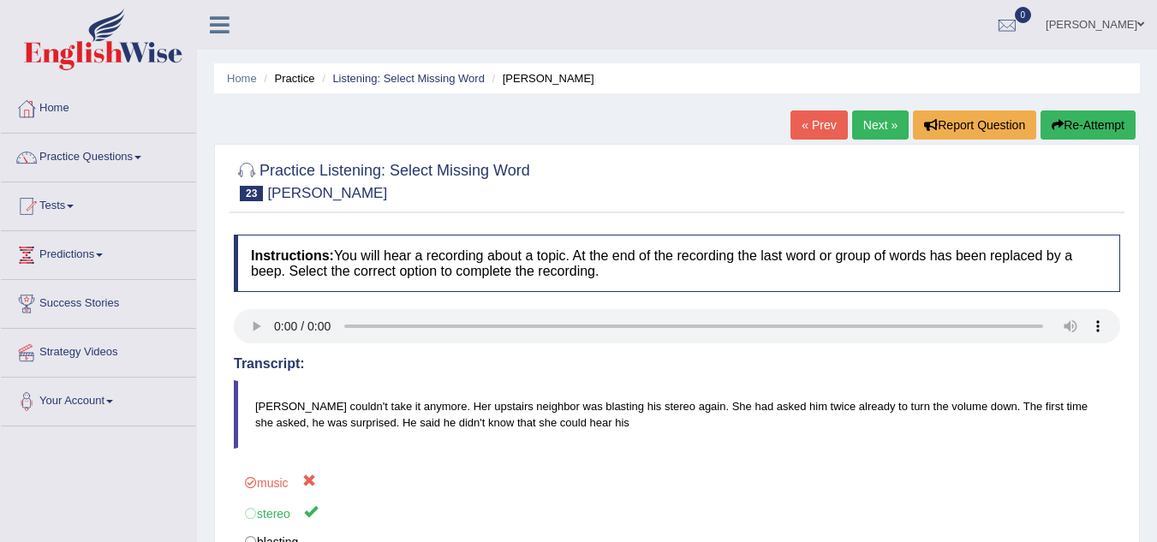
click at [873, 130] on link "Next »" at bounding box center [880, 124] width 57 height 29
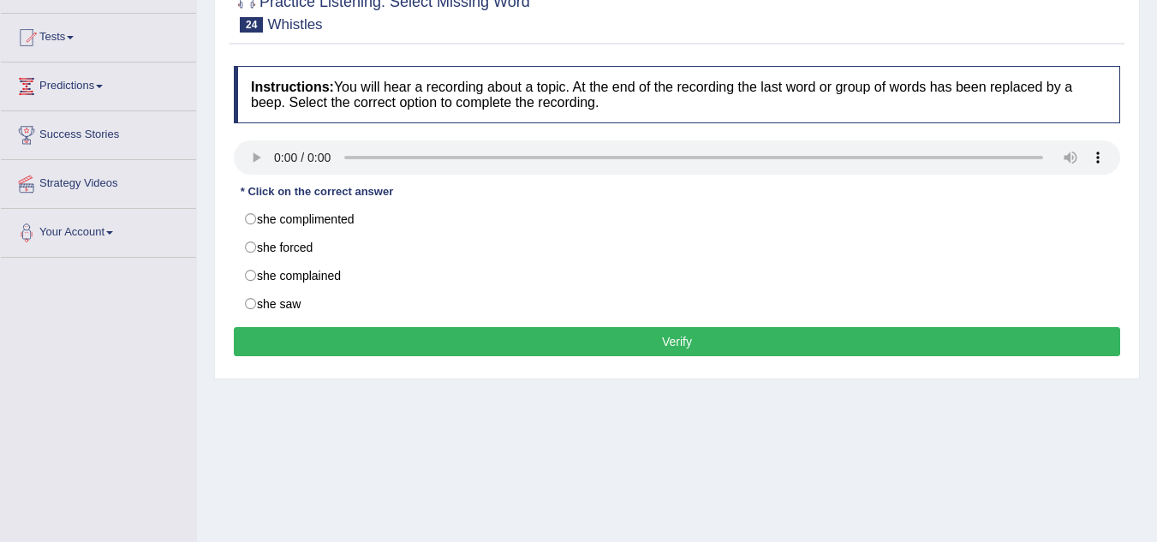
scroll to position [171, 0]
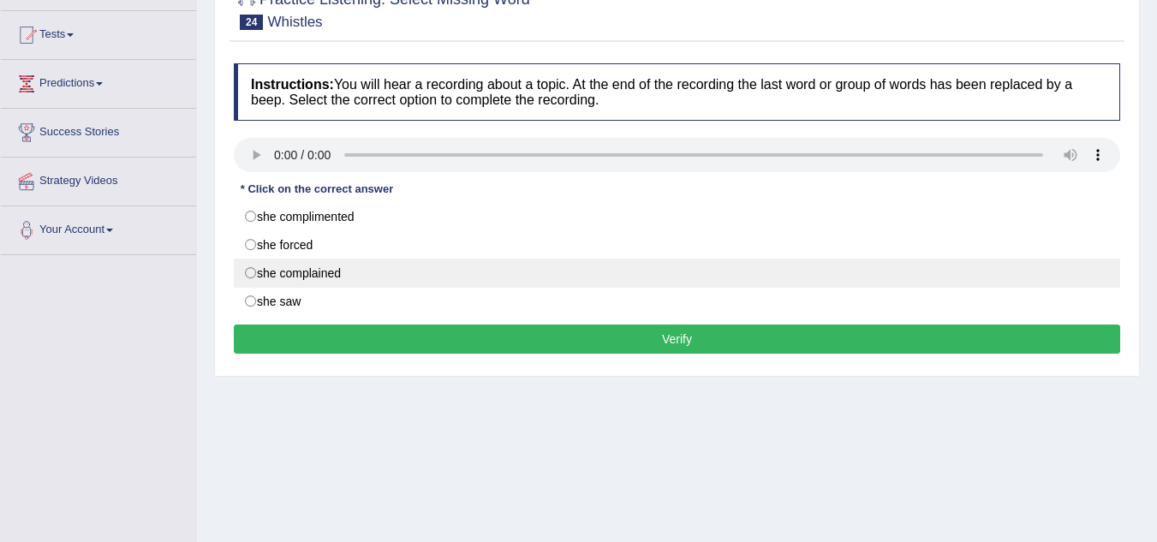
click at [247, 272] on label "she complained" at bounding box center [677, 273] width 886 height 29
radio input "true"
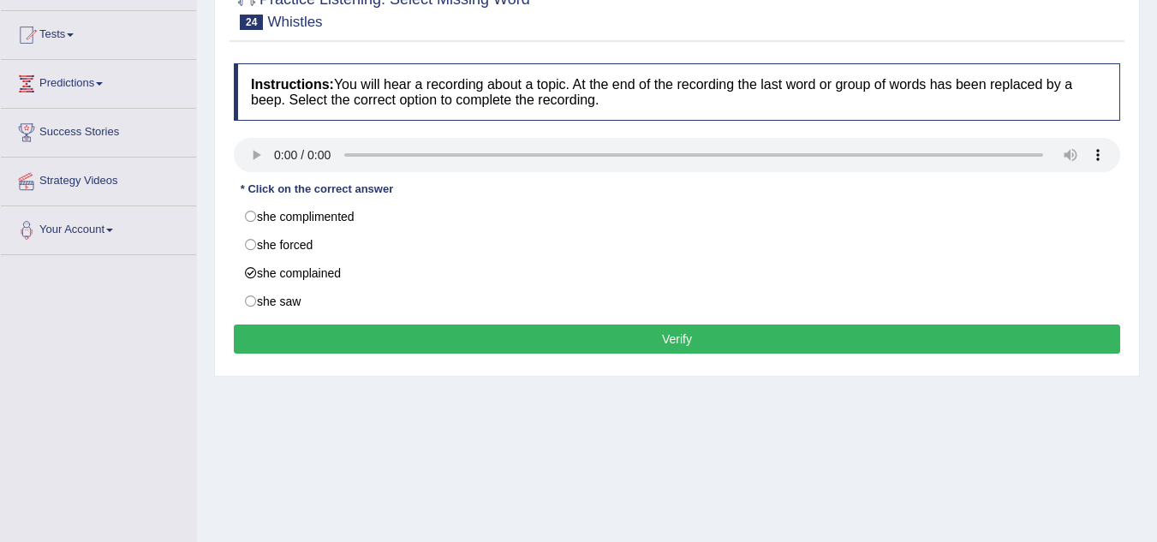
click at [315, 336] on button "Verify" at bounding box center [677, 339] width 886 height 29
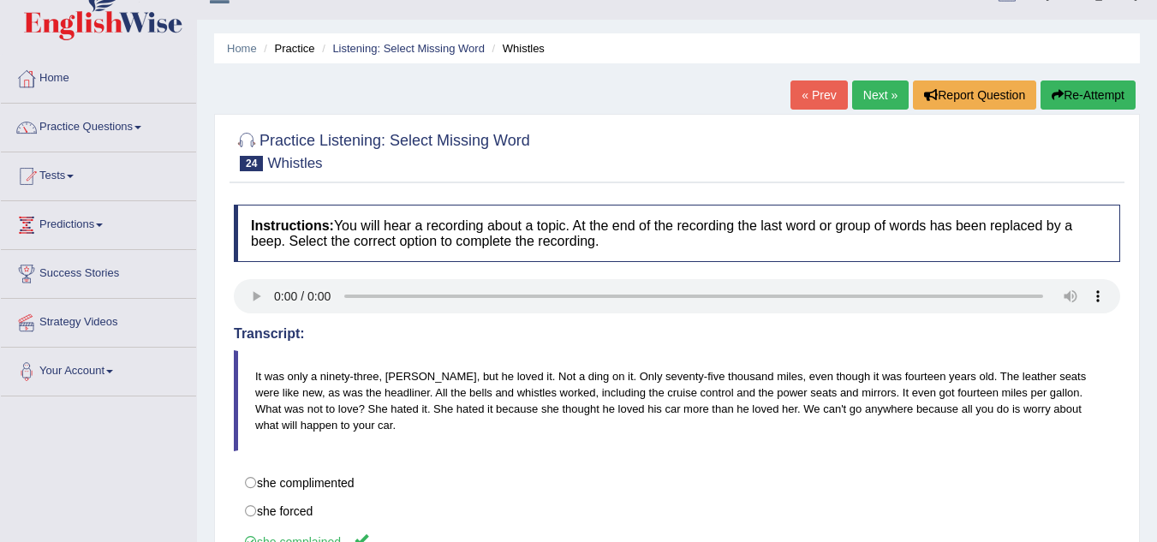
scroll to position [0, 0]
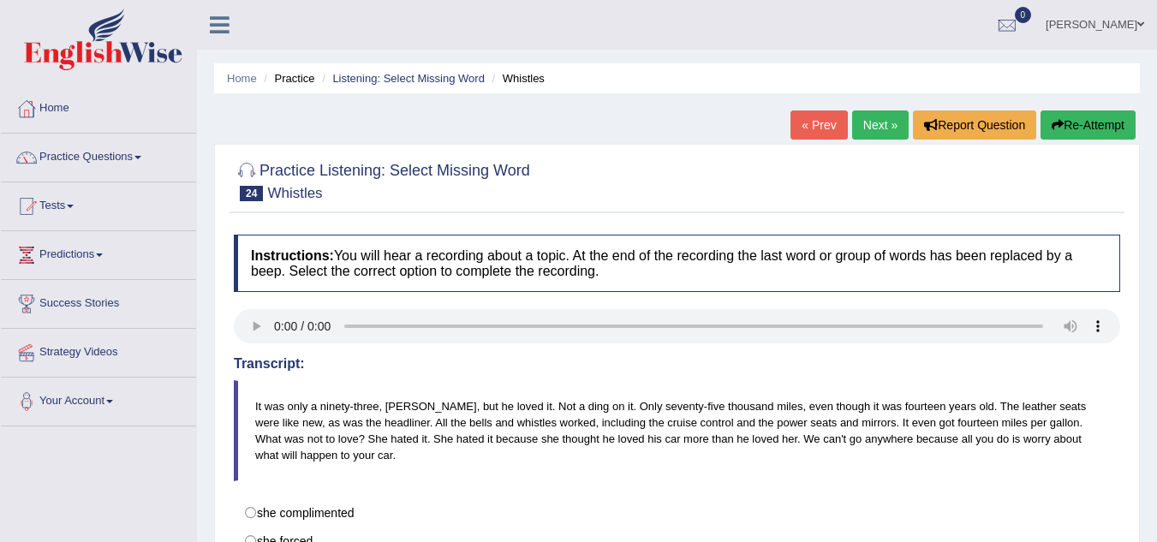
click at [868, 124] on link "Next »" at bounding box center [880, 124] width 57 height 29
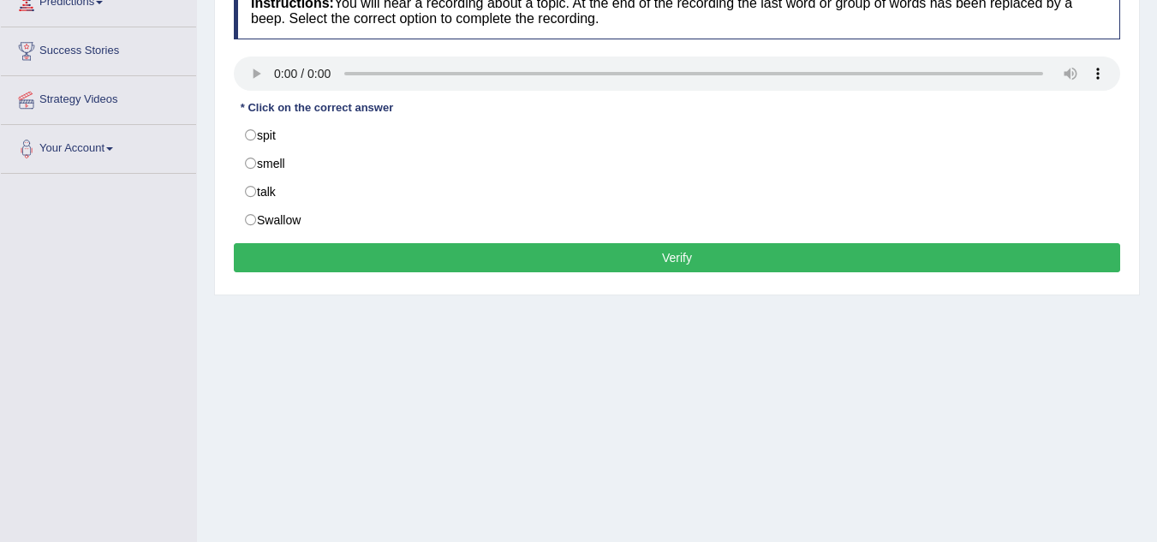
scroll to position [257, 0]
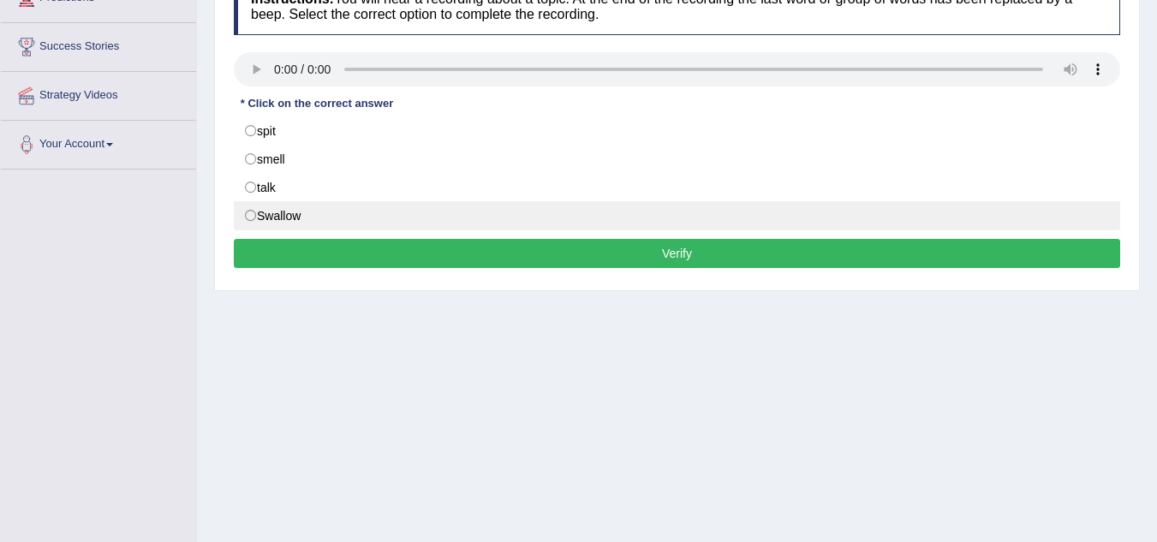
click at [270, 216] on label "Swallow" at bounding box center [677, 215] width 886 height 29
radio input "true"
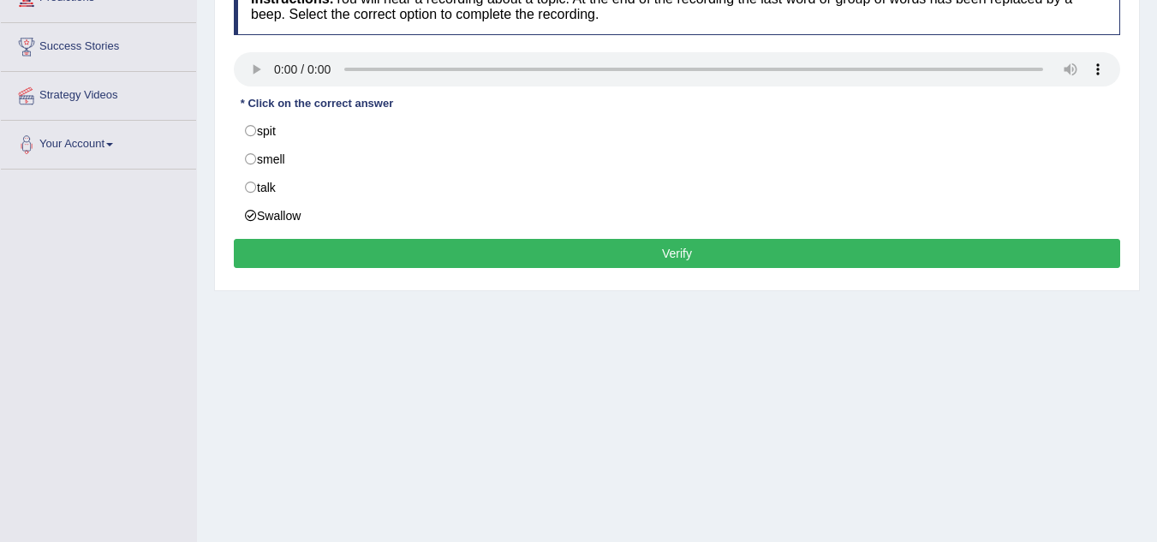
click at [348, 250] on button "Verify" at bounding box center [677, 253] width 886 height 29
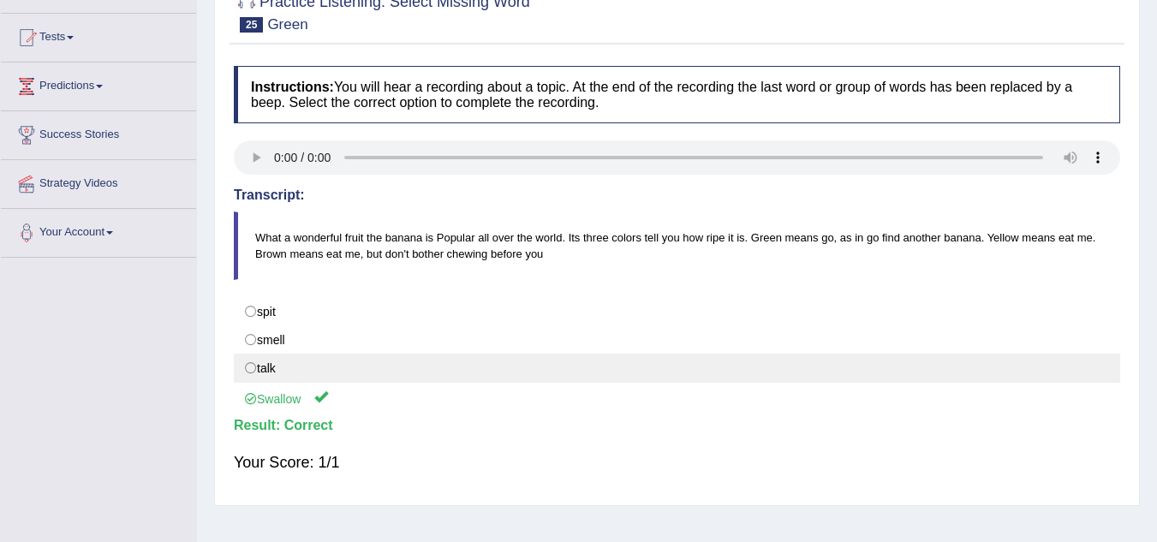
scroll to position [0, 0]
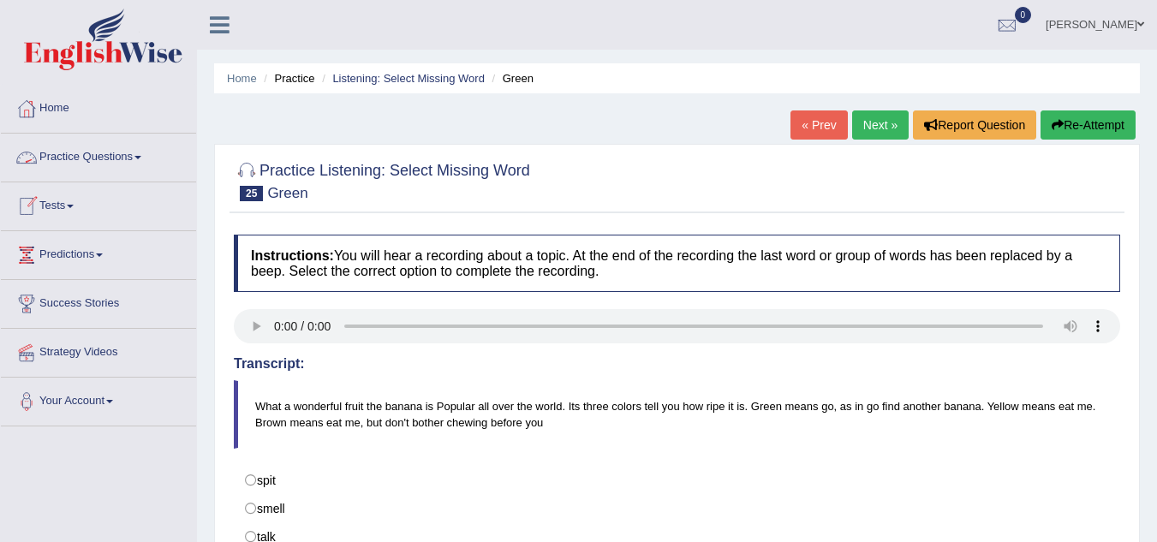
click at [122, 162] on link "Practice Questions" at bounding box center [98, 155] width 195 height 43
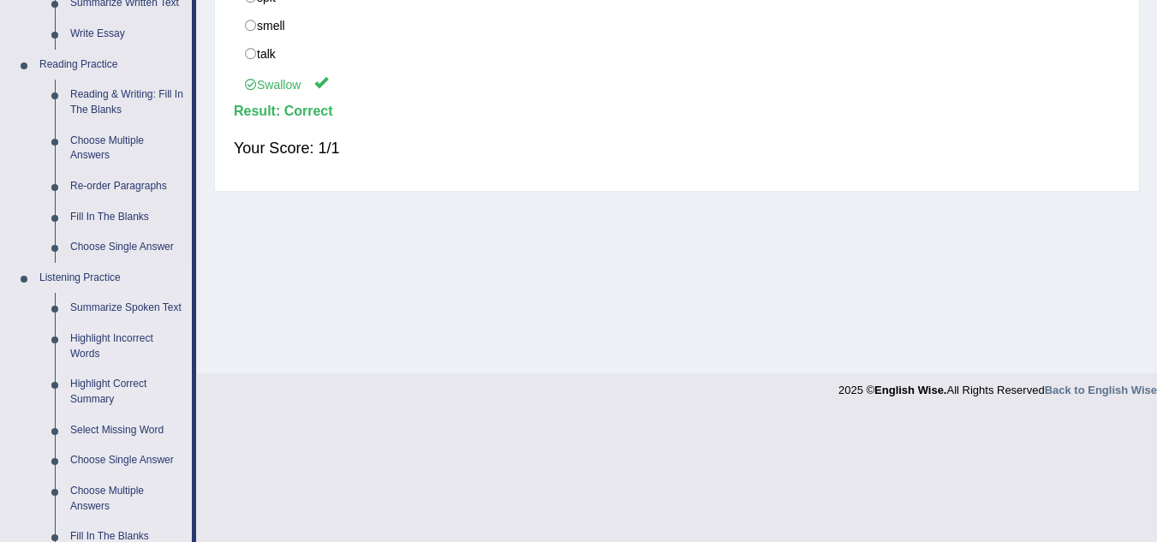
scroll to position [599, 0]
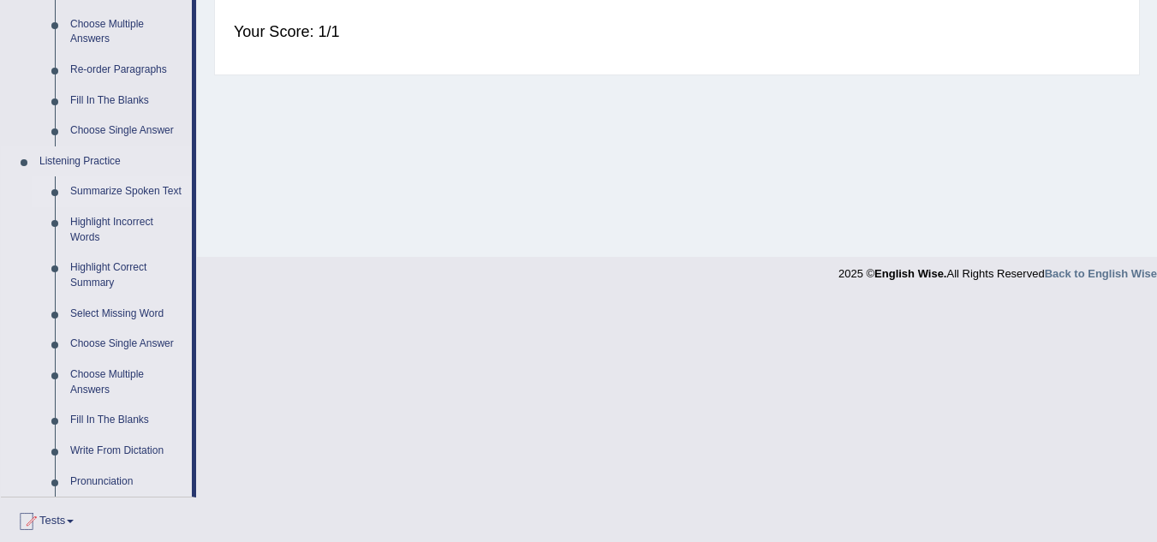
click at [122, 189] on link "Summarize Spoken Text" at bounding box center [127, 191] width 129 height 31
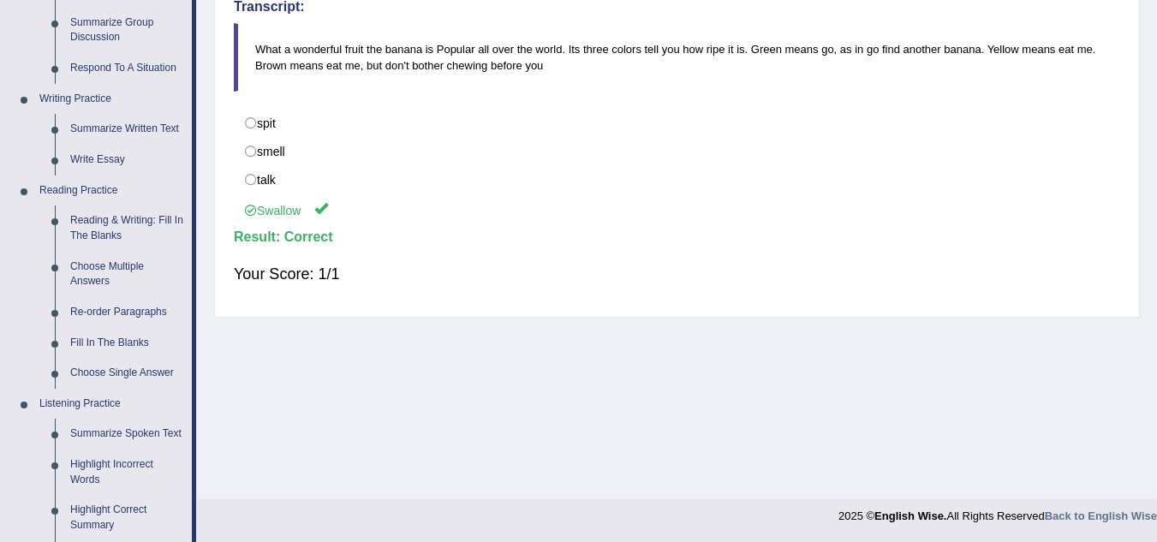
scroll to position [728, 0]
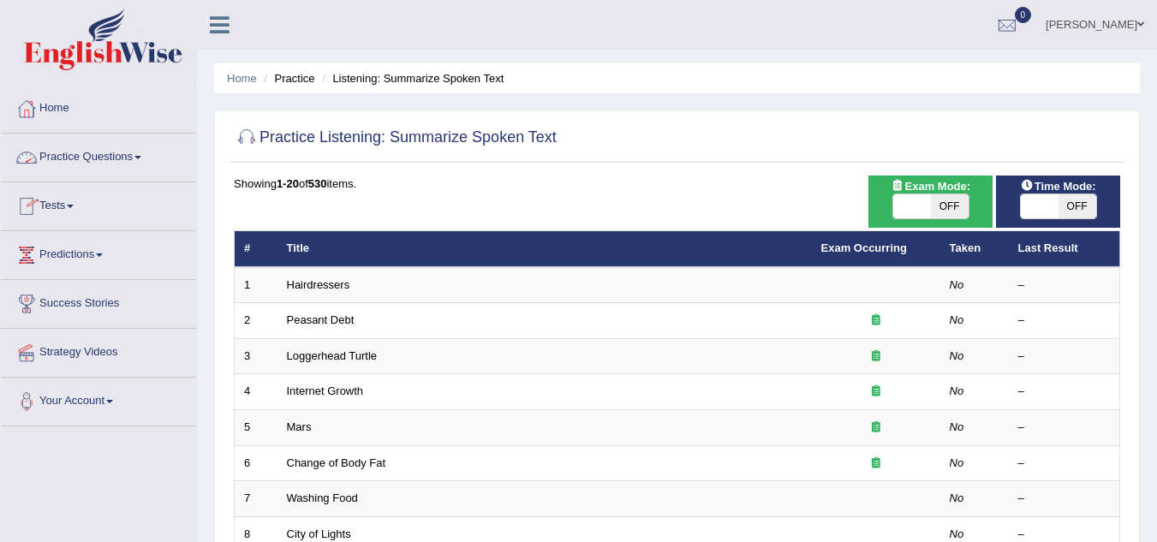
click at [140, 159] on link "Practice Questions" at bounding box center [98, 155] width 195 height 43
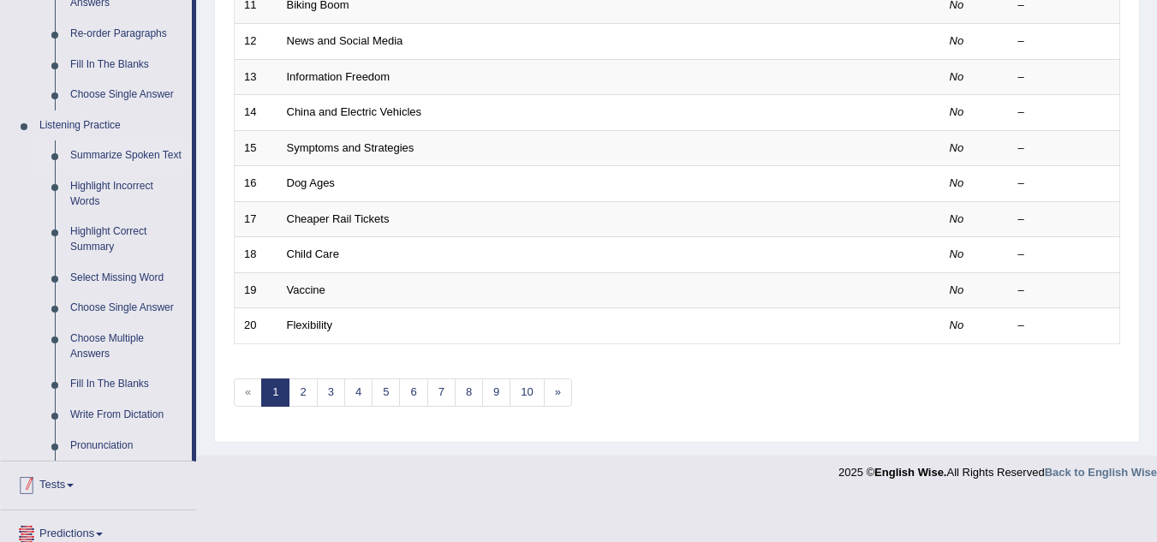
scroll to position [599, 0]
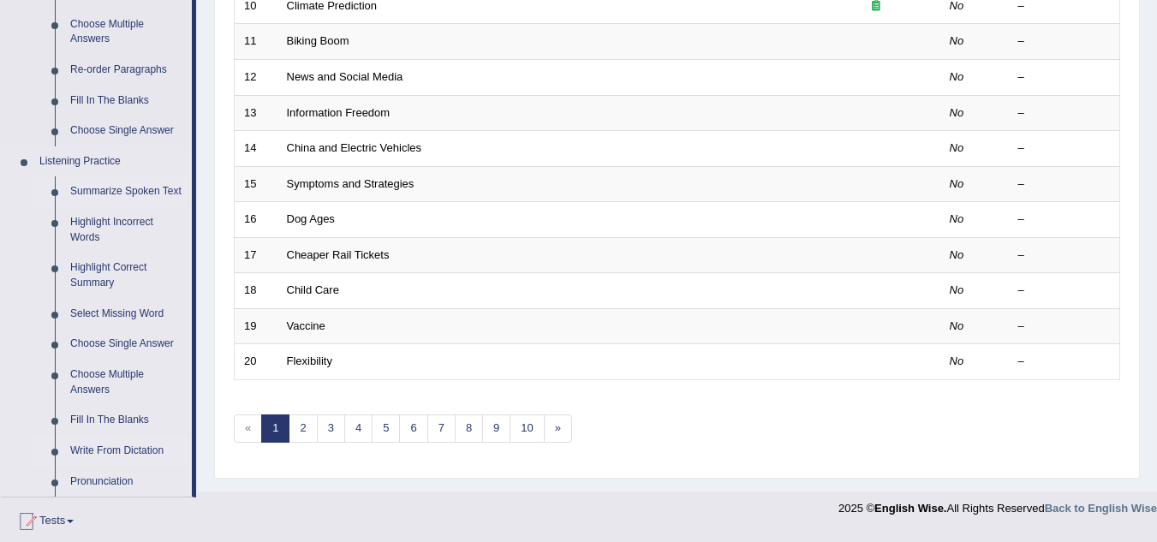
click at [103, 450] on link "Write From Dictation" at bounding box center [127, 451] width 129 height 31
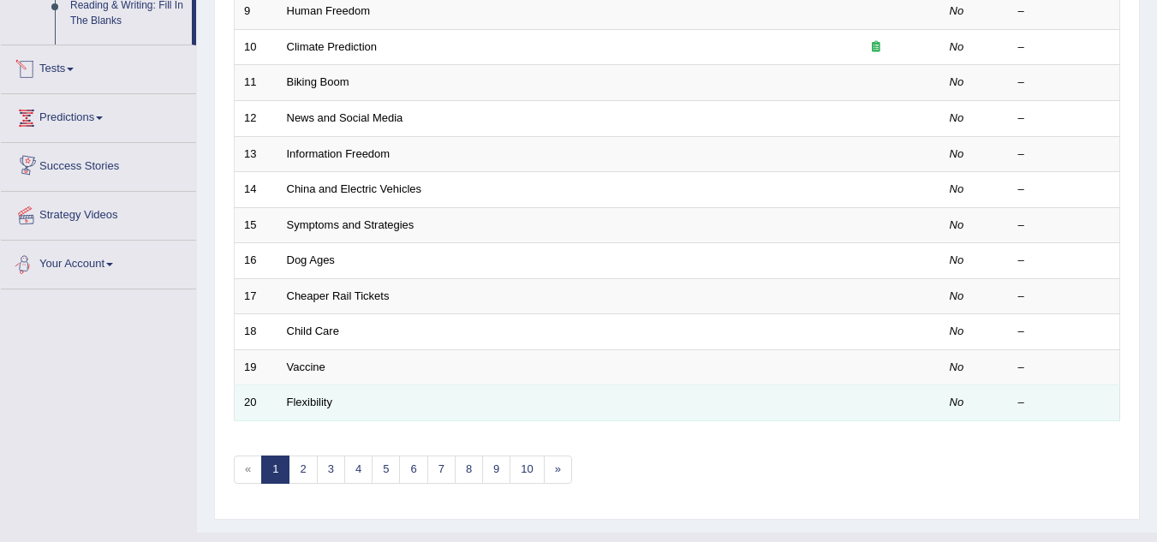
scroll to position [592, 0]
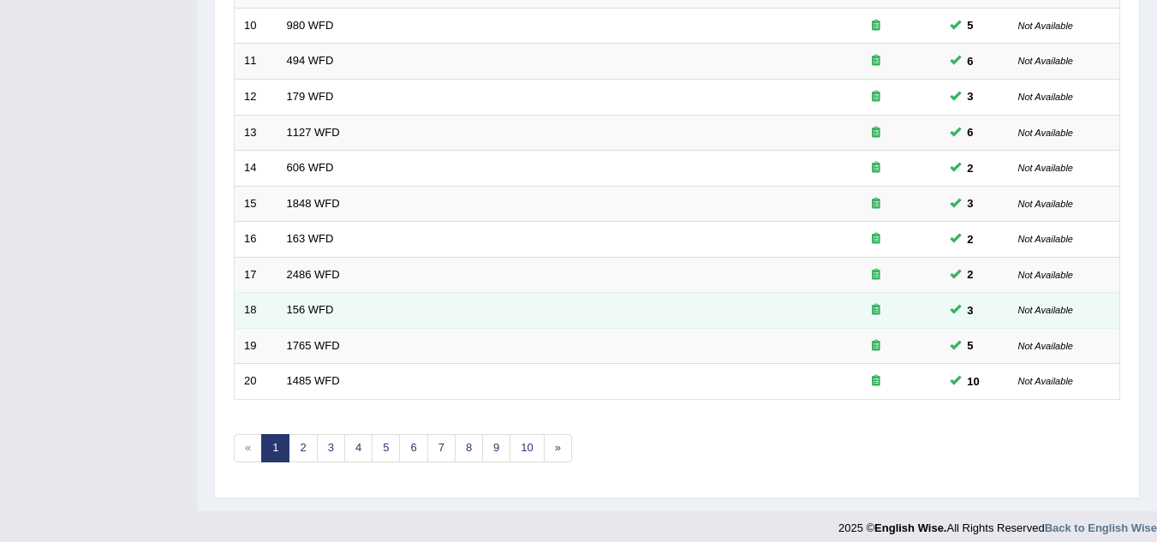
scroll to position [592, 0]
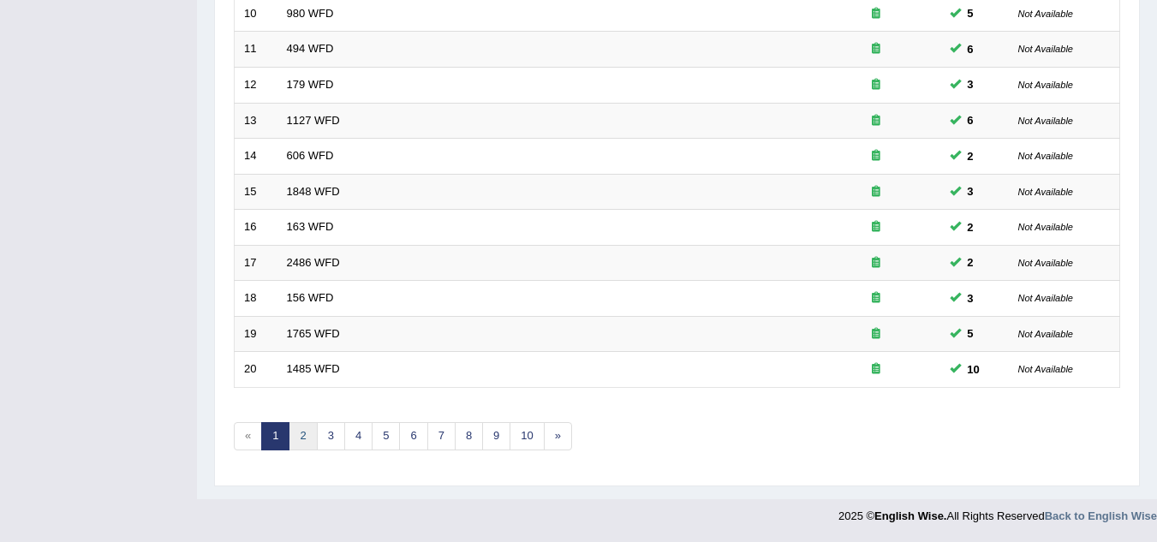
click at [302, 444] on link "2" at bounding box center [303, 436] width 28 height 28
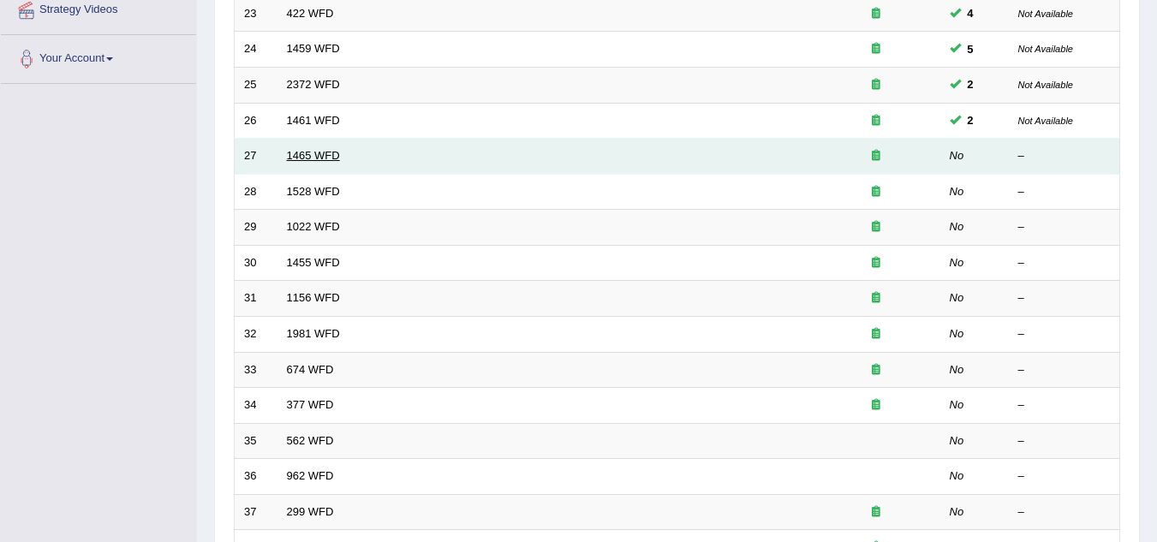
click at [290, 153] on link "1465 WFD" at bounding box center [313, 155] width 53 height 13
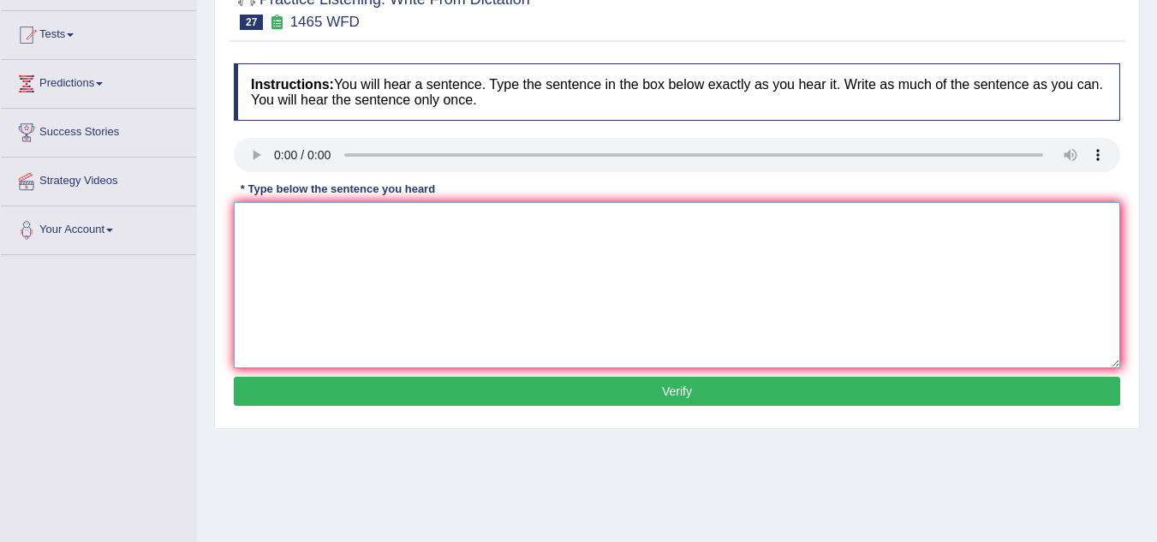
click at [351, 242] on textarea at bounding box center [677, 285] width 886 height 166
click at [253, 223] on textarea "you can find the copleat form on the website" at bounding box center [677, 285] width 886 height 166
click at [504, 226] on textarea "You can find the copleat form on the website" at bounding box center [677, 285] width 886 height 166
type textarea "You can find the copleat form on the website in a the."
click at [546, 386] on button "Verify" at bounding box center [677, 391] width 886 height 29
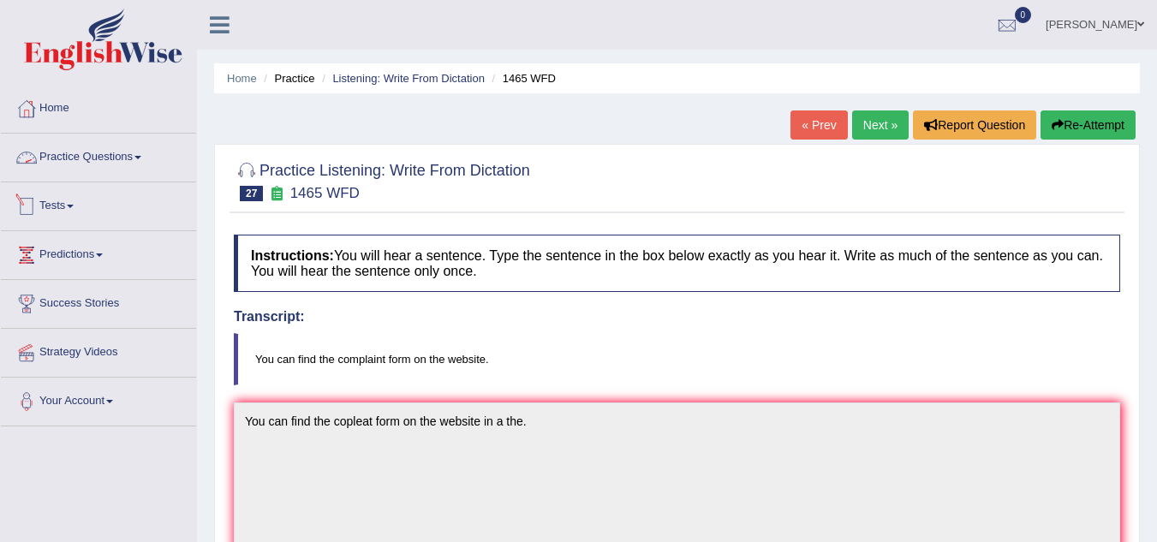
click at [140, 147] on link "Practice Questions" at bounding box center [98, 155] width 195 height 43
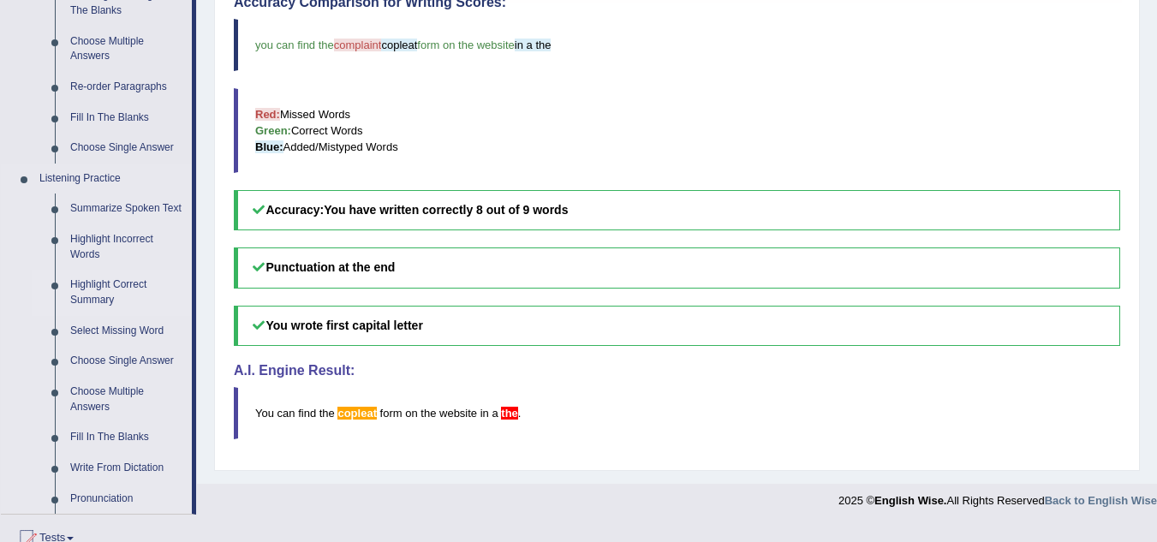
scroll to position [800, 0]
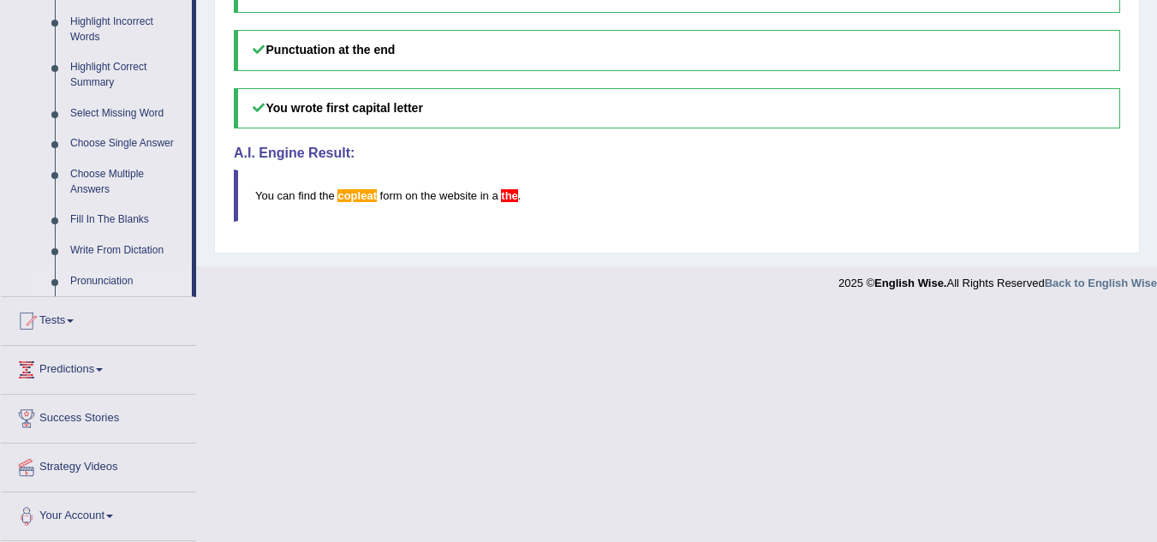
click at [126, 281] on link "Pronunciation" at bounding box center [127, 281] width 129 height 31
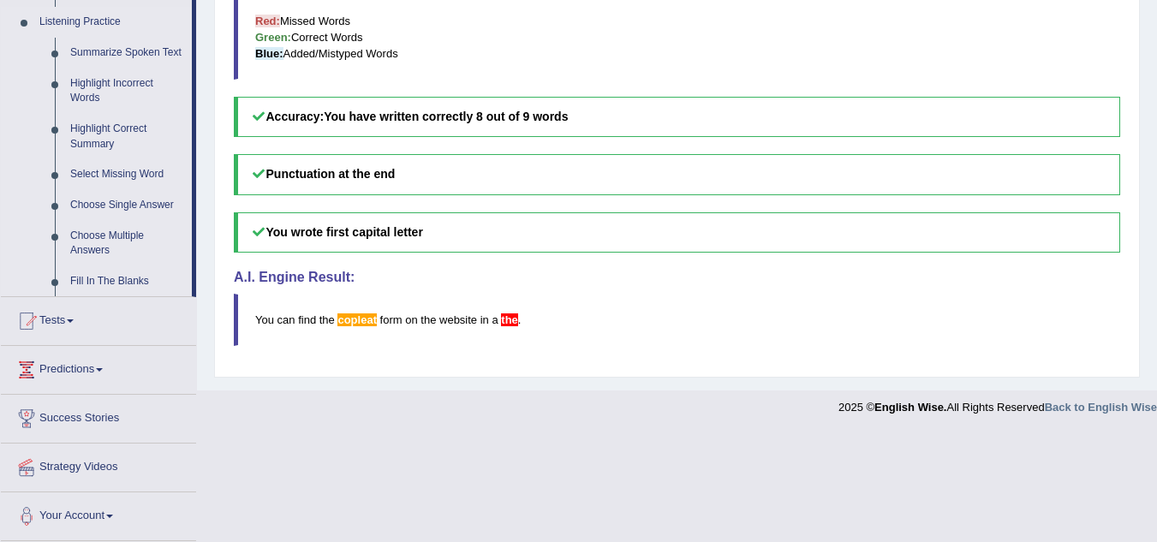
scroll to position [484, 0]
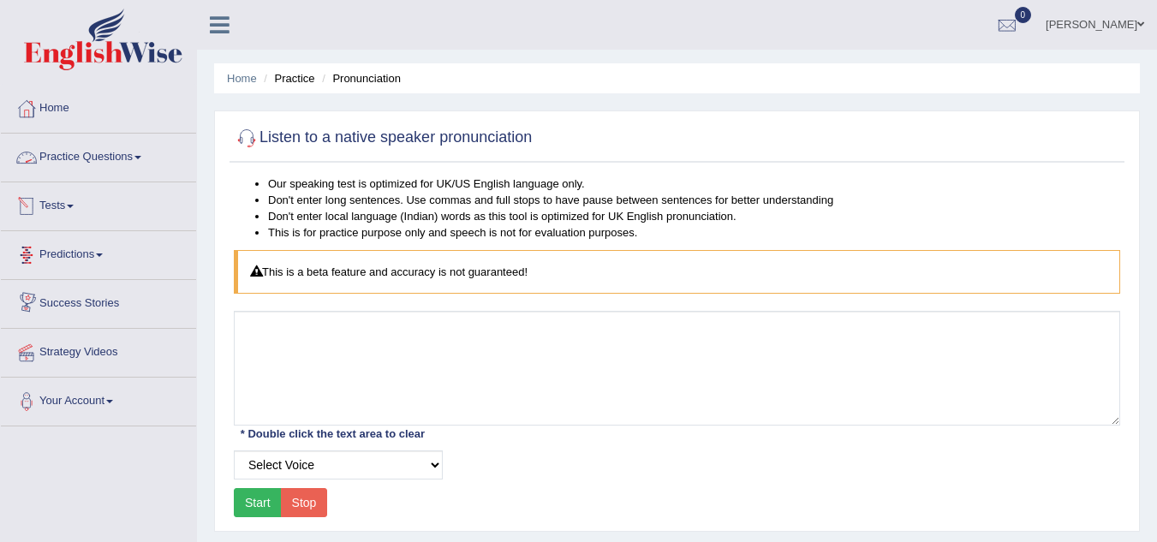
click at [128, 151] on link "Practice Questions" at bounding box center [98, 155] width 195 height 43
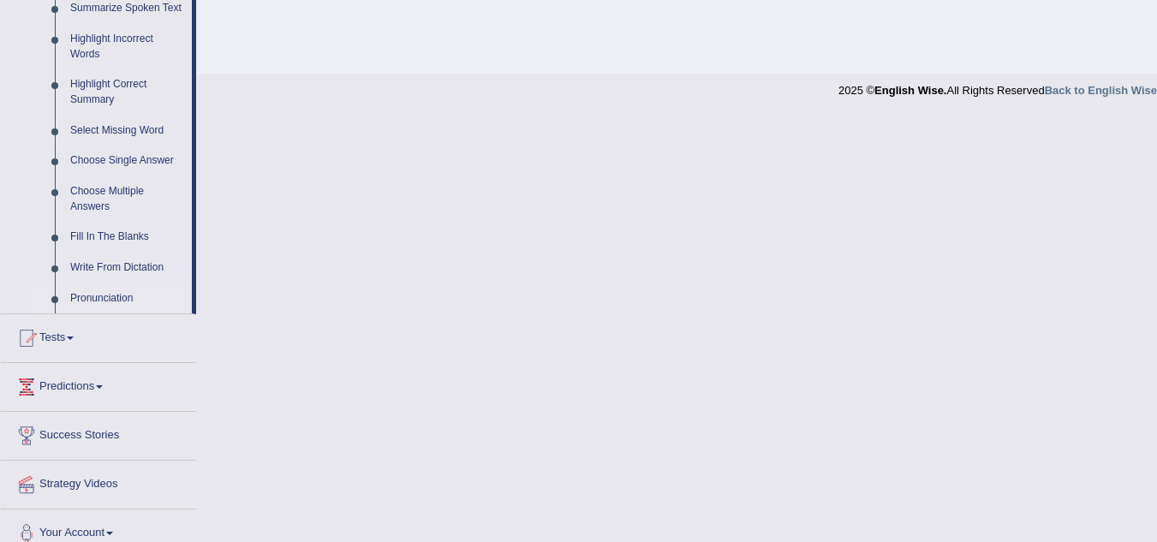
scroll to position [800, 0]
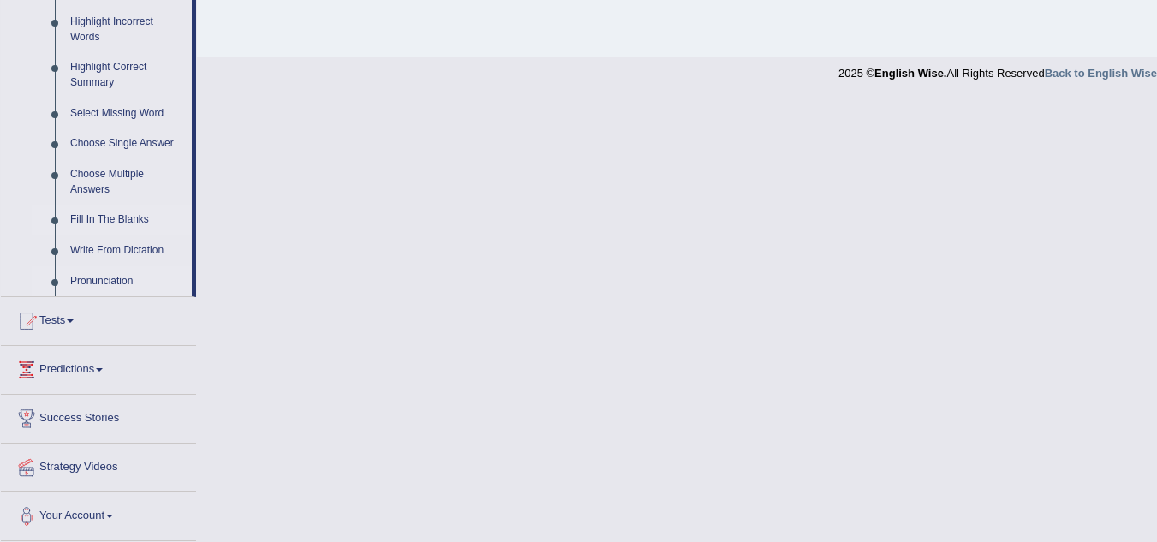
click at [124, 212] on link "Fill In The Blanks" at bounding box center [127, 220] width 129 height 31
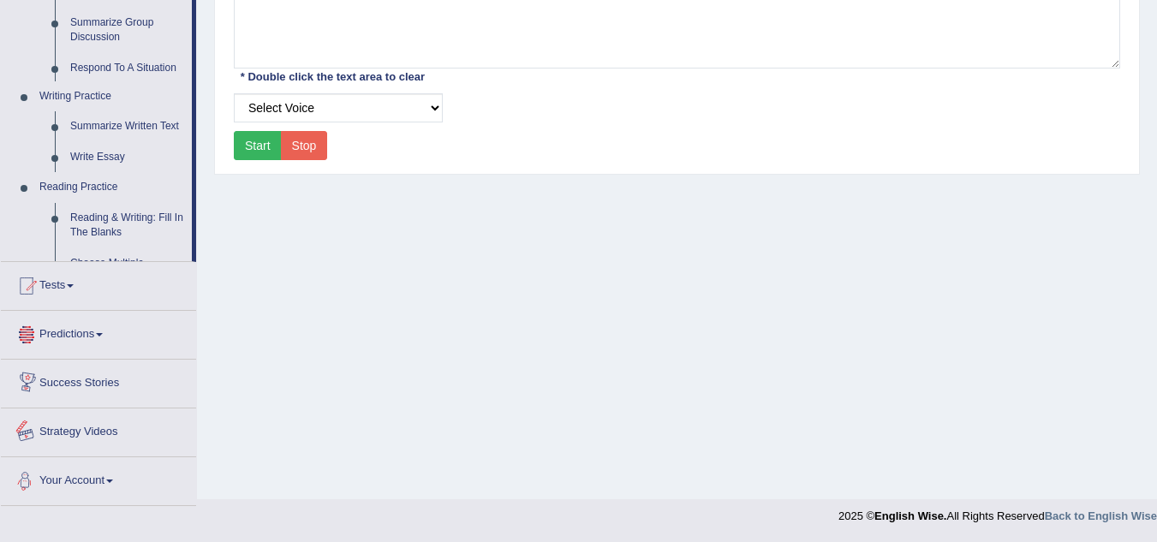
scroll to position [797, 0]
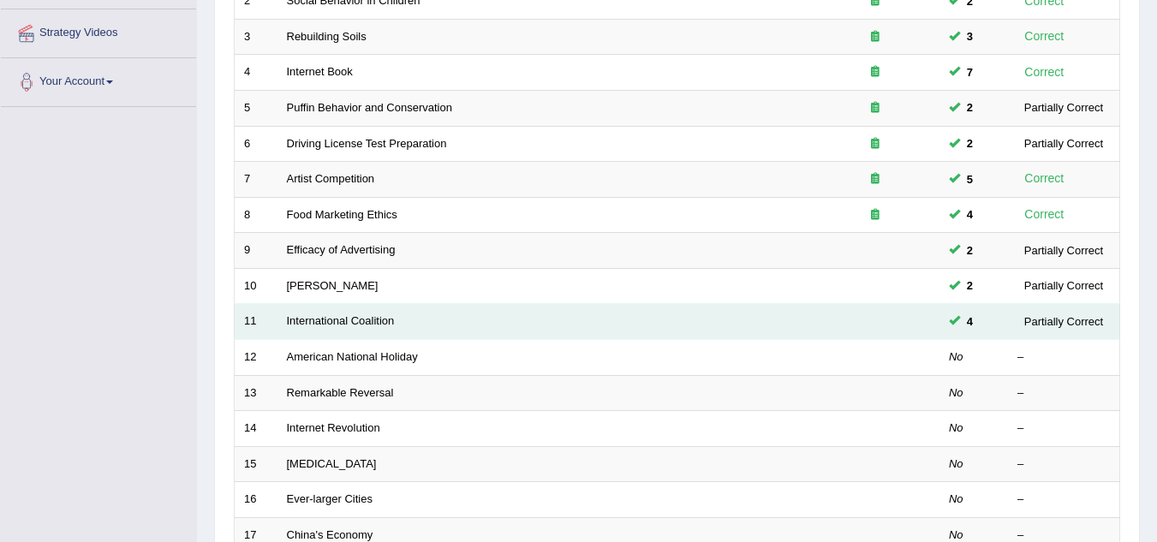
scroll to position [343, 0]
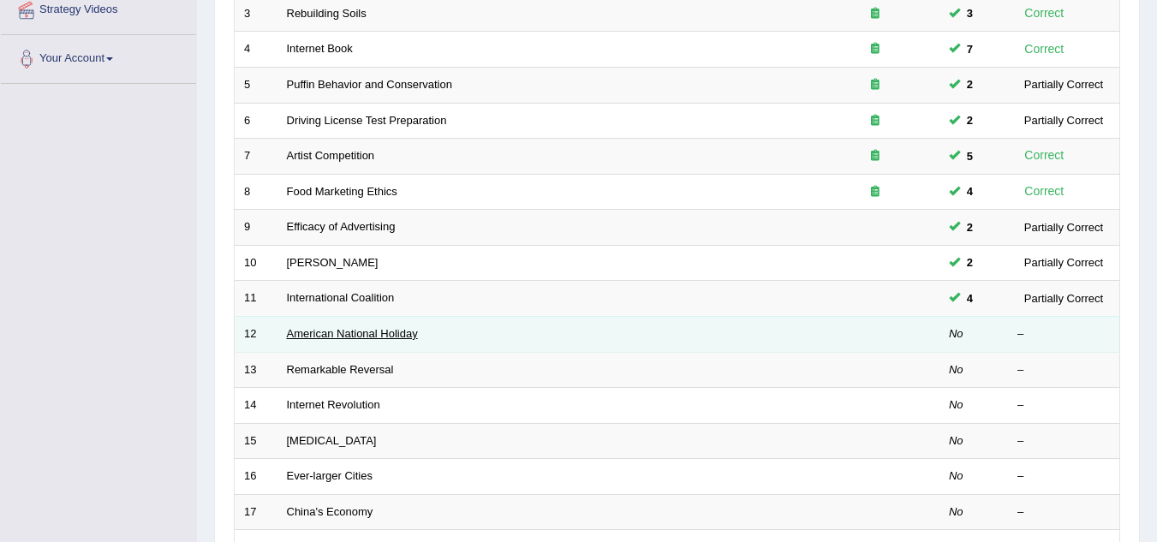
click at [370, 337] on link "American National Holiday" at bounding box center [352, 333] width 131 height 13
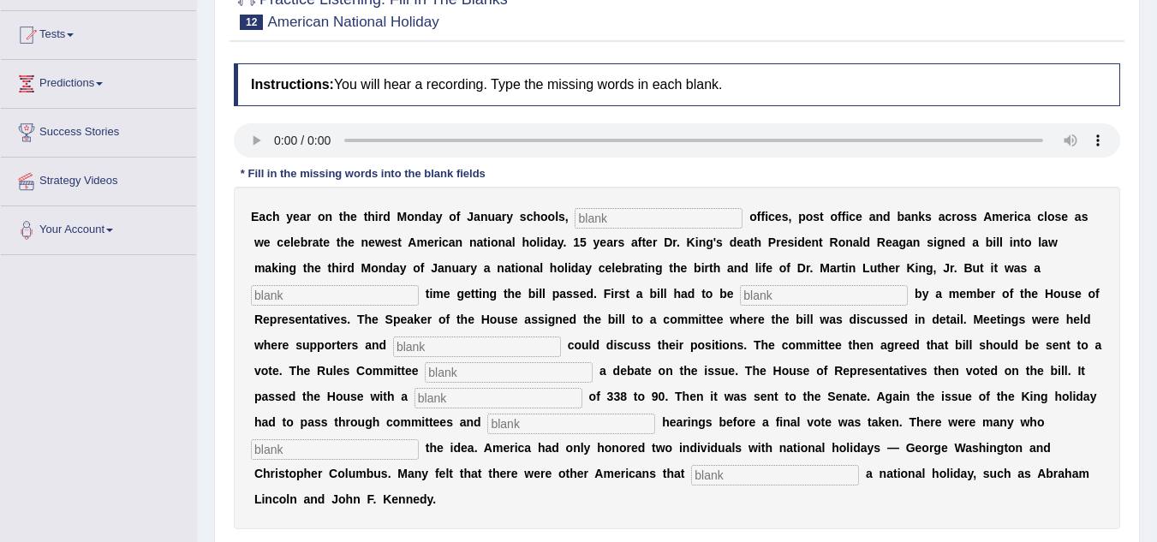
scroll to position [257, 0]
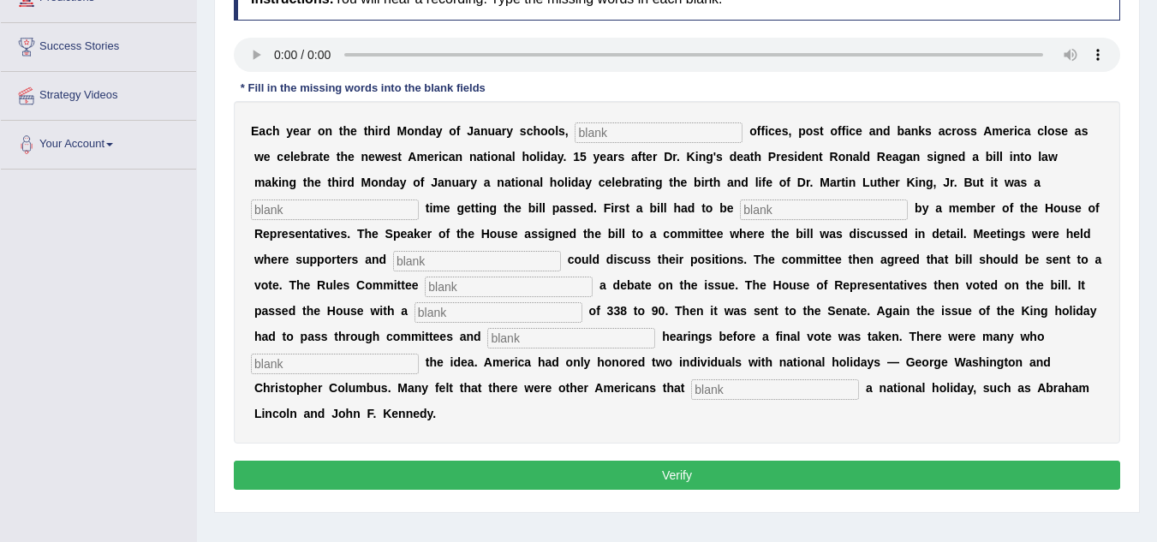
click at [668, 134] on input "text" at bounding box center [659, 132] width 168 height 21
type input "fedderel"
click at [378, 209] on input "text" at bounding box center [335, 210] width 168 height 21
type input "tuff"
click at [786, 212] on input "text" at bounding box center [824, 210] width 168 height 21
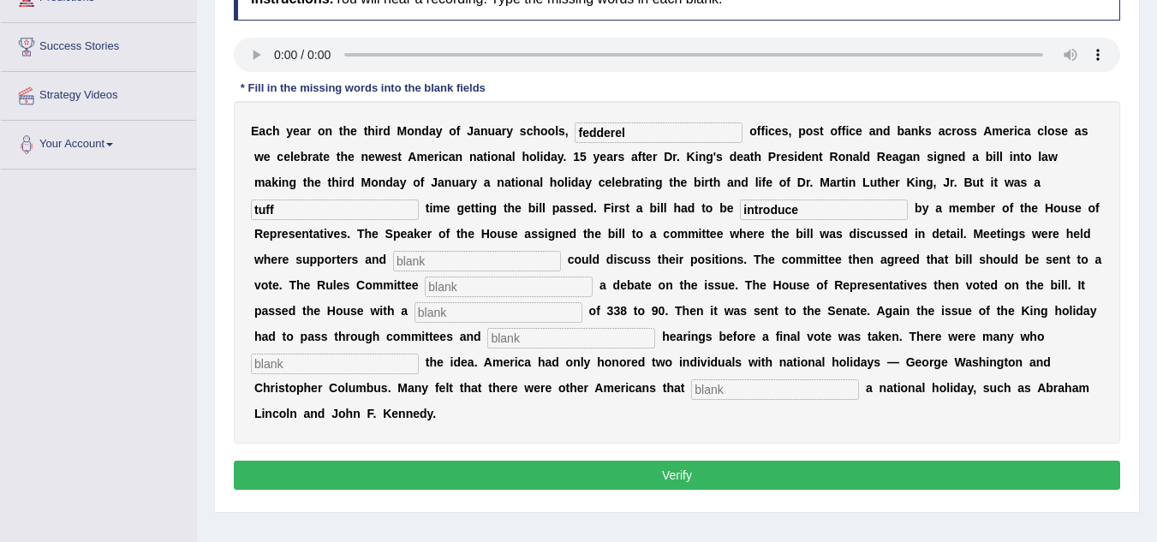
type input "introduce"
click at [462, 260] on input "text" at bounding box center [477, 261] width 168 height 21
type input "oppornents"
click at [451, 286] on input "text" at bounding box center [509, 287] width 168 height 21
type input "schedule"
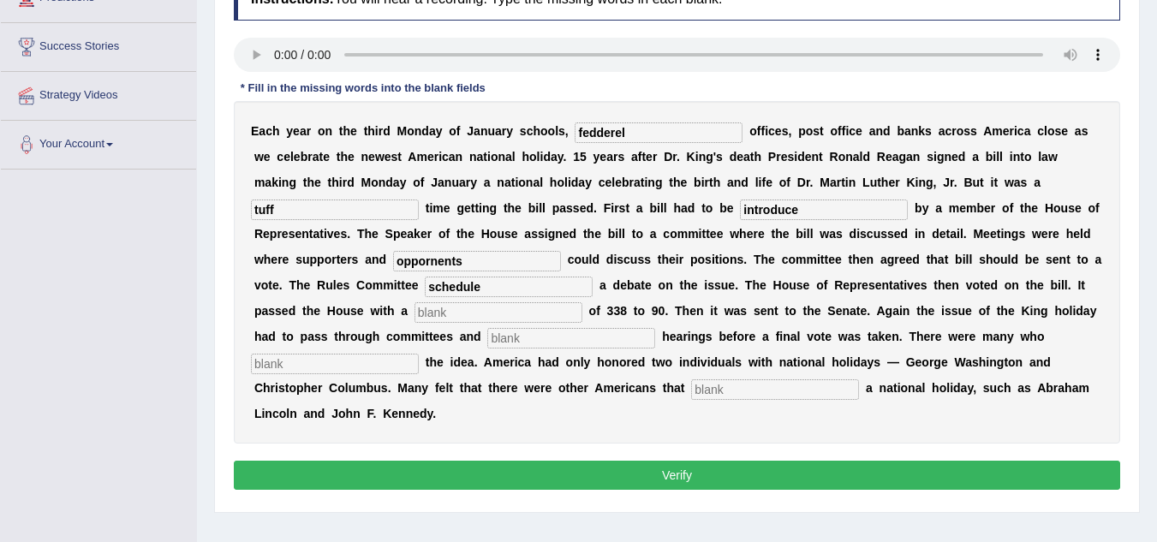
click at [452, 314] on input "text" at bounding box center [498, 312] width 168 height 21
type input "vote"
click at [551, 337] on input "text" at bounding box center [571, 338] width 168 height 21
type input "public"
click at [312, 364] on input "text" at bounding box center [335, 364] width 168 height 21
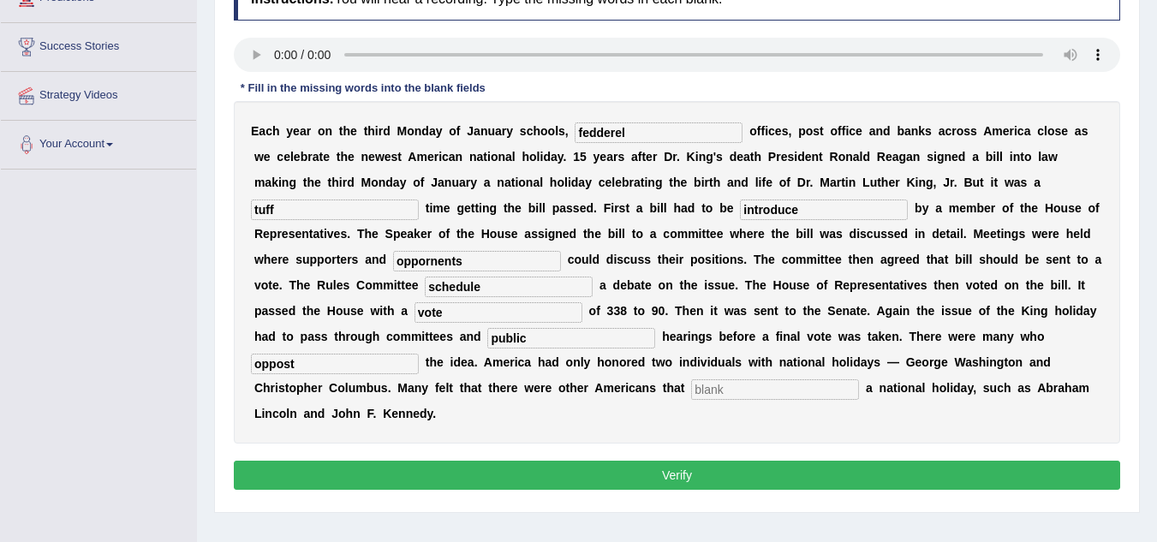
type input "oppost"
click at [737, 396] on input "text" at bounding box center [775, 389] width 168 height 21
type input "diserved"
click at [286, 363] on input "oppost" at bounding box center [335, 364] width 168 height 21
type input "oppost"
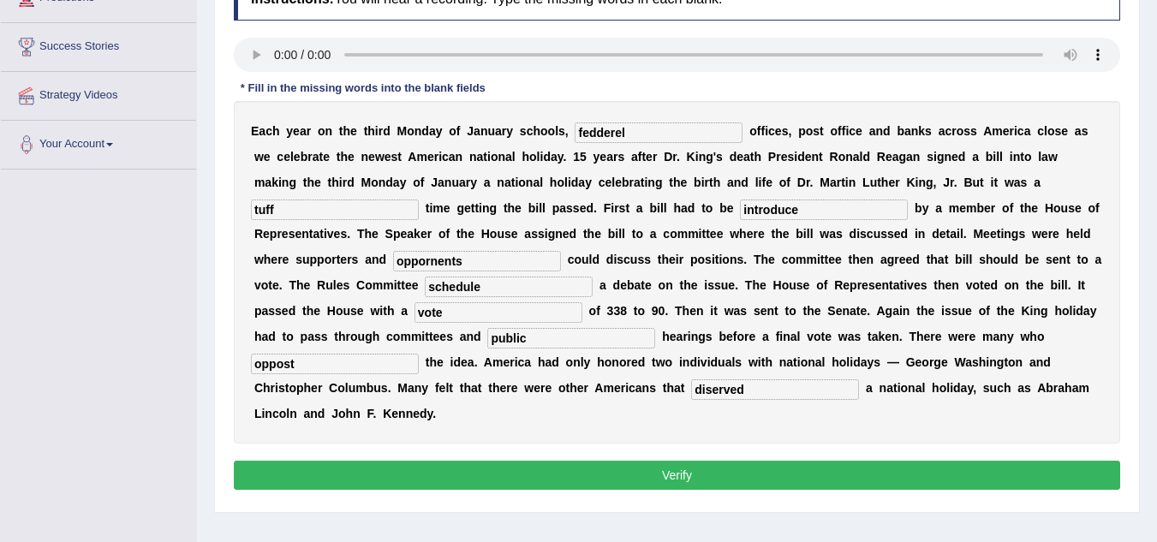
click at [554, 473] on button "Verify" at bounding box center [677, 475] width 886 height 29
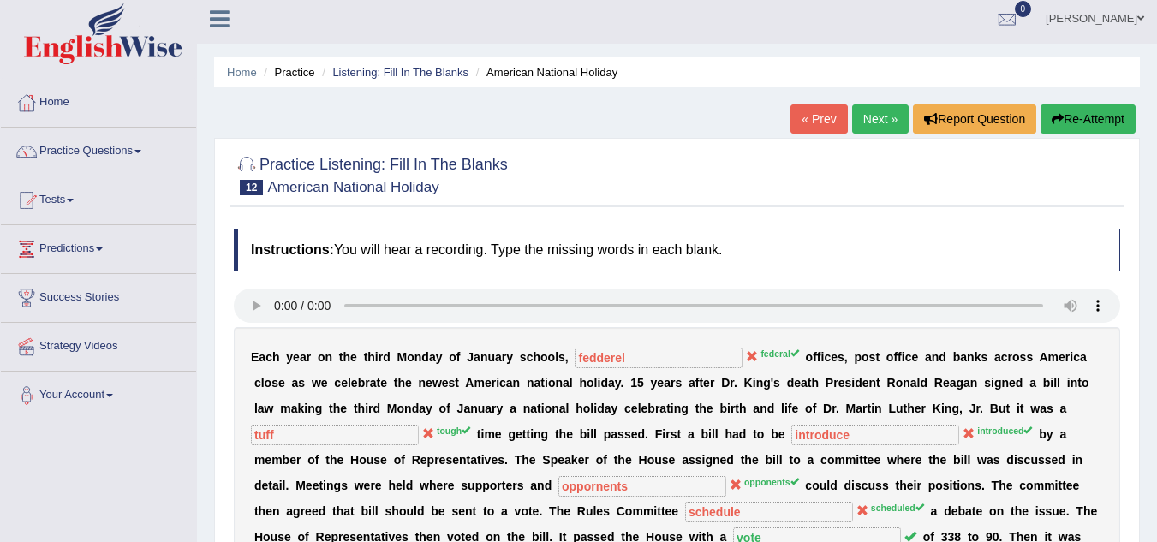
scroll to position [0, 0]
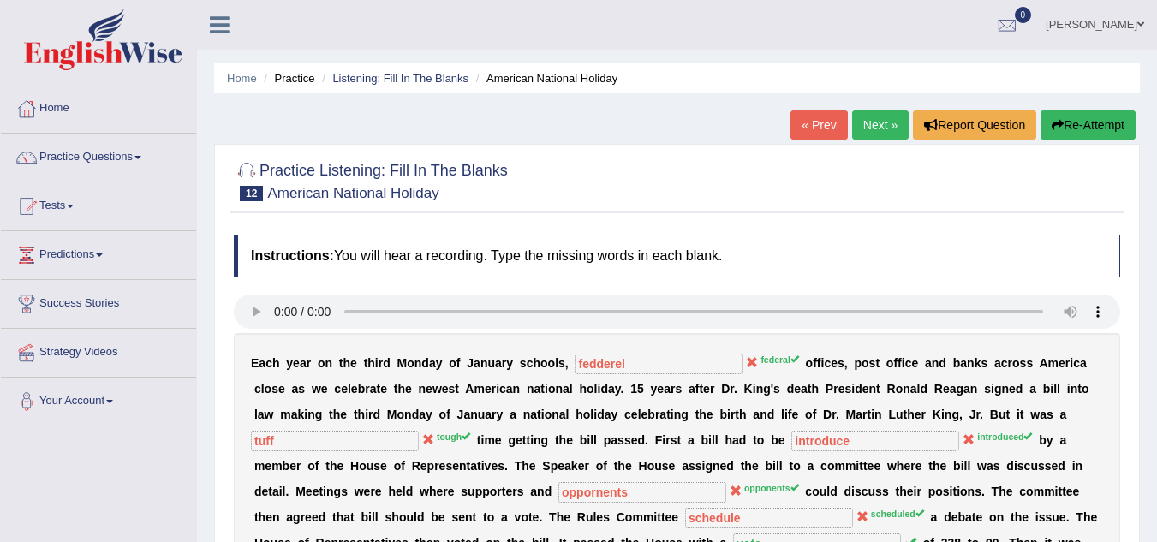
click at [1070, 130] on button "Re-Attempt" at bounding box center [1087, 124] width 95 height 29
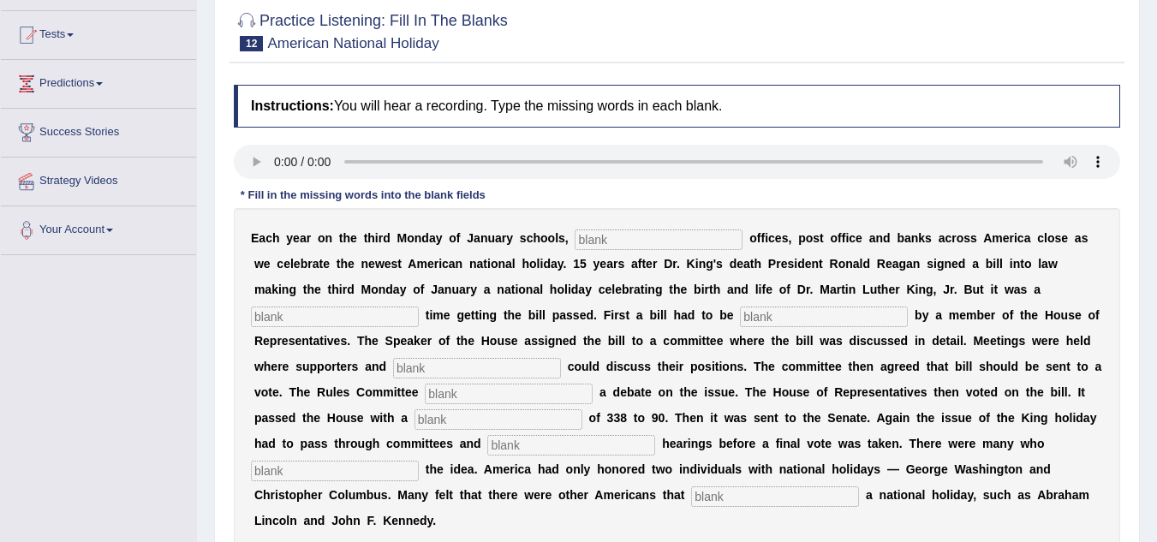
scroll to position [257, 0]
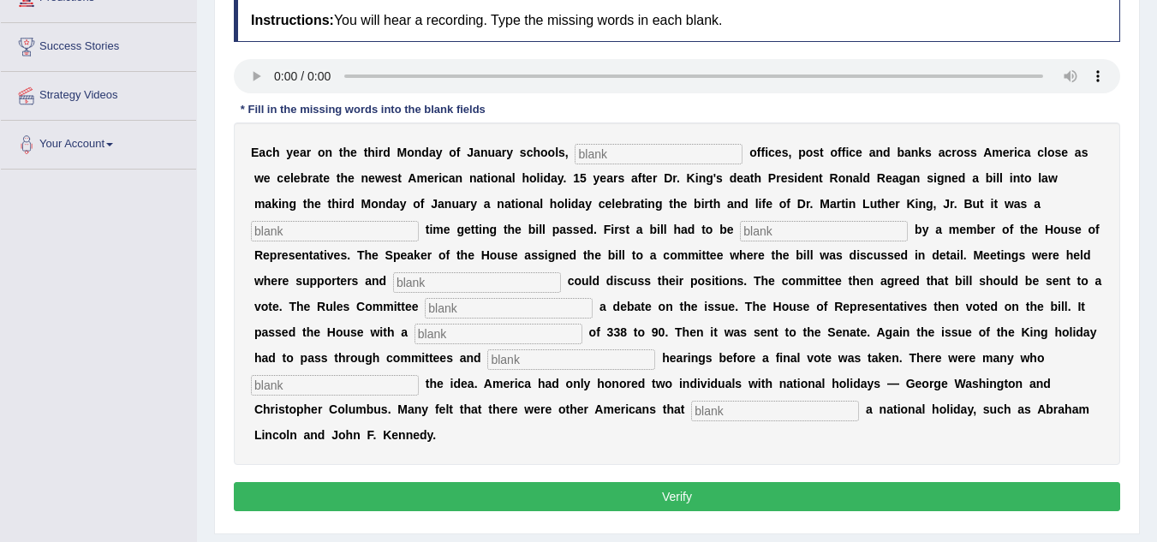
click at [696, 159] on input "text" at bounding box center [659, 154] width 168 height 21
type input "F"
click at [598, 156] on input "federal" at bounding box center [659, 154] width 168 height 21
type input "fedderal"
click at [371, 237] on input "text" at bounding box center [335, 231] width 168 height 21
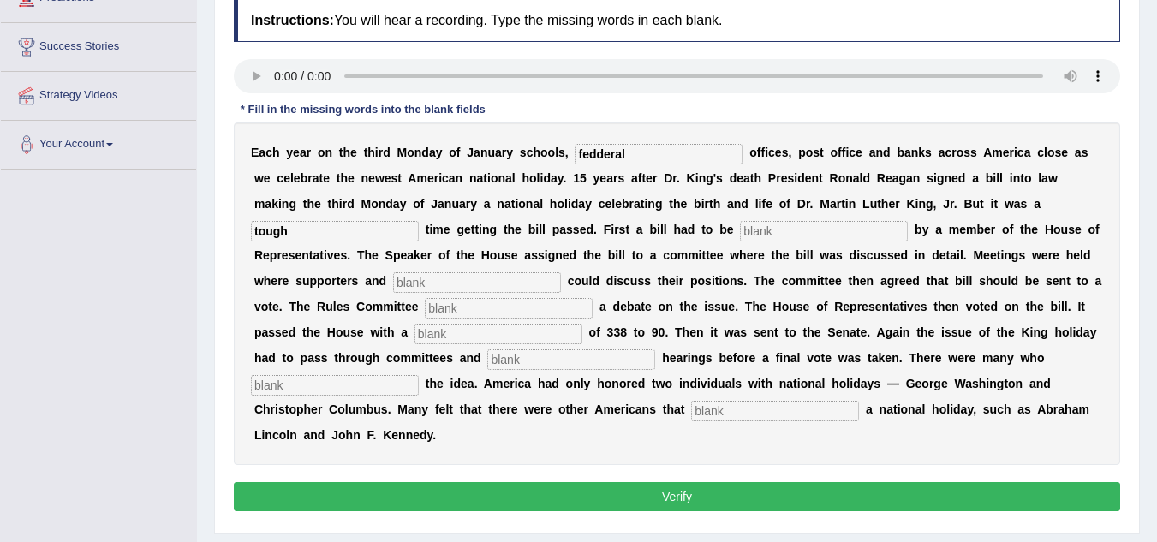
type input "tough"
click at [449, 285] on input "text" at bounding box center [477, 282] width 168 height 21
type input "opponents"
click at [497, 301] on input "text" at bounding box center [509, 308] width 168 height 21
type input "d"
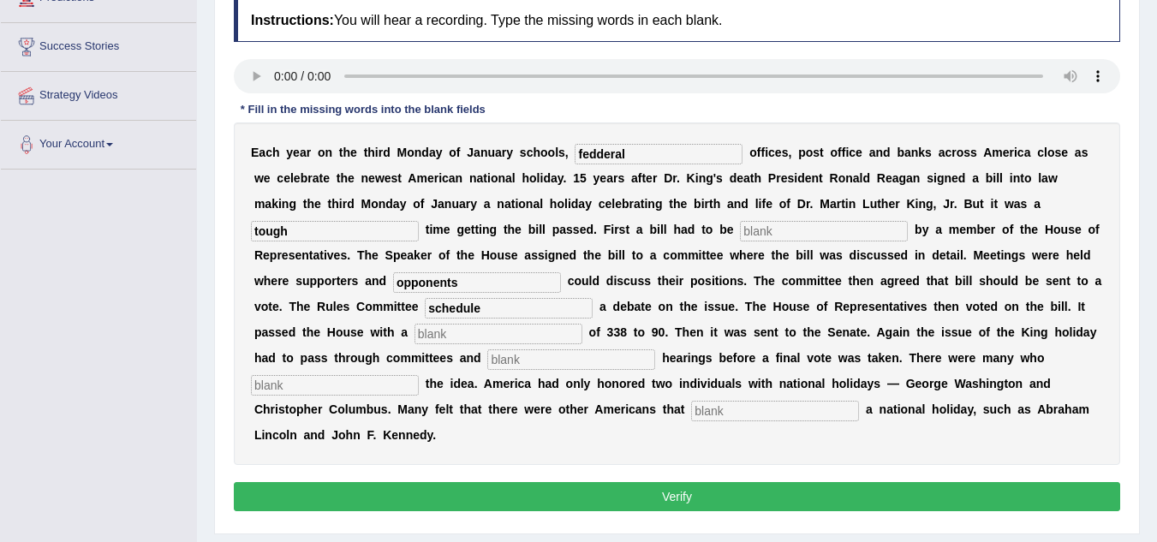
type input "schedule"
click at [506, 339] on input "text" at bounding box center [498, 334] width 168 height 21
type input "vote"
click at [535, 357] on input "text" at bounding box center [571, 359] width 168 height 21
type input "public"
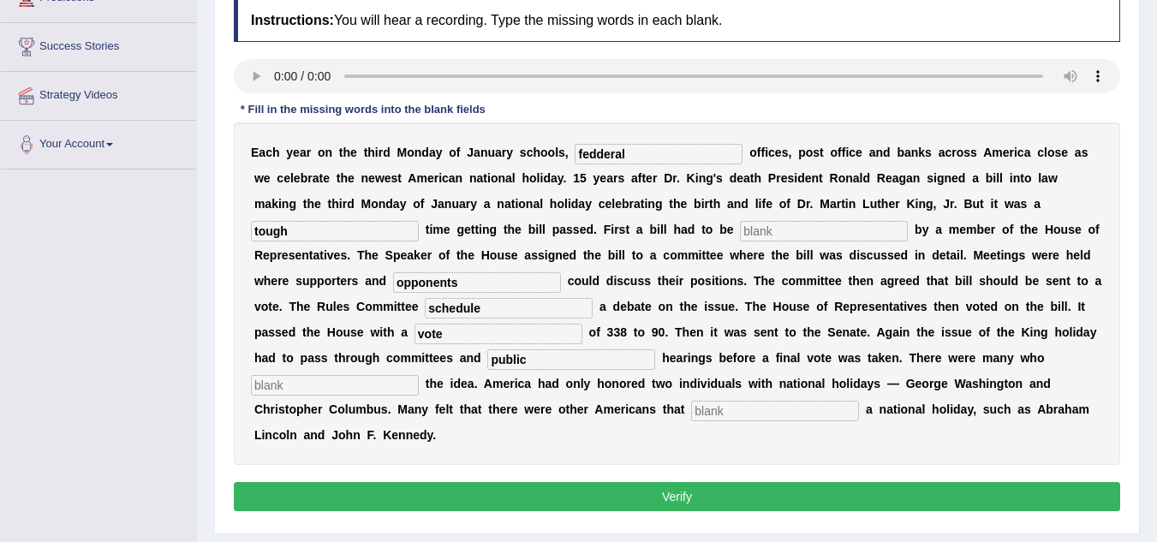
click at [355, 386] on input "text" at bounding box center [335, 385] width 168 height 21
type input "oppoesed"
click at [773, 416] on input "text" at bounding box center [775, 411] width 168 height 21
type input "diserved"
click at [366, 390] on input "oppoesed" at bounding box center [335, 385] width 168 height 21
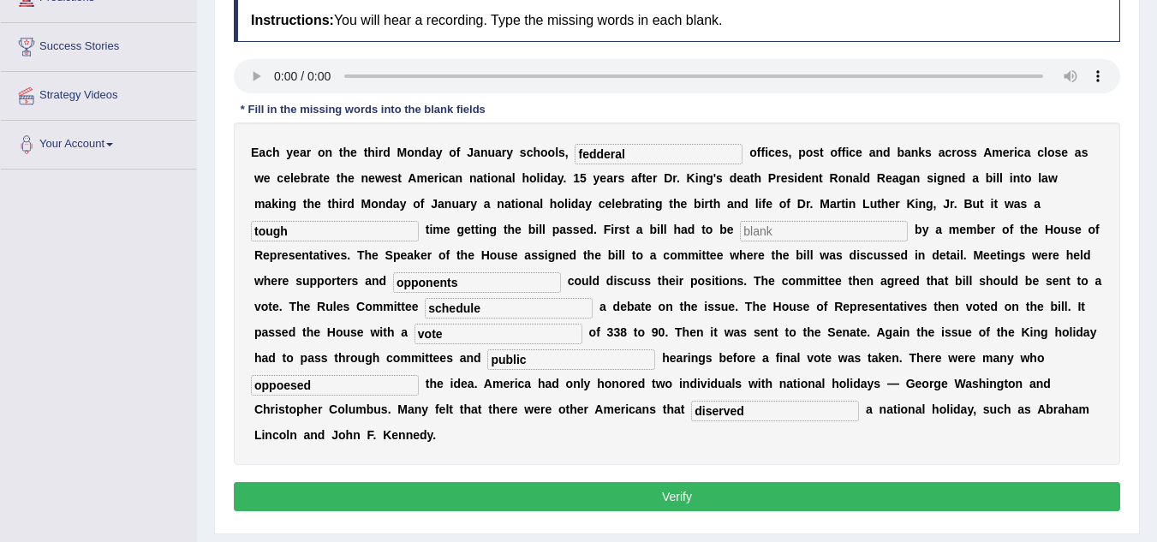
click at [794, 230] on input "text" at bounding box center [824, 231] width 168 height 21
type input "f"
click at [743, 499] on button "Verify" at bounding box center [677, 496] width 886 height 29
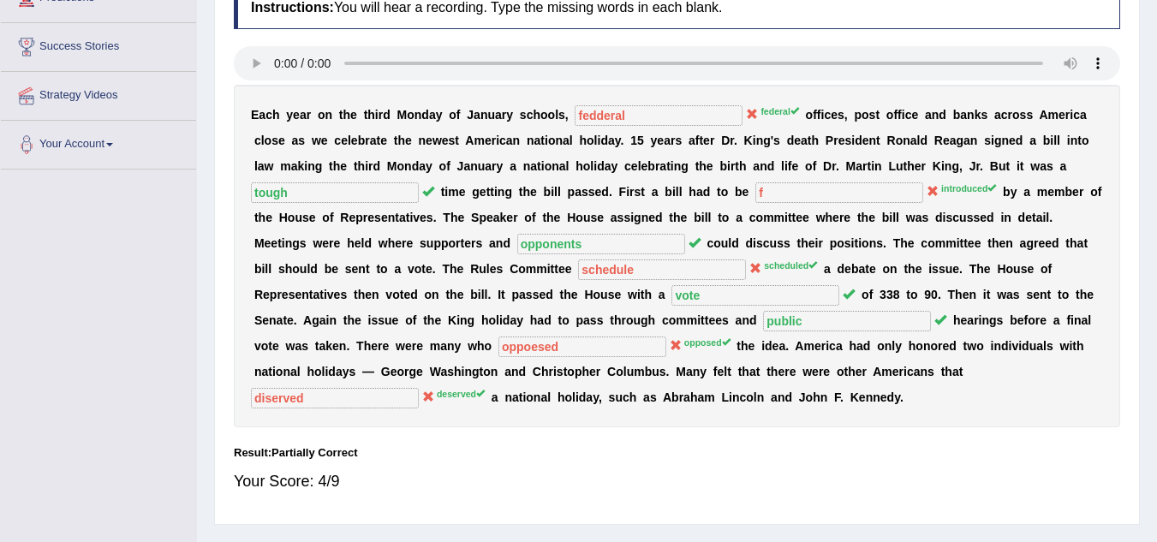
click at [706, 414] on div "E a c h y e a r o n t h e t h i r d M o n d a y o f J a n u a r y s c h o o l s…" at bounding box center [677, 256] width 886 height 343
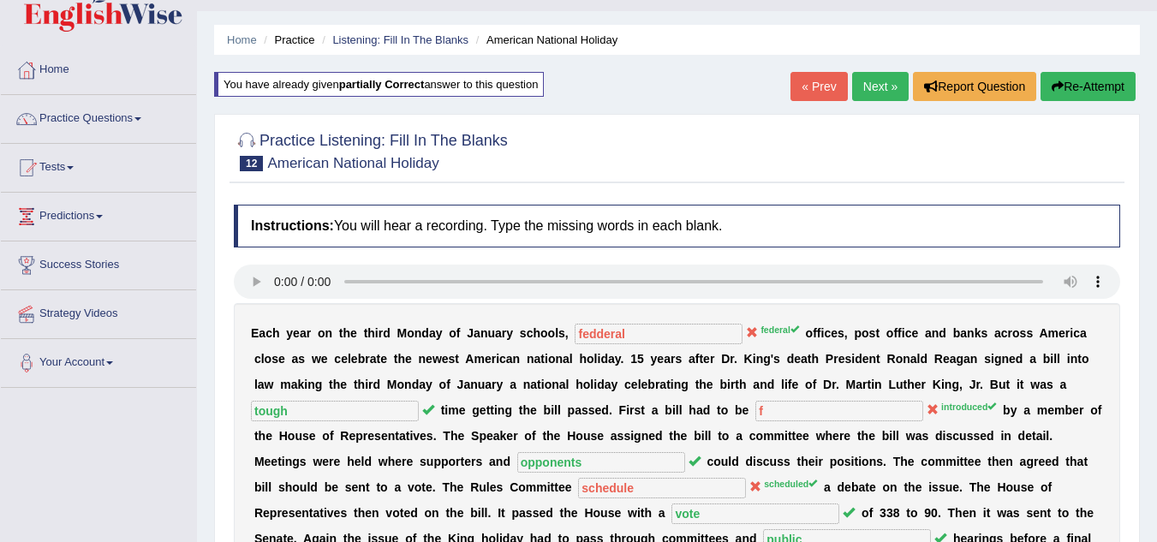
scroll to position [37, 0]
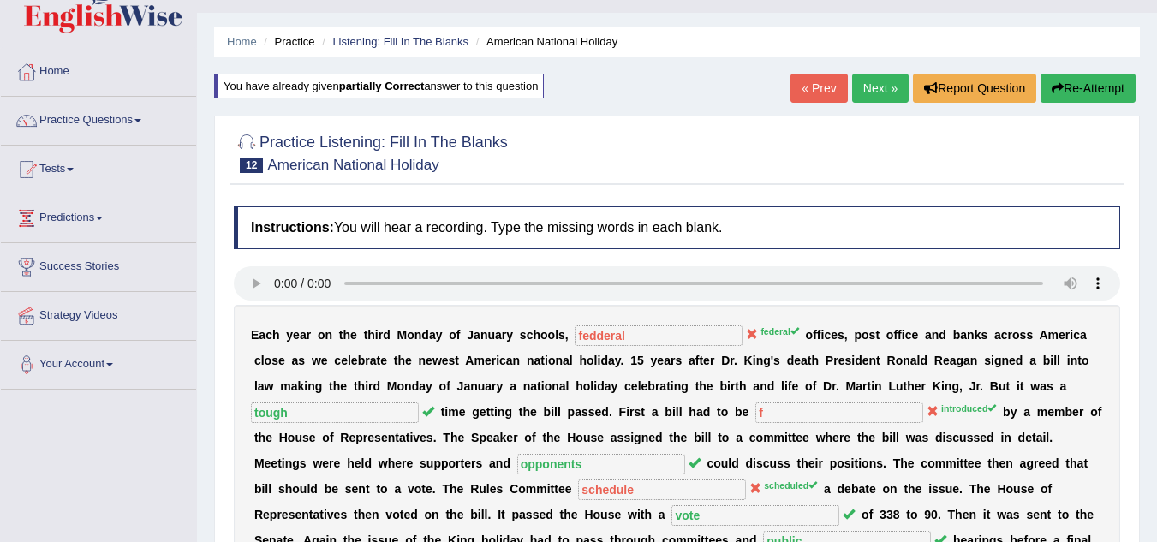
click at [1069, 87] on button "Re-Attempt" at bounding box center [1087, 88] width 95 height 29
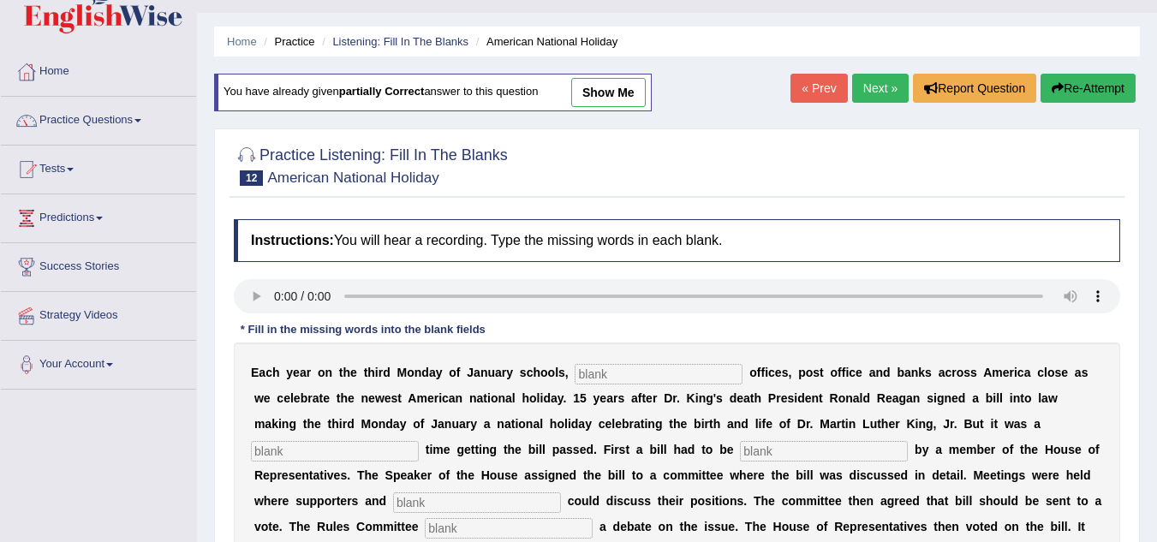
click at [642, 378] on div "Instructions: You will hear a recording. Type the missing words in each blank. …" at bounding box center [676, 478] width 895 height 534
click at [642, 378] on input "text" at bounding box center [659, 374] width 168 height 21
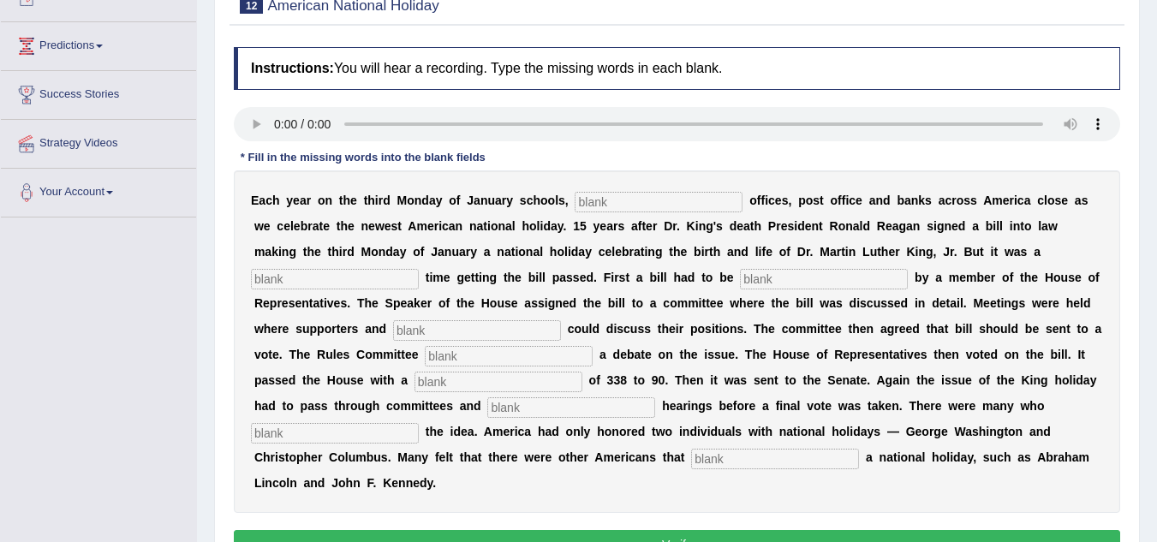
scroll to position [214, 0]
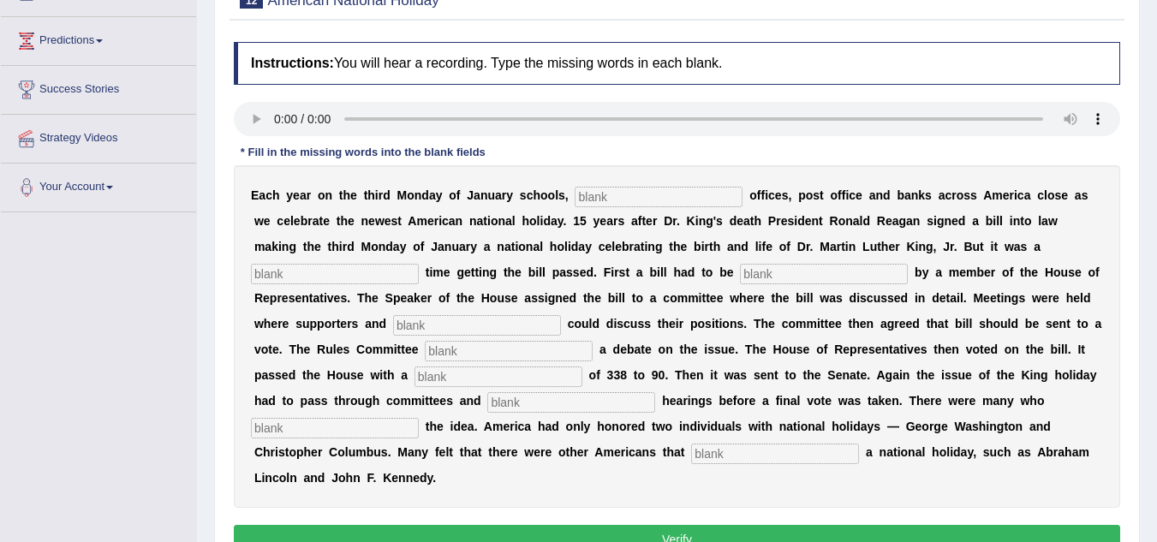
click at [611, 202] on input "text" at bounding box center [659, 197] width 168 height 21
type input "federal"
click at [347, 283] on input "text" at bounding box center [335, 274] width 168 height 21
type input "tough"
click at [799, 279] on input "text" at bounding box center [824, 274] width 168 height 21
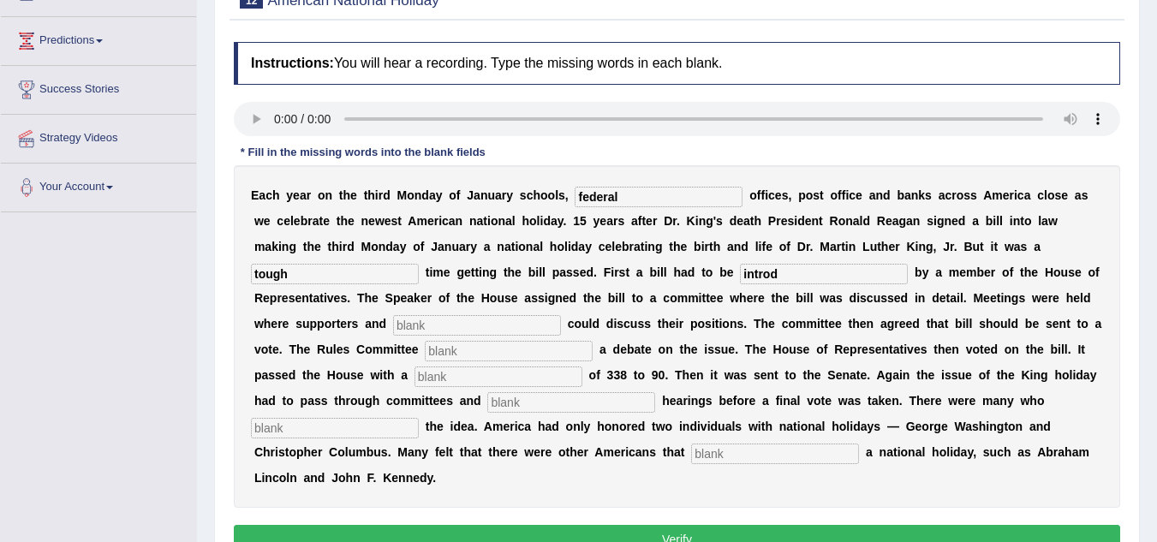
type input "introd"
click at [444, 335] on input "text" at bounding box center [477, 325] width 168 height 21
type input "opponents"
click at [462, 354] on input "text" at bounding box center [509, 351] width 168 height 21
type input "vote"
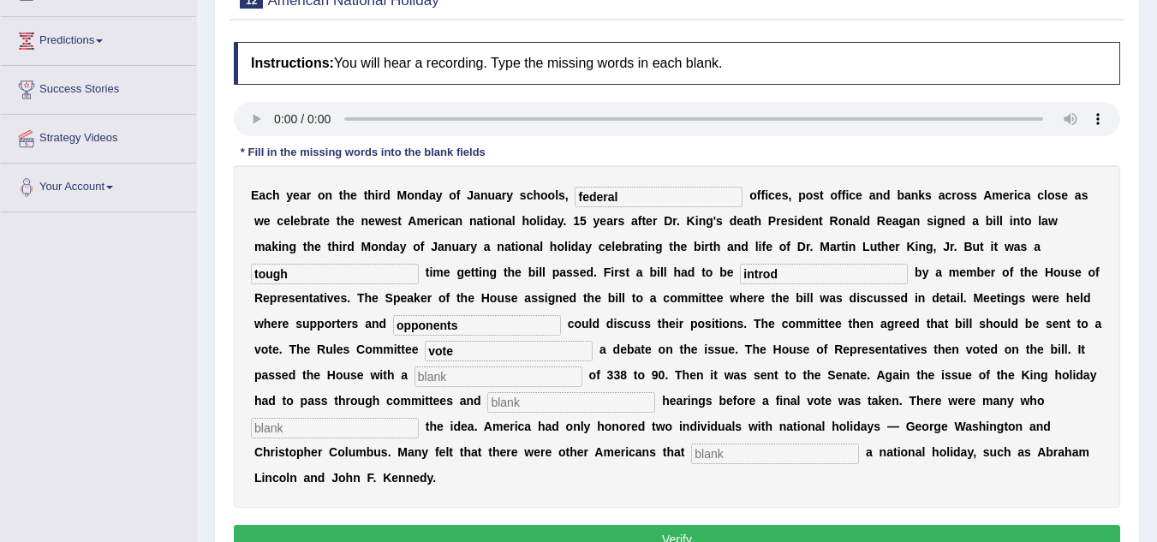
click at [503, 382] on input "text" at bounding box center [498, 376] width 168 height 21
type input "b"
type input "vote"
click at [326, 432] on input "text" at bounding box center [335, 428] width 168 height 21
type input "opposed"
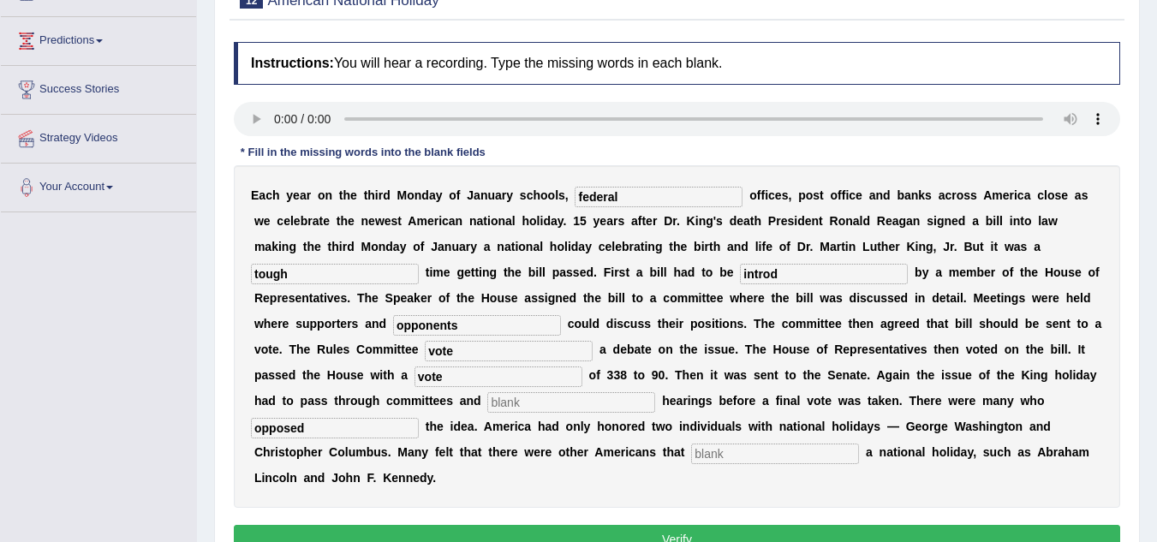
click at [724, 452] on input "text" at bounding box center [775, 454] width 168 height 21
type input "diserved"
click at [314, 277] on input "tough" at bounding box center [335, 274] width 168 height 21
click at [786, 277] on input "introd" at bounding box center [824, 274] width 168 height 21
type input "introduced"
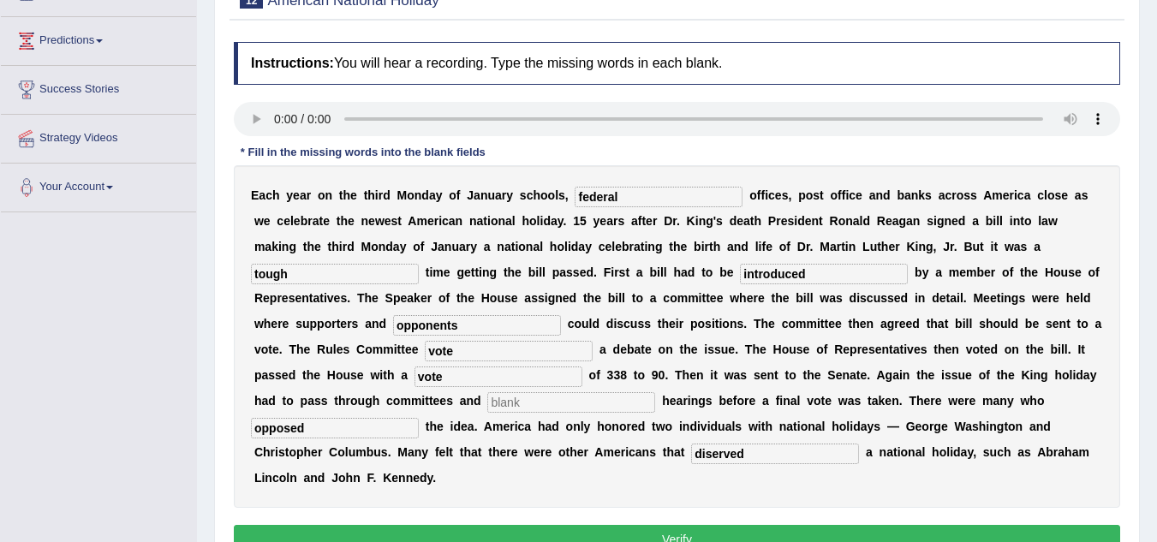
click at [469, 354] on input "vote" at bounding box center [509, 351] width 168 height 21
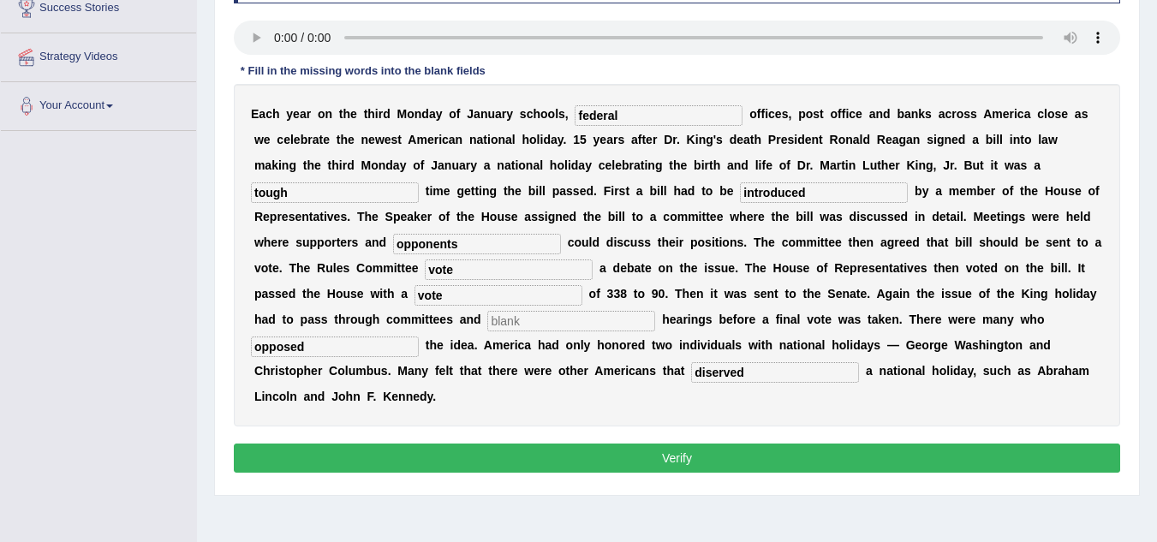
scroll to position [303, 0]
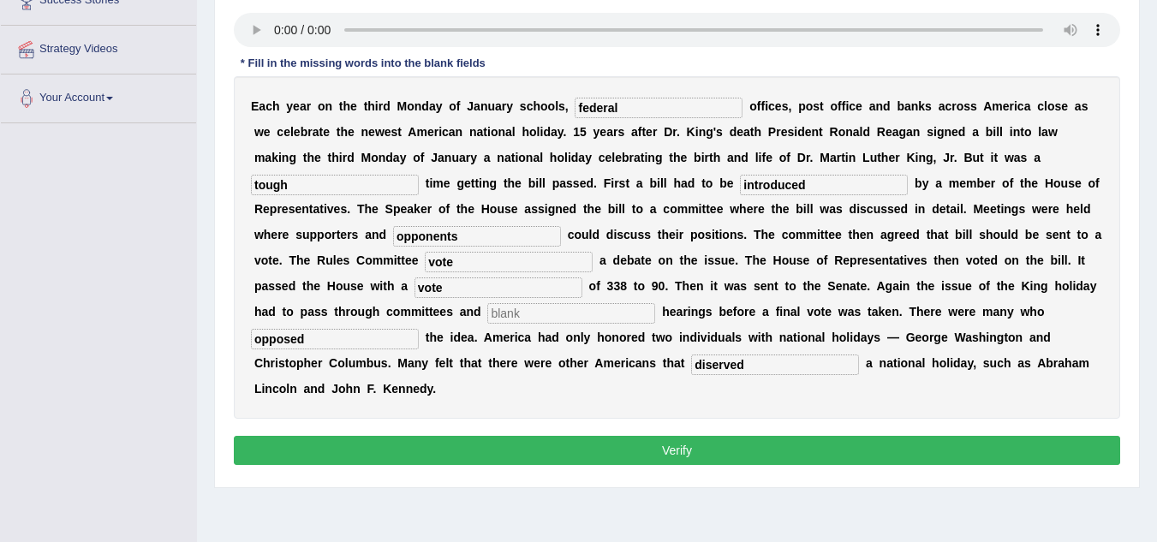
click at [519, 448] on button "Verify" at bounding box center [677, 450] width 886 height 29
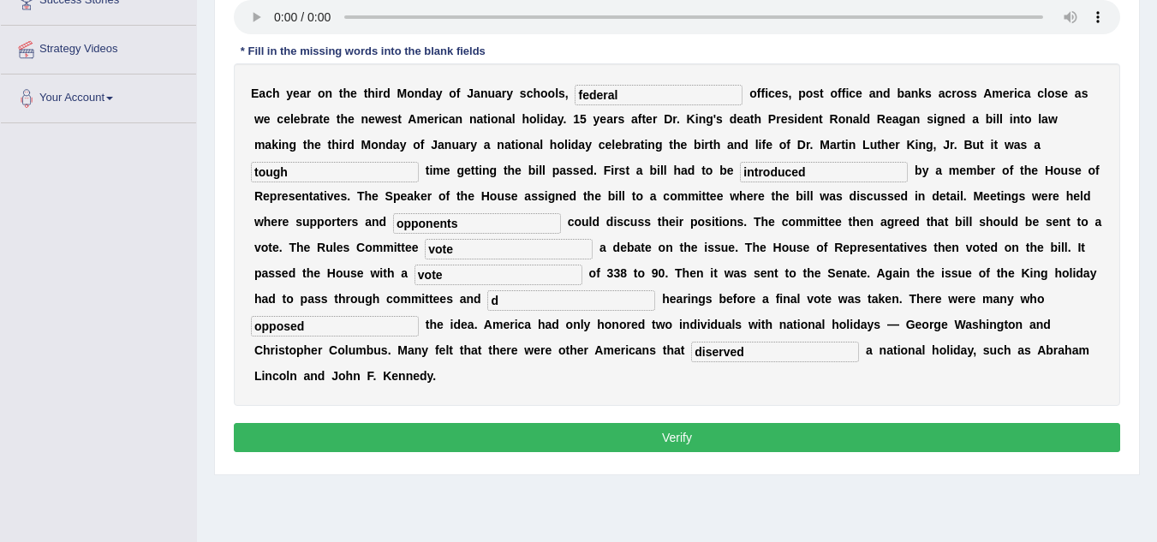
click at [519, 305] on input "d" at bounding box center [571, 300] width 168 height 21
type input "d"
click at [528, 428] on button "Verify" at bounding box center [677, 437] width 886 height 29
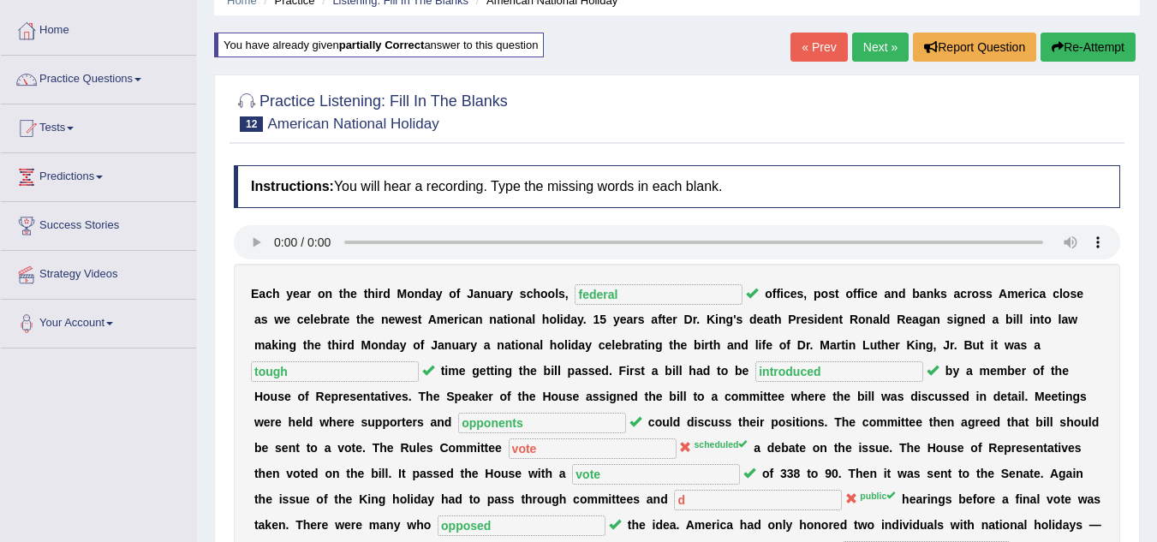
scroll to position [60, 0]
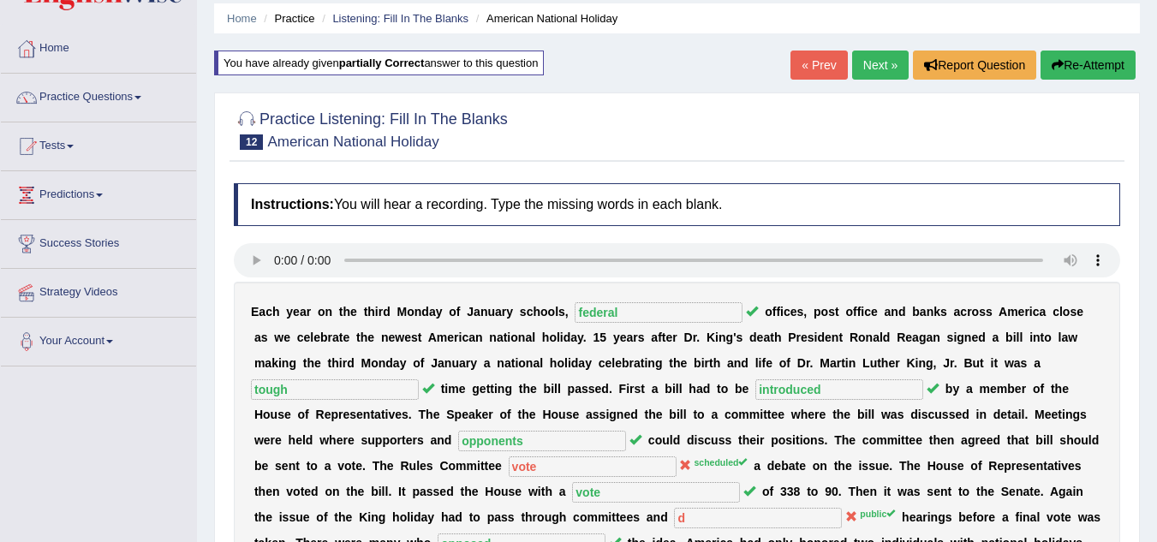
click at [1069, 57] on button "Re-Attempt" at bounding box center [1087, 65] width 95 height 29
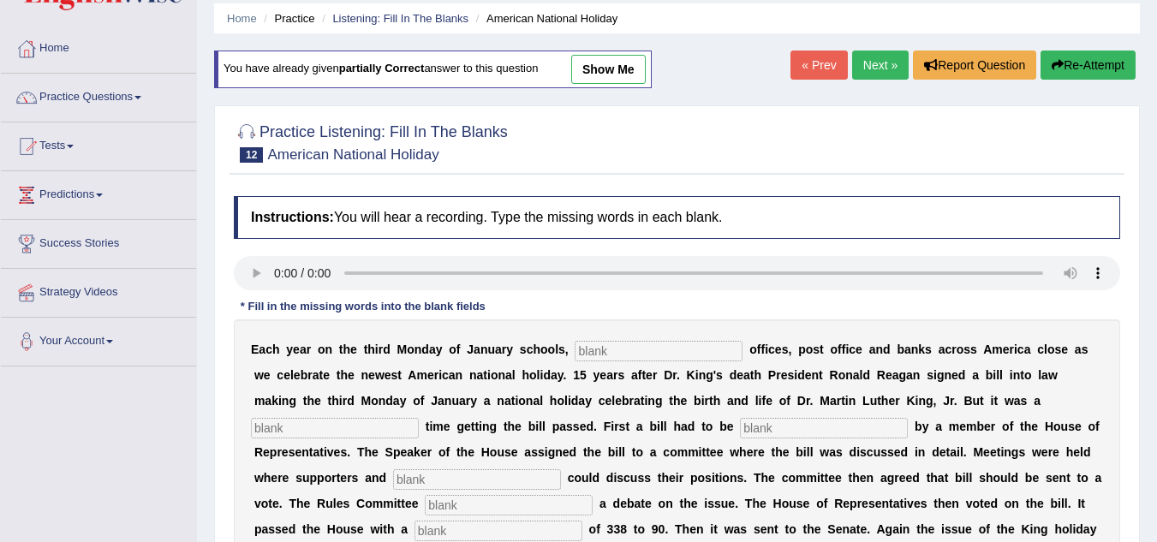
click at [634, 356] on input "text" at bounding box center [659, 351] width 168 height 21
type input "federal"
click at [301, 431] on input "text" at bounding box center [335, 428] width 168 height 21
type input "tough"
click at [764, 428] on input "text" at bounding box center [824, 428] width 168 height 21
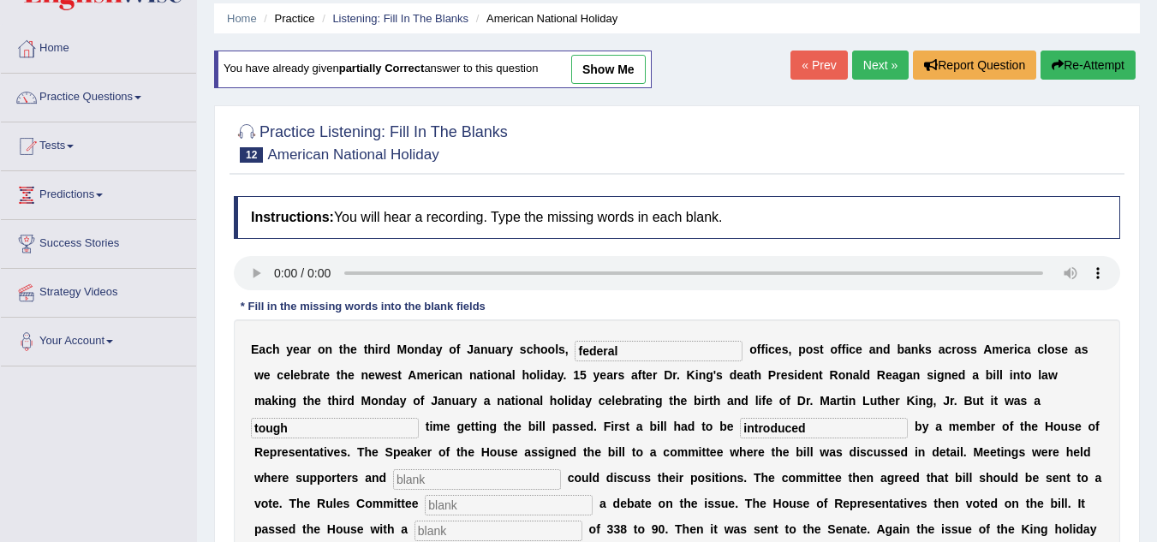
type input "introduced"
click at [463, 484] on input "text" at bounding box center [477, 479] width 168 height 21
type input "opponents"
click at [515, 504] on input "text" at bounding box center [509, 505] width 168 height 21
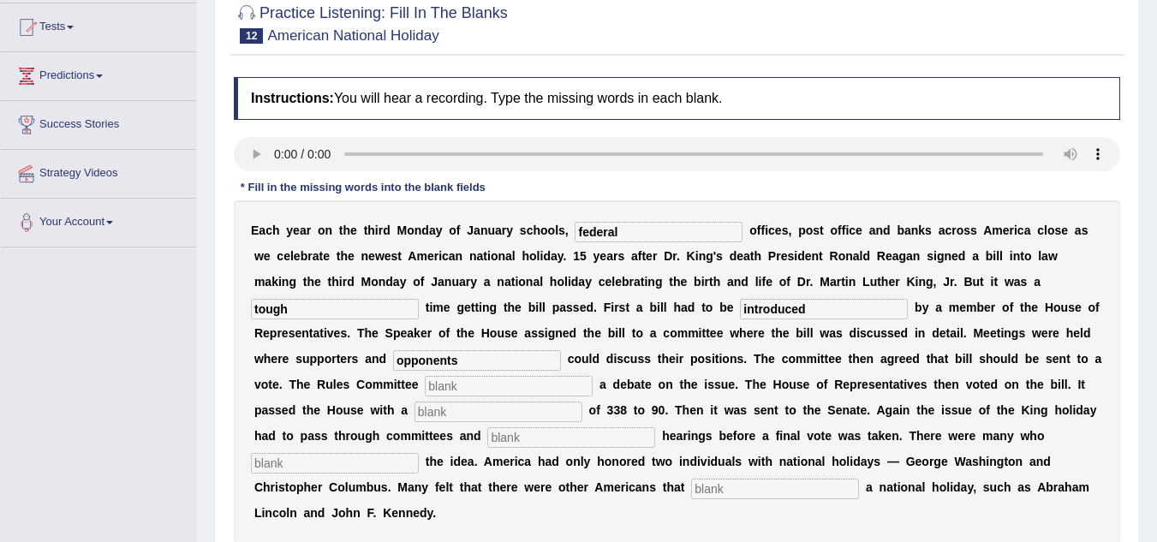
scroll to position [188, 0]
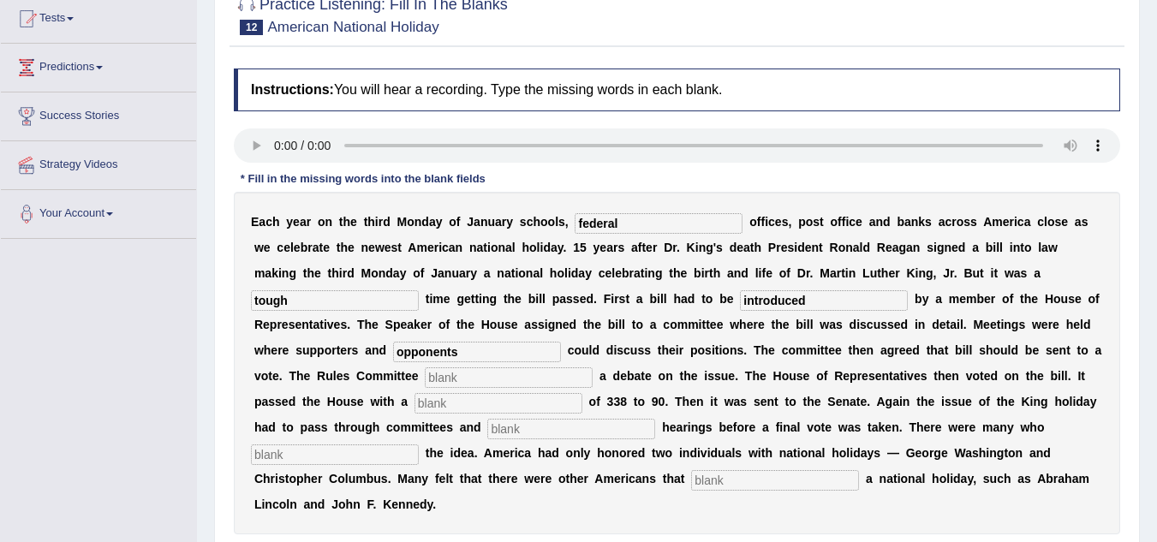
click at [458, 407] on input "text" at bounding box center [498, 403] width 168 height 21
type input "vote"
click at [555, 436] on input "text" at bounding box center [571, 429] width 168 height 21
type input "public"
click at [345, 455] on input "text" at bounding box center [335, 454] width 168 height 21
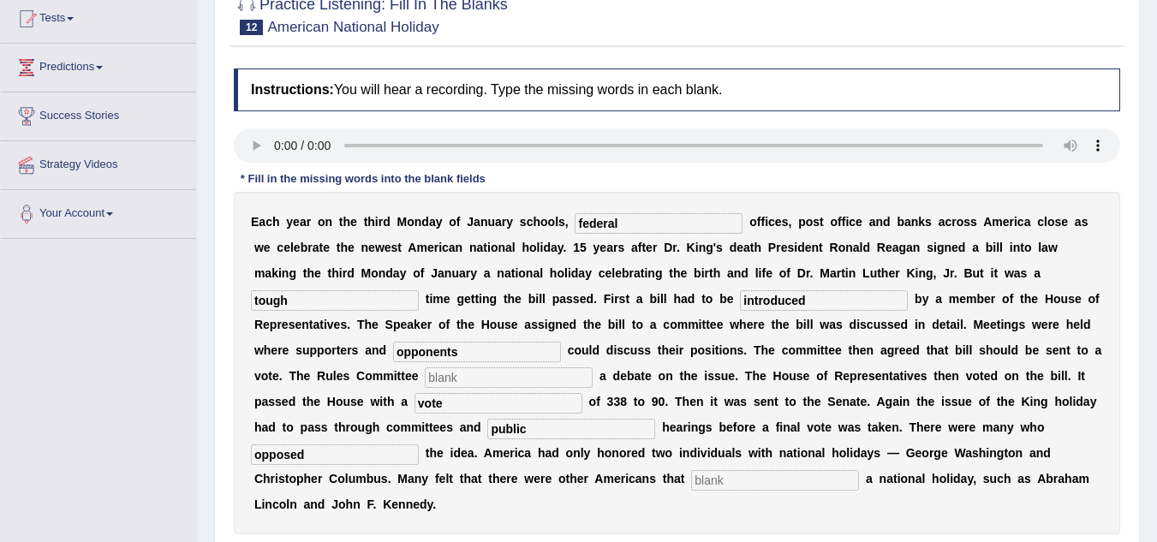
type input "opposed"
click at [748, 473] on input "text" at bounding box center [775, 480] width 168 height 21
type input "deserved"
click at [503, 378] on input "text" at bounding box center [509, 377] width 168 height 21
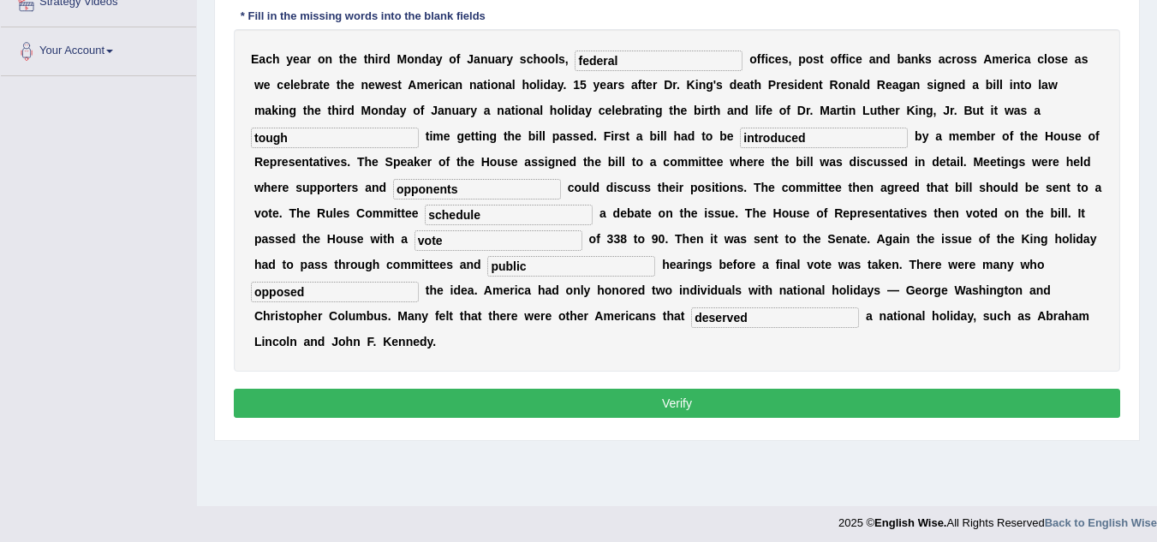
scroll to position [357, 0]
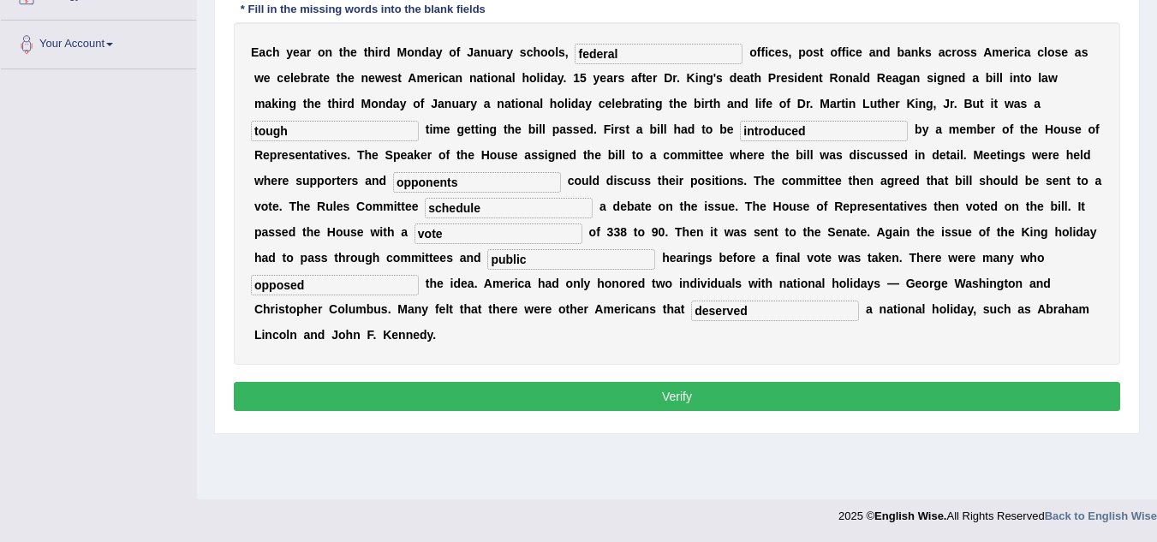
type input "schedule"
click at [673, 404] on button "Verify" at bounding box center [677, 396] width 886 height 29
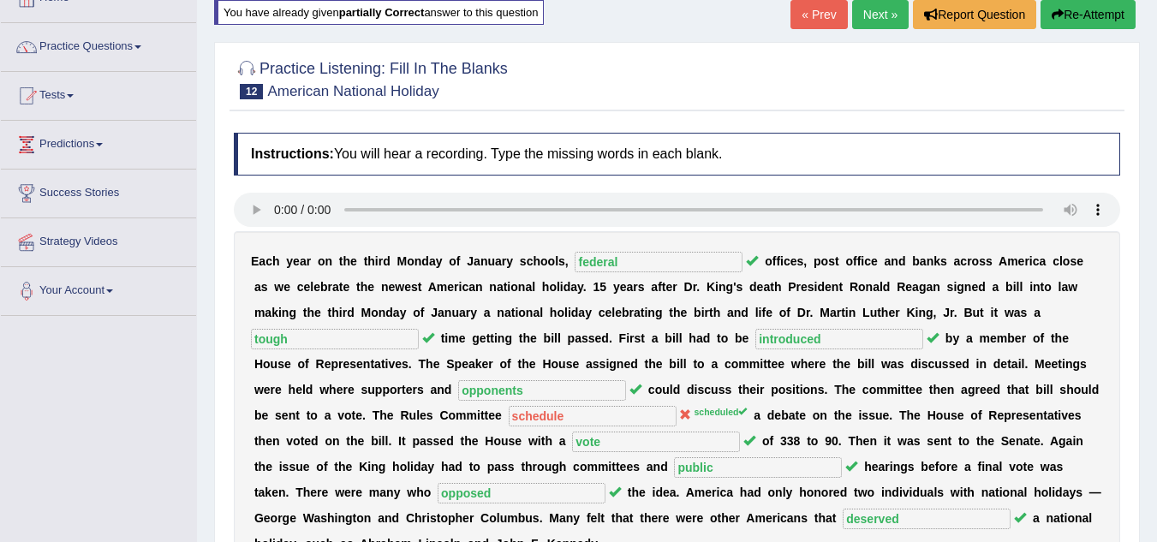
scroll to position [100, 0]
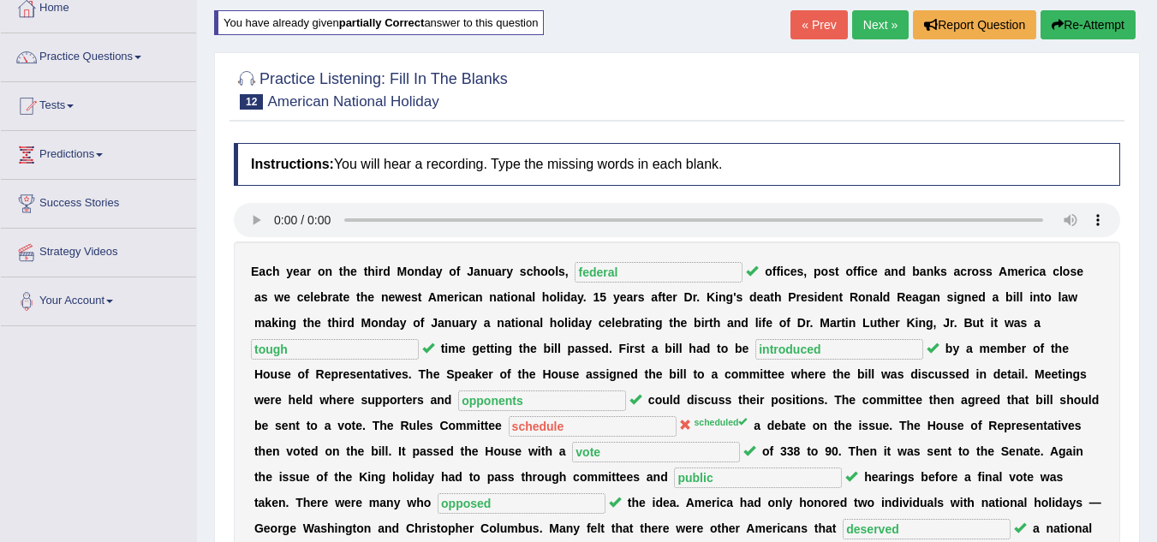
click at [885, 36] on link "Next »" at bounding box center [880, 24] width 57 height 29
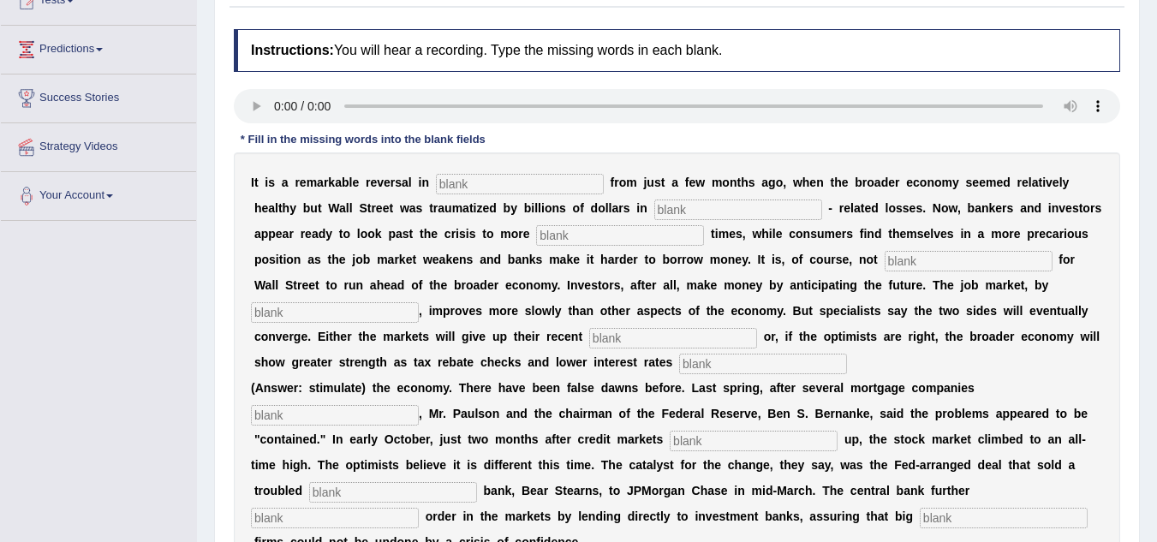
scroll to position [216, 0]
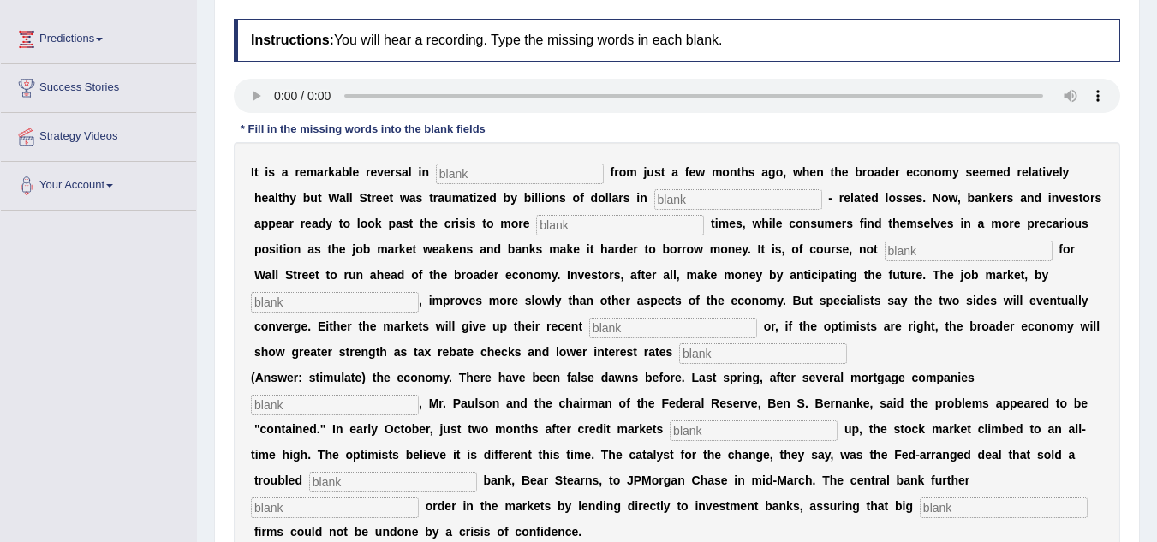
click at [470, 175] on input "text" at bounding box center [520, 174] width 168 height 21
type input "reversal"
click at [700, 195] on input "text" at bounding box center [738, 199] width 168 height 21
type input "morgage"
click at [611, 228] on input "text" at bounding box center [620, 225] width 168 height 21
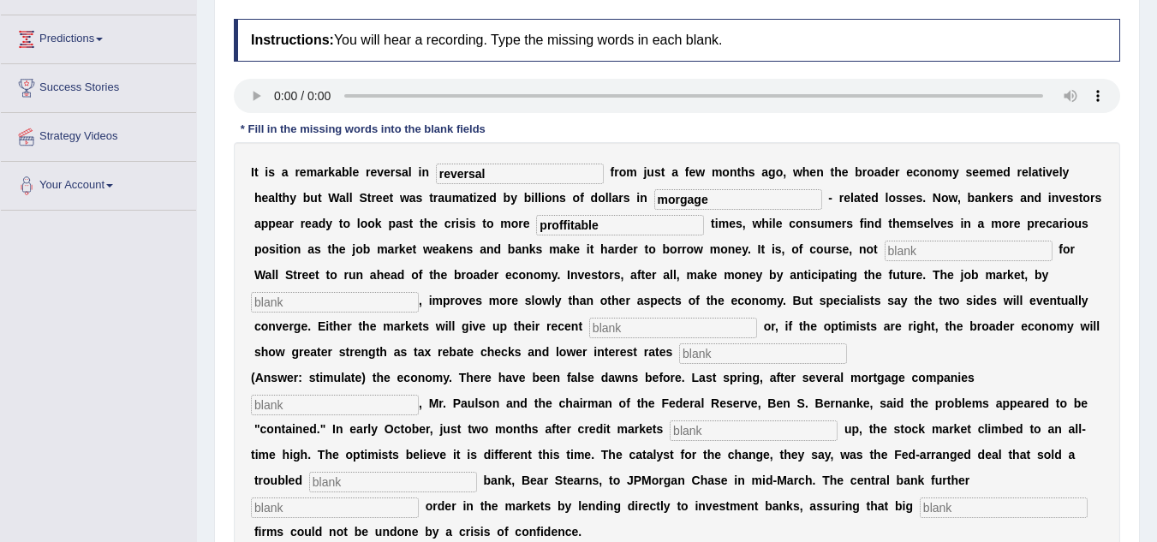
type input "proffitable"
click at [926, 256] on input "text" at bounding box center [969, 251] width 168 height 21
type input "uncommon"
click at [350, 307] on input "text" at bounding box center [335, 302] width 168 height 21
type input "anticipating"
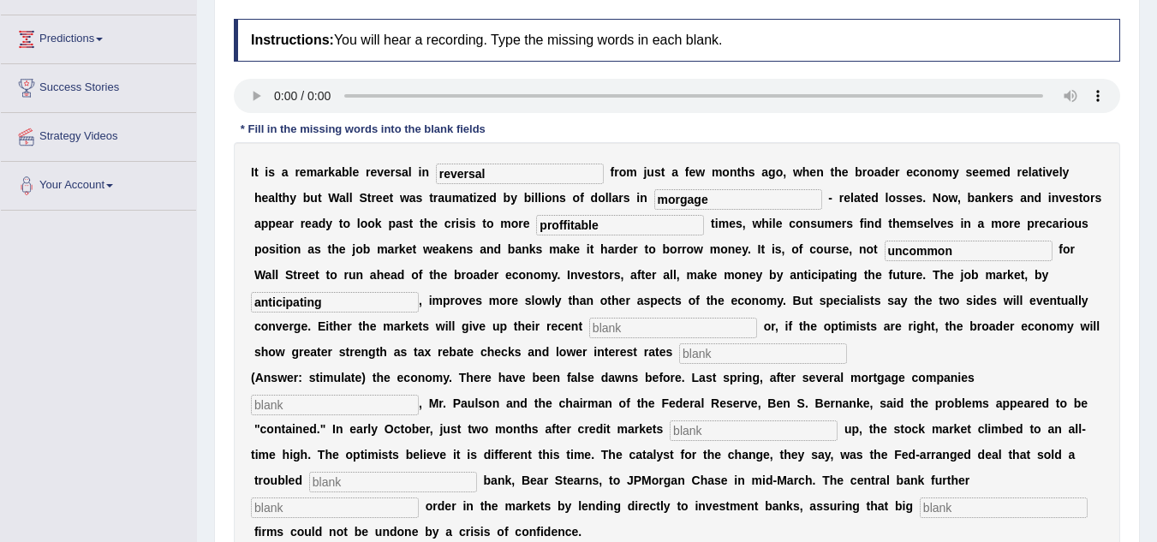
click at [655, 333] on input "text" at bounding box center [673, 328] width 168 height 21
type input "games"
click at [724, 353] on input "text" at bounding box center [763, 353] width 168 height 21
type input "stimulate"
click at [396, 399] on input "text" at bounding box center [335, 405] width 168 height 21
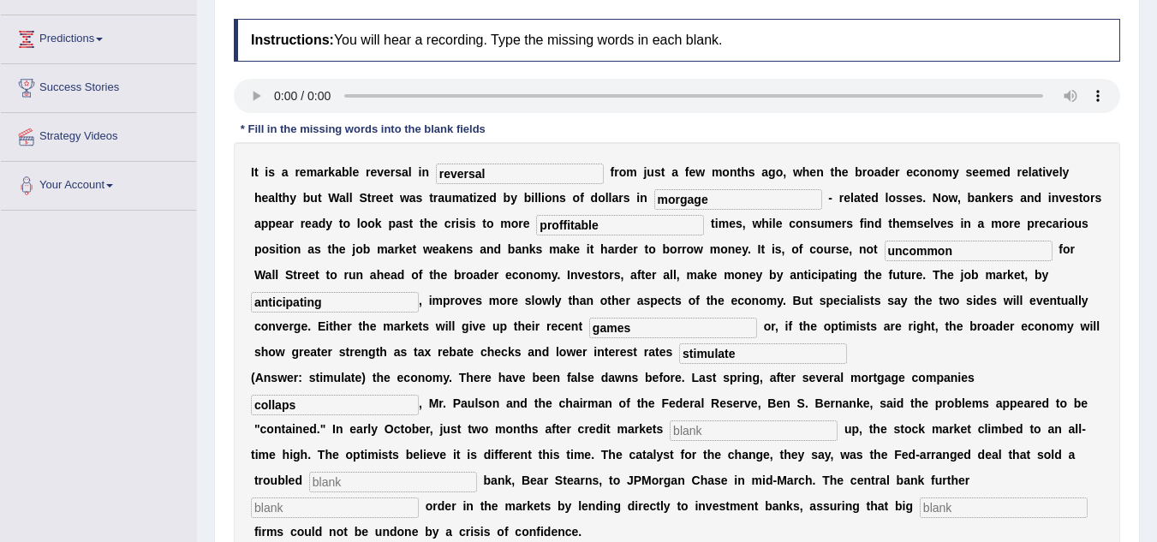
type input "collaps"
click at [684, 435] on input "text" at bounding box center [754, 430] width 168 height 21
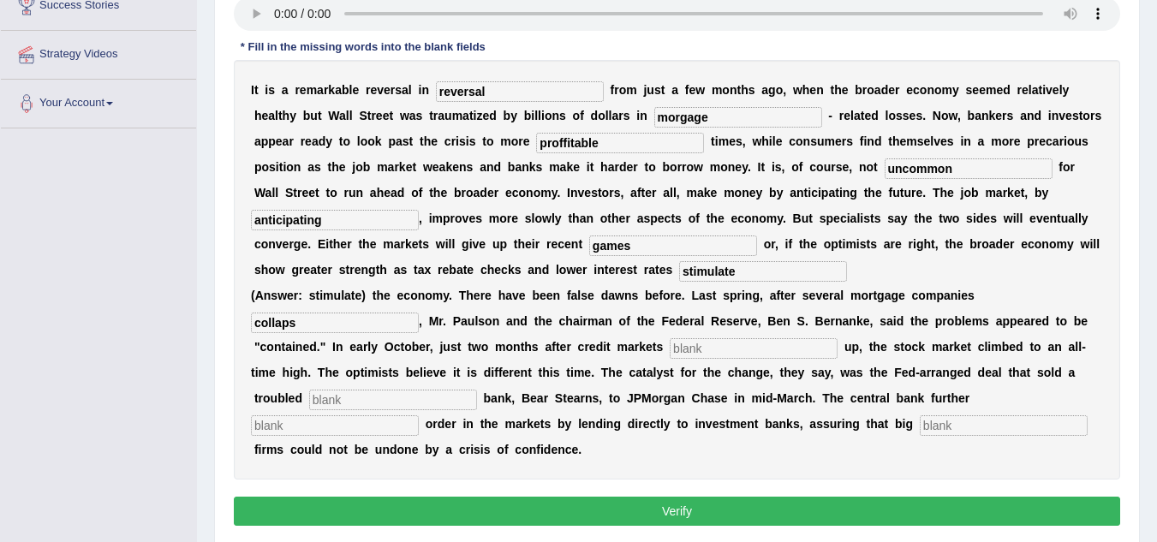
scroll to position [307, 0]
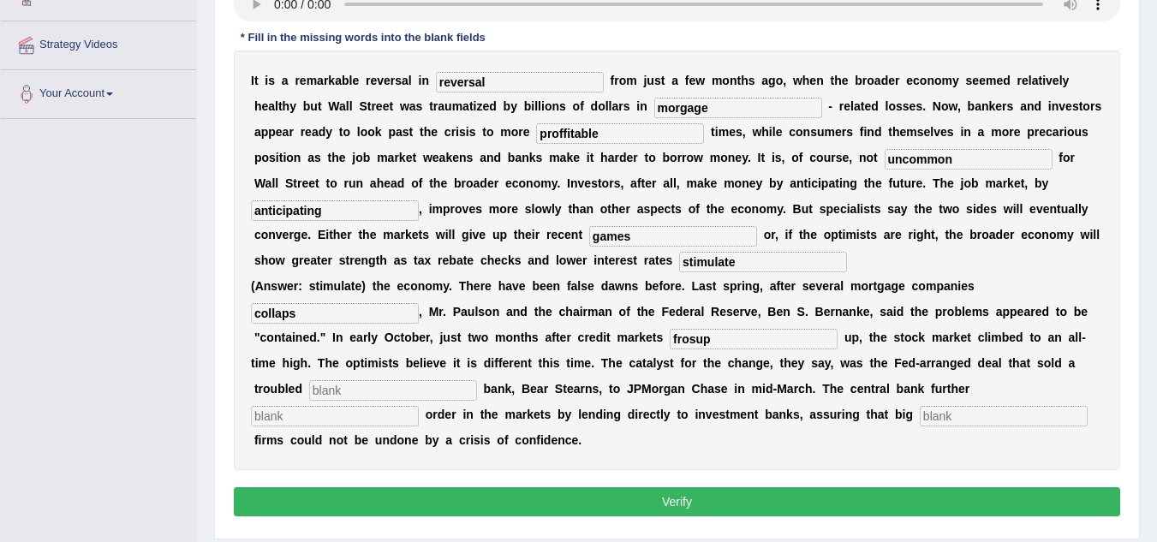
type input "frosup"
click at [354, 386] on input "text" at bounding box center [393, 390] width 168 height 21
type input "investment"
click at [311, 420] on input "text" at bounding box center [335, 416] width 168 height 21
type input "restore"
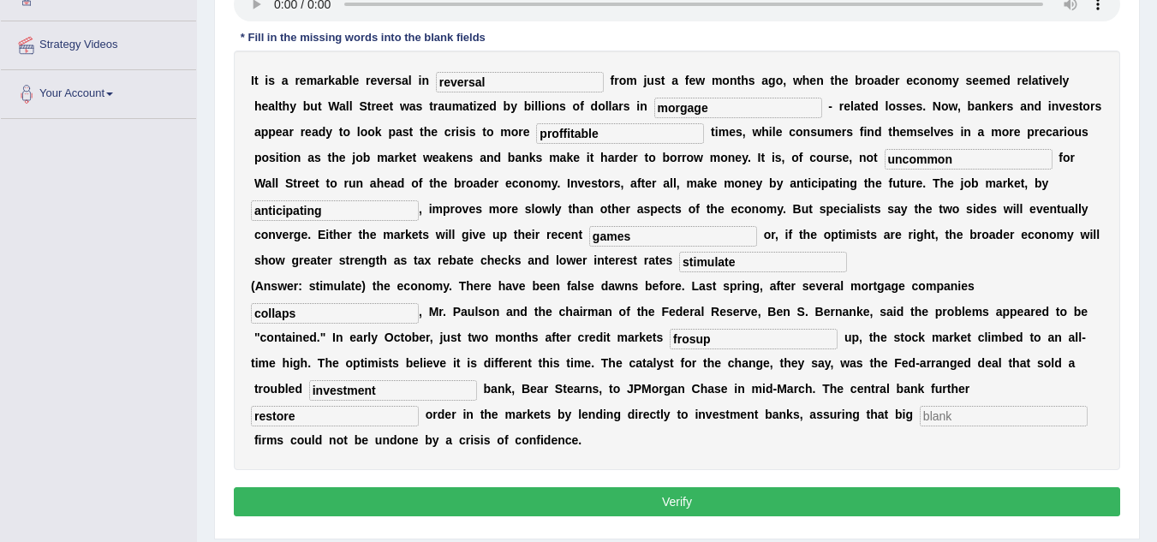
click at [946, 423] on input "text" at bounding box center [1004, 416] width 168 height 21
type input "security"
click at [721, 345] on input "frosup" at bounding box center [754, 339] width 168 height 21
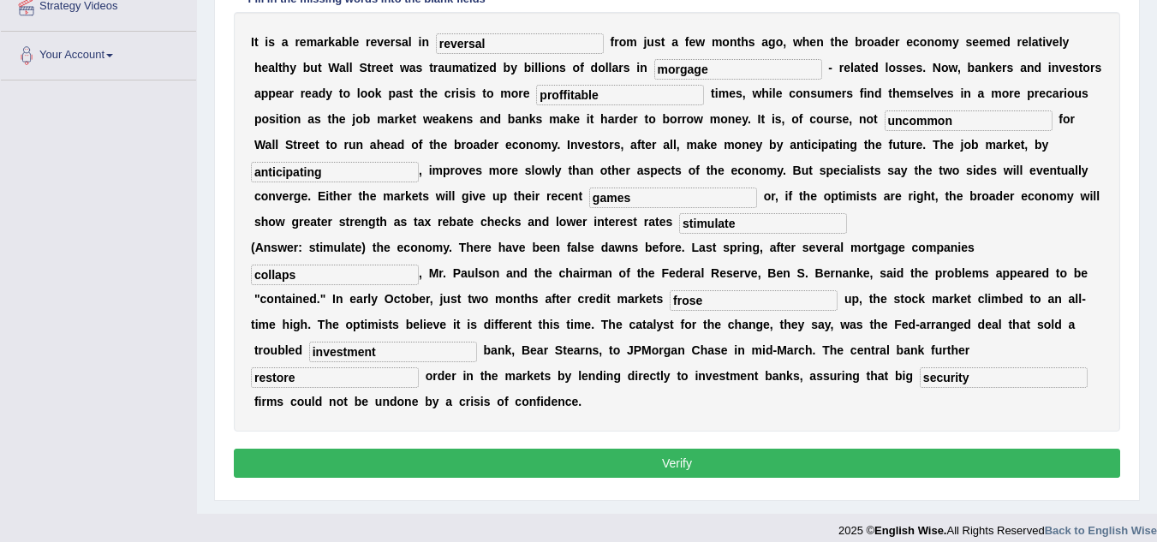
scroll to position [360, 0]
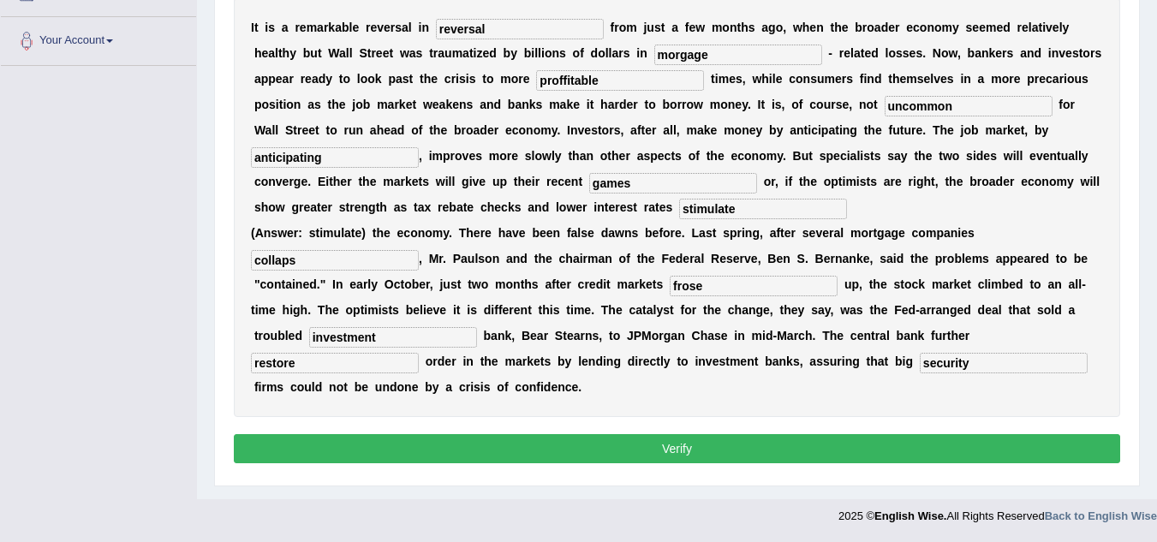
type input "frose"
click at [387, 457] on button "Verify" at bounding box center [677, 448] width 886 height 29
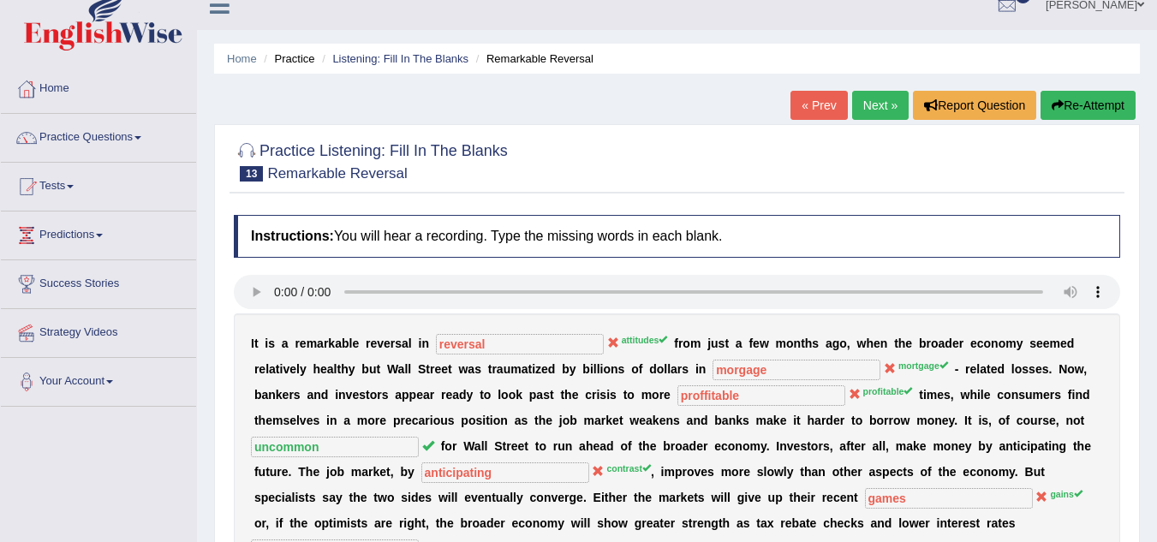
scroll to position [0, 0]
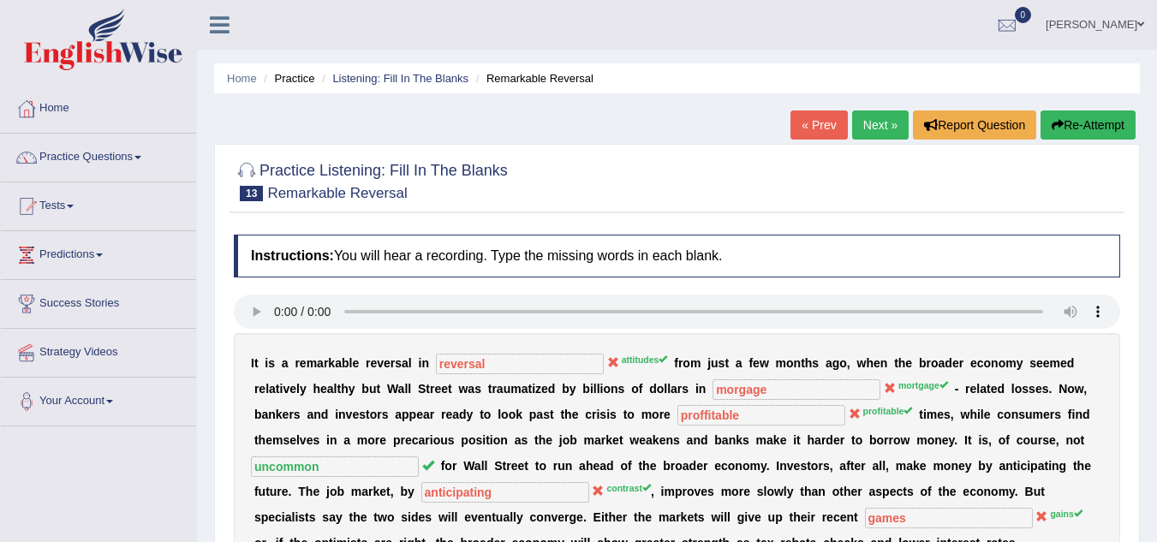
click at [130, 168] on link "Practice Questions" at bounding box center [98, 155] width 195 height 43
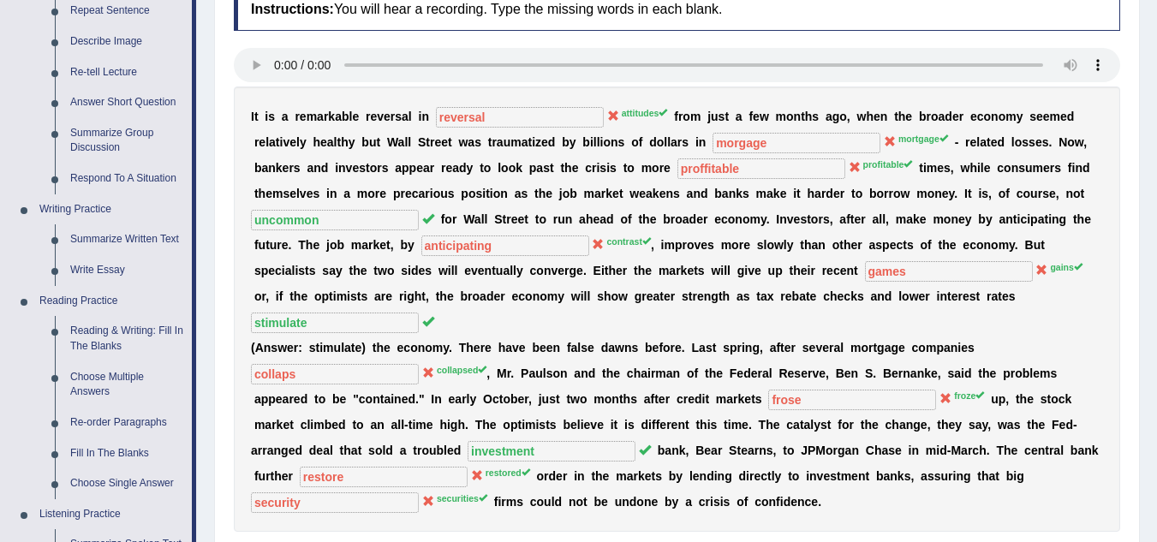
scroll to position [257, 0]
